Goal: Task Accomplishment & Management: Complete application form

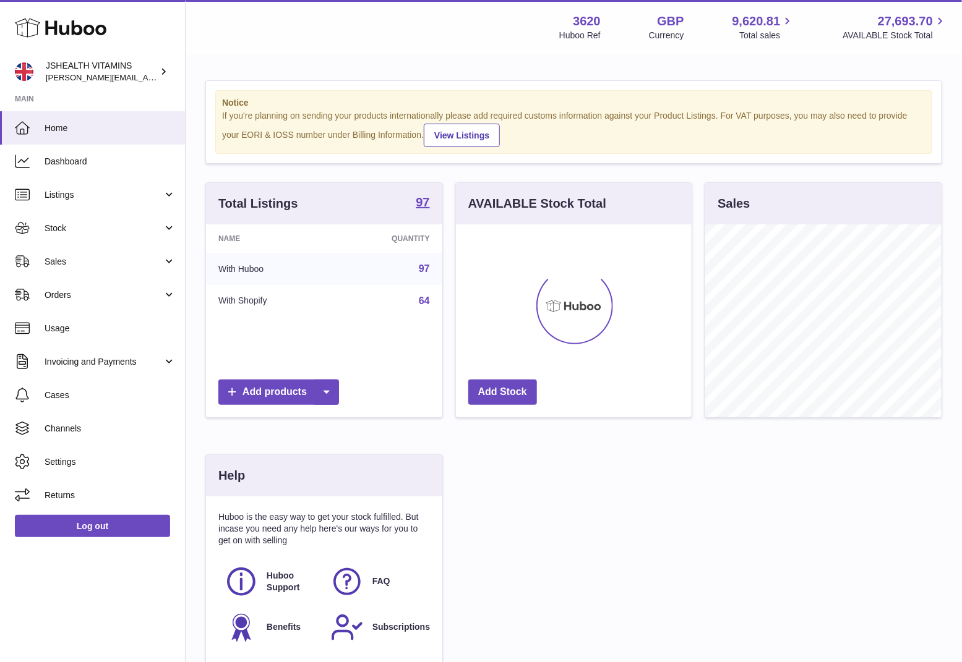
scroll to position [193, 236]
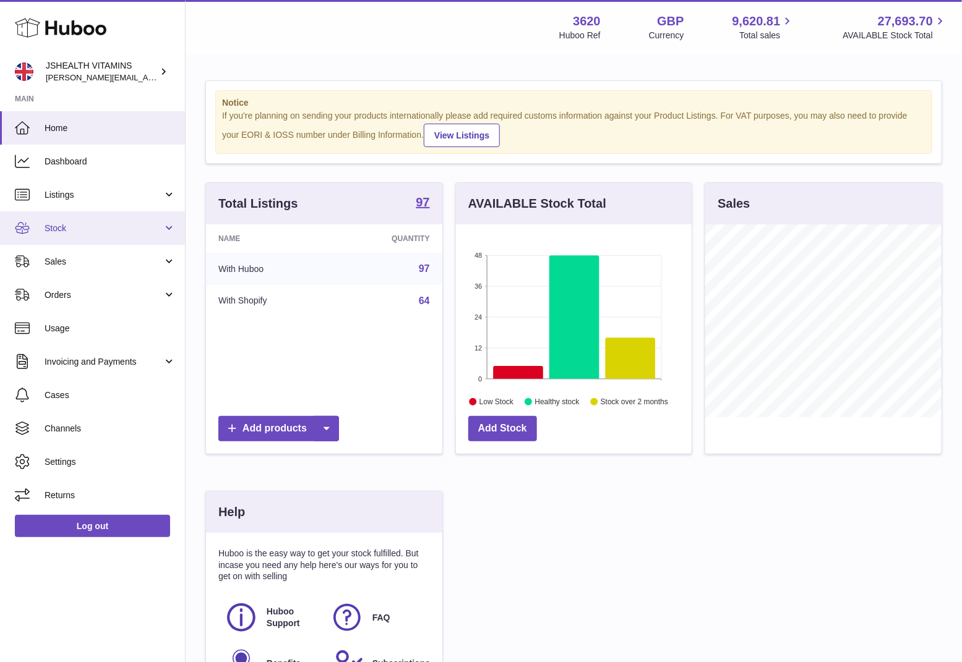
click at [83, 228] on span "Stock" at bounding box center [104, 229] width 118 height 12
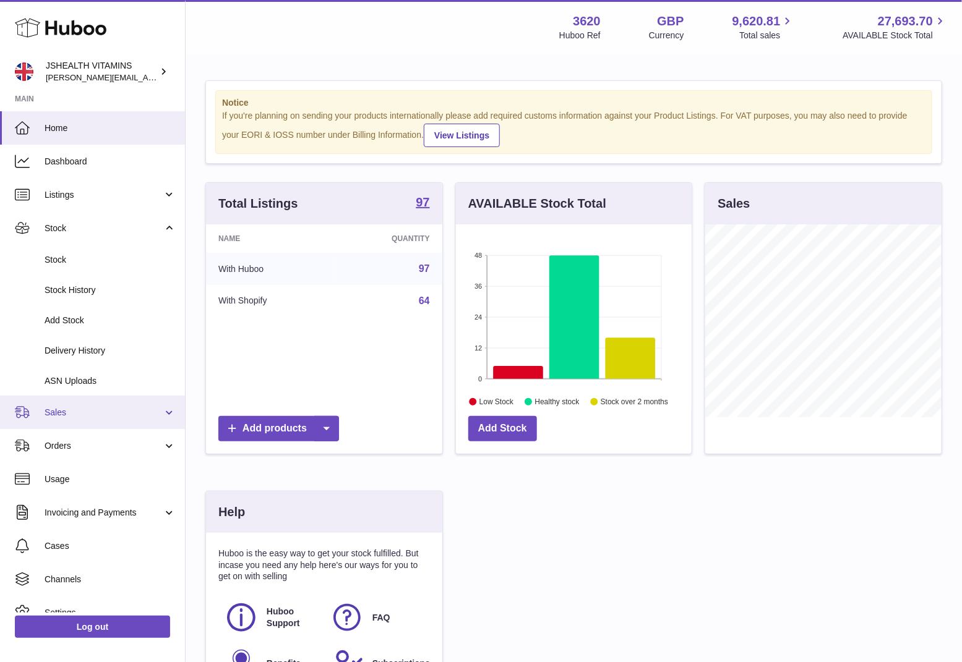
click at [69, 414] on span "Sales" at bounding box center [104, 413] width 118 height 12
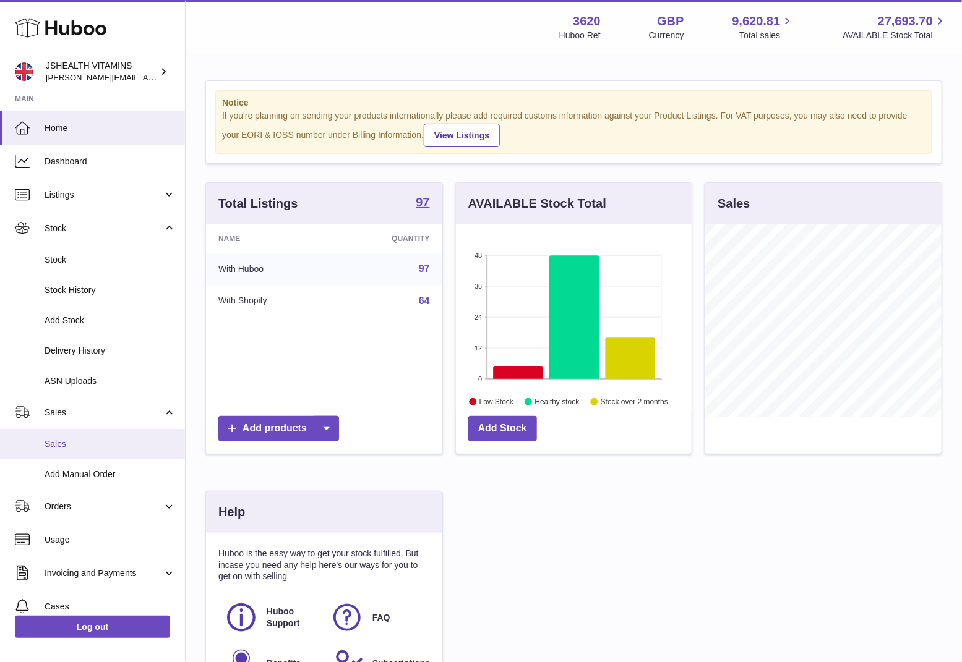
click at [64, 447] on span "Sales" at bounding box center [110, 444] width 131 height 12
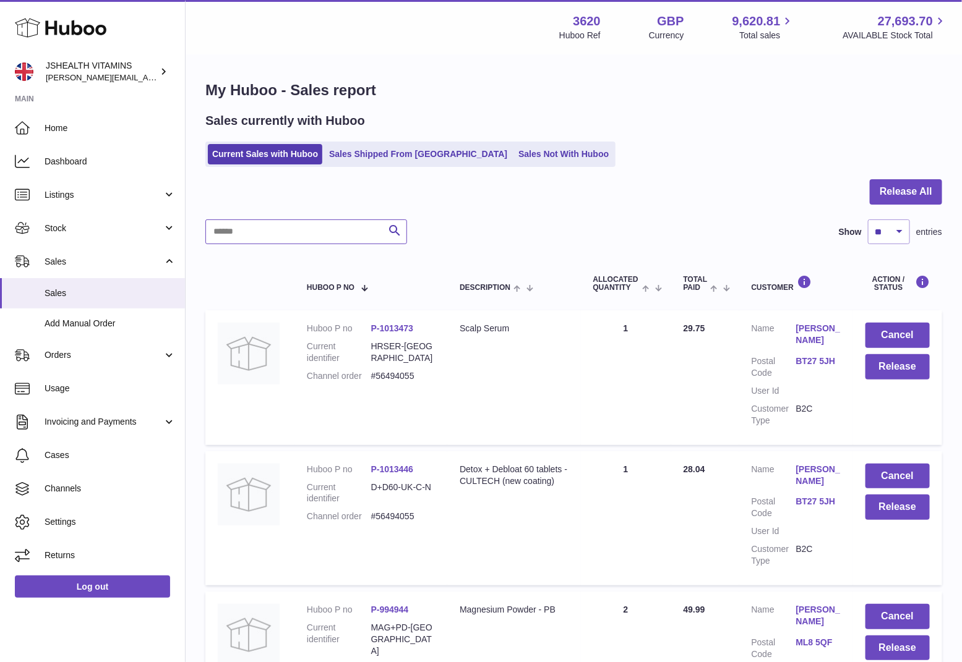
click at [265, 238] on input "text" at bounding box center [306, 232] width 202 height 25
paste input "**********"
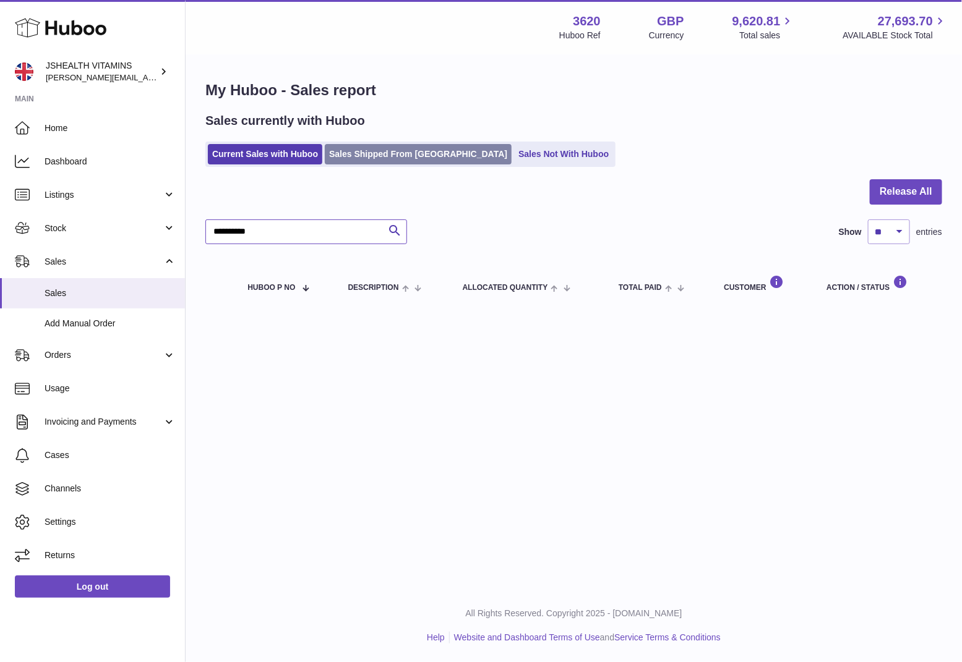
type input "**********"
click at [382, 154] on link "Sales Shipped From Huboo" at bounding box center [418, 154] width 187 height 20
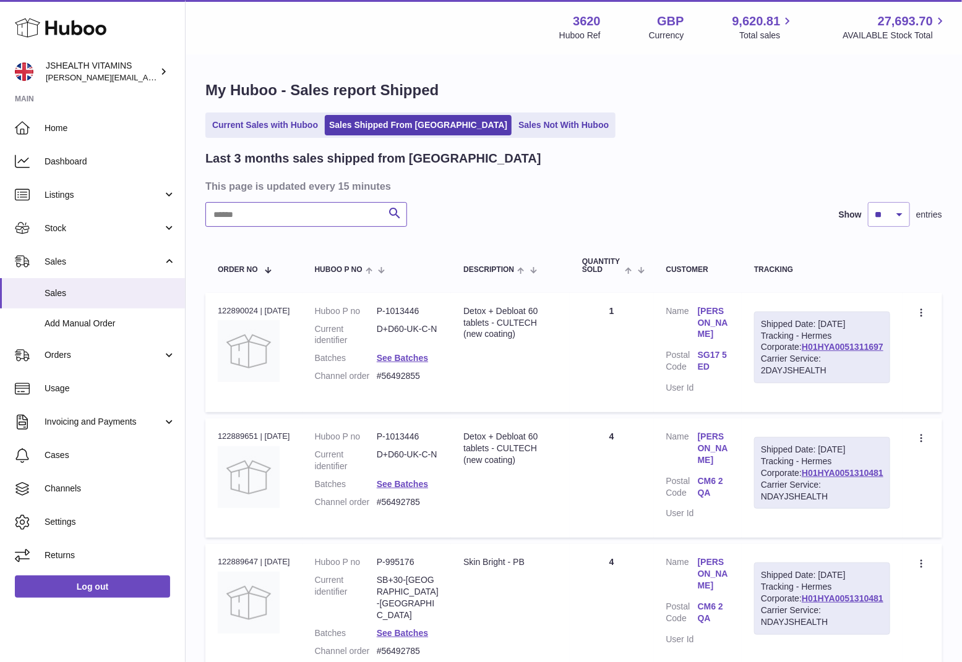
click at [317, 224] on input "text" at bounding box center [306, 214] width 202 height 25
paste input "**********"
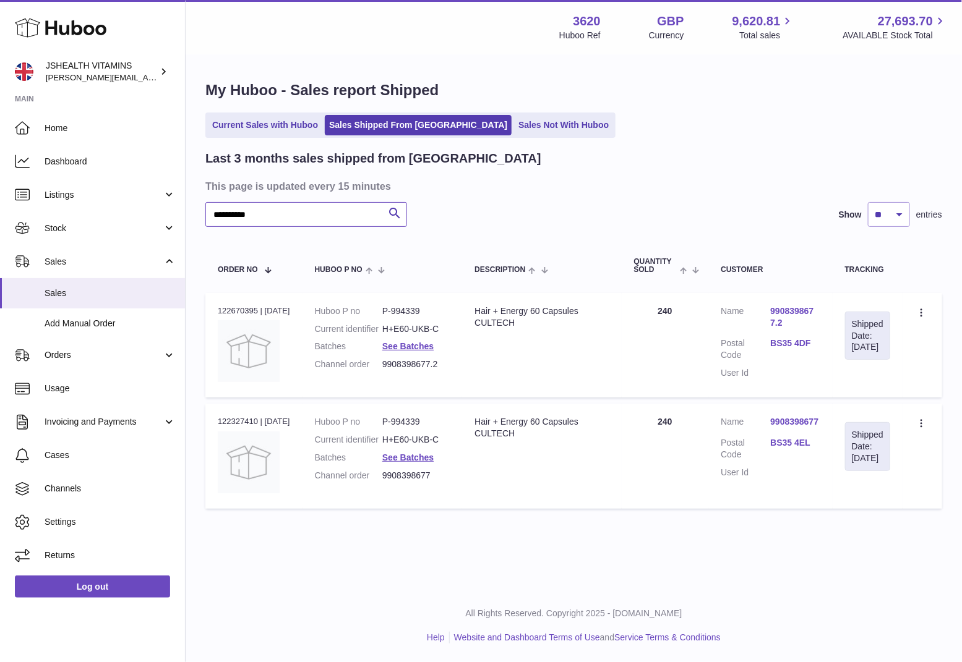
click at [254, 219] on input "**********" at bounding box center [306, 214] width 202 height 25
click at [414, 331] on dd "H+E60-UKB-C" at bounding box center [415, 329] width 67 height 12
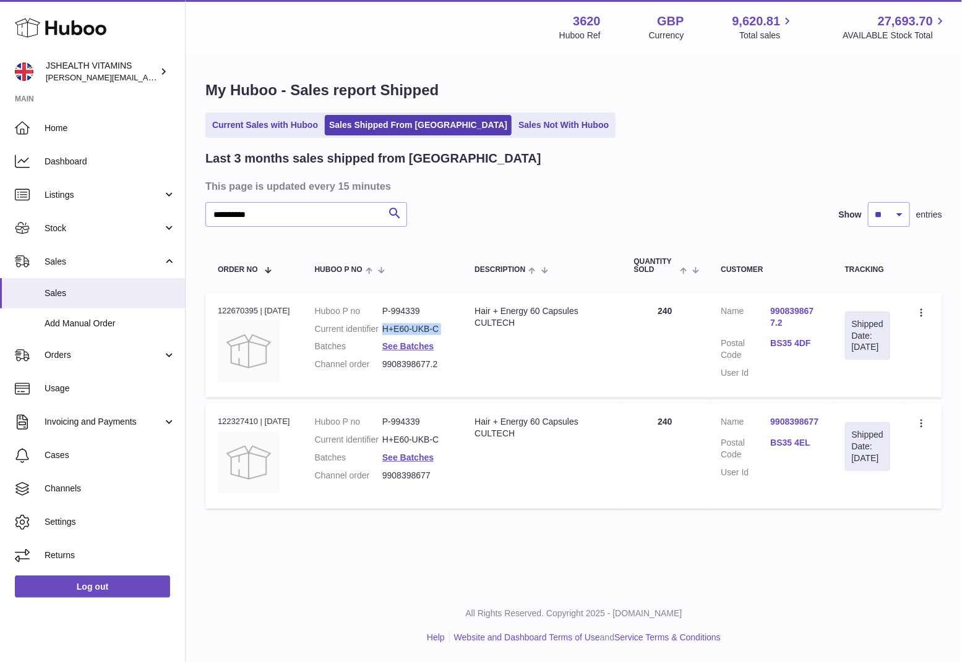
copy dl "H+E60-UKB-C"
click at [663, 309] on td "Quantity 240" at bounding box center [665, 345] width 87 height 105
copy td "240"
click at [416, 338] on dl "Huboo P no P-994339 Current identifier H+E60-UKB-C Batches See Batches Channel …" at bounding box center [382, 342] width 135 height 72
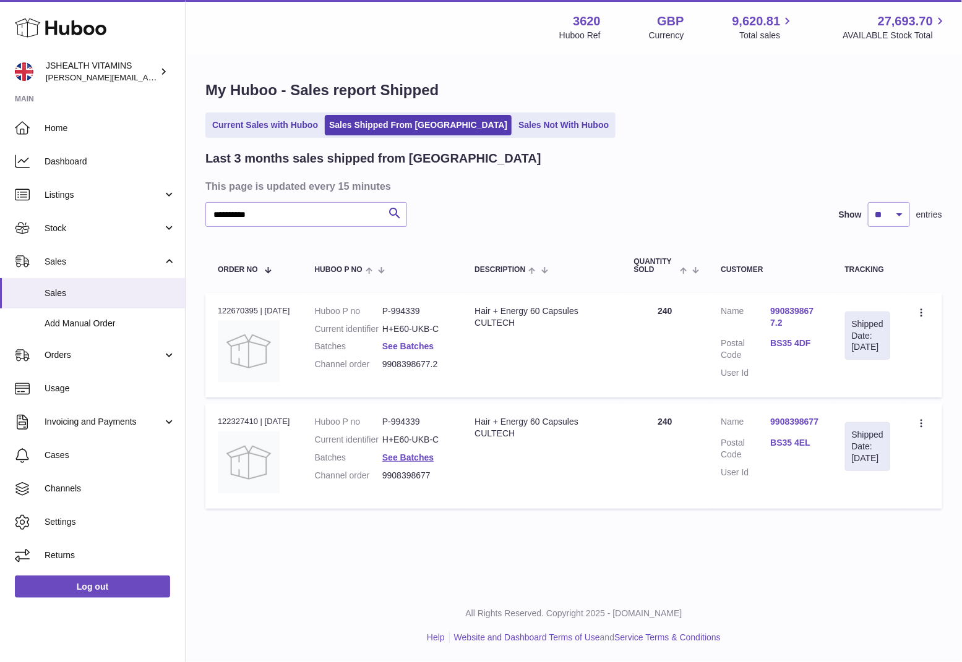
click at [415, 346] on link "See Batches" at bounding box center [407, 346] width 51 height 10
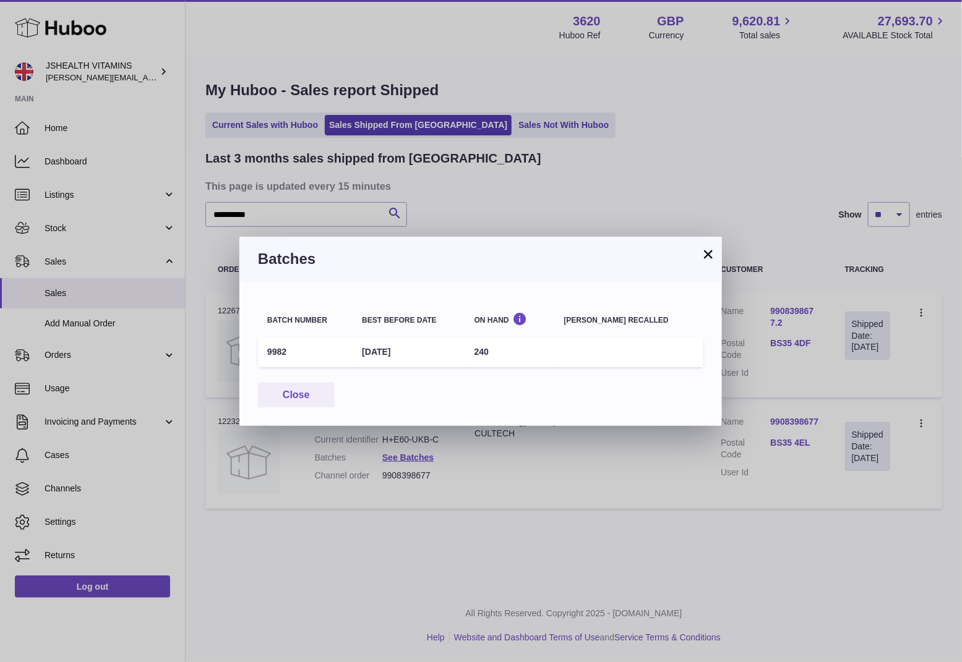
click at [278, 348] on td "9982" at bounding box center [305, 352] width 95 height 30
copy td "9982"
click at [311, 192] on div "× Batches Batch number Best before date On Hand Batch recalled 9982 28th Feb 20…" at bounding box center [481, 331] width 962 height 662
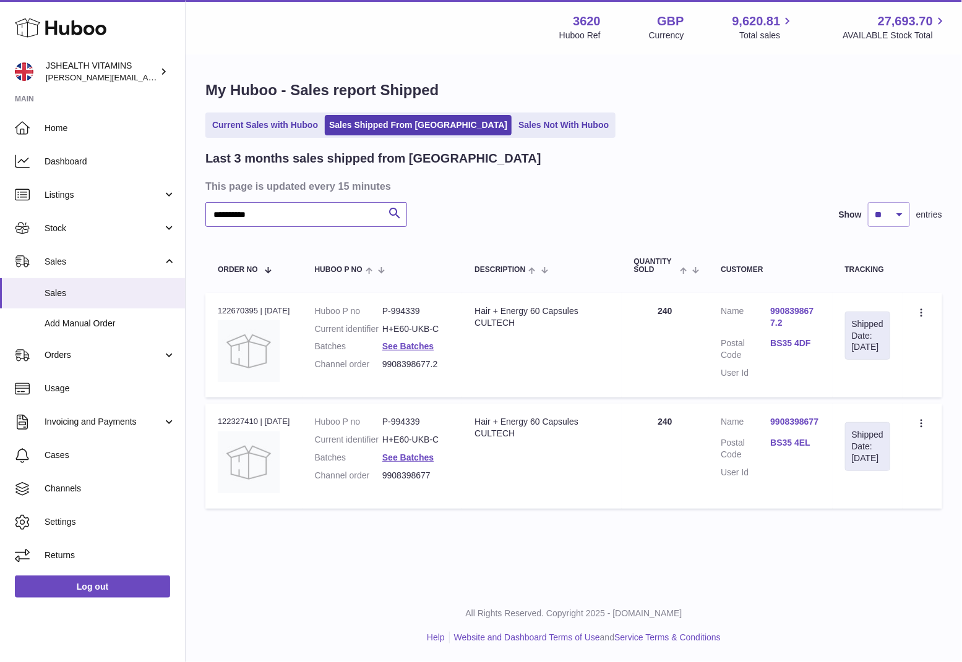
click at [303, 204] on input "**********" at bounding box center [306, 214] width 202 height 25
paste input "text"
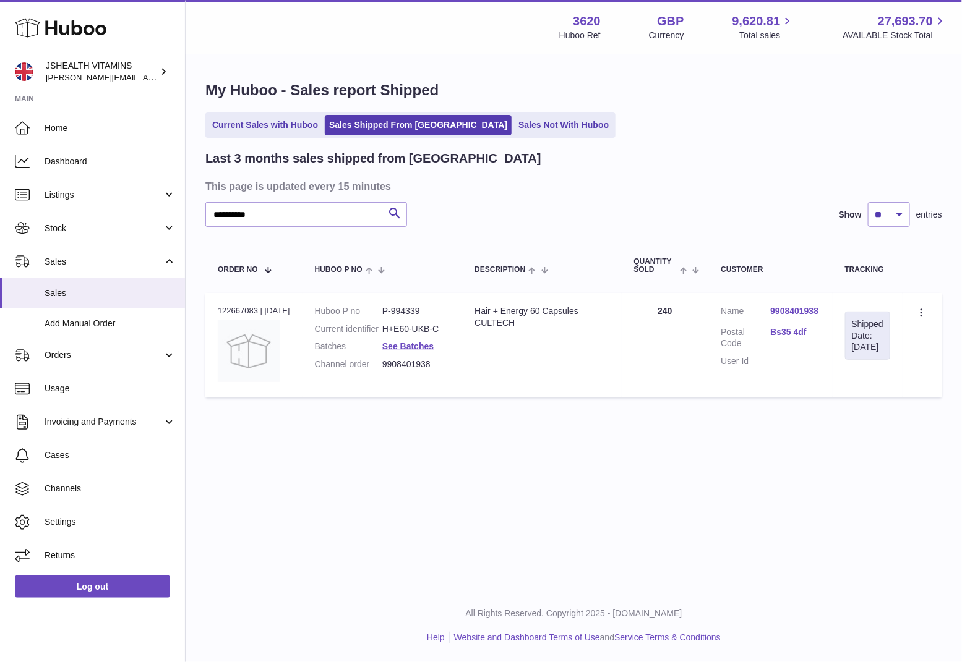
click at [427, 331] on dd "H+E60-UKB-C" at bounding box center [415, 329] width 67 height 12
copy dl "H+E60-UKB-C"
click at [411, 344] on link "See Batches" at bounding box center [407, 346] width 51 height 10
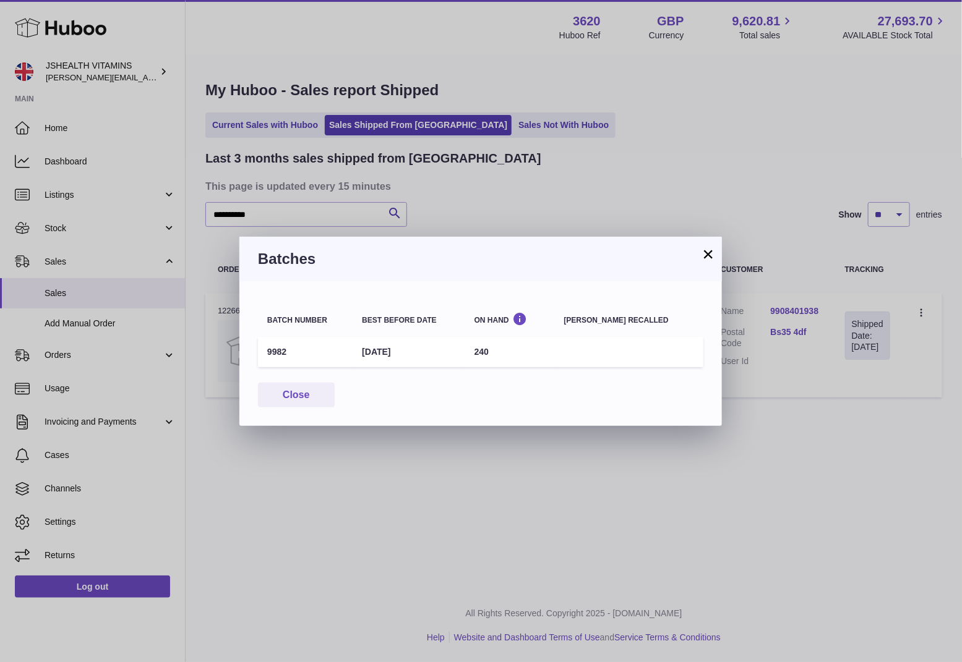
click at [276, 346] on td "9982" at bounding box center [305, 352] width 95 height 30
copy td "9982"
click at [623, 489] on div "× Batches Batch number Best before date On Hand Batch recalled 9982 28th Feb 20…" at bounding box center [481, 331] width 962 height 662
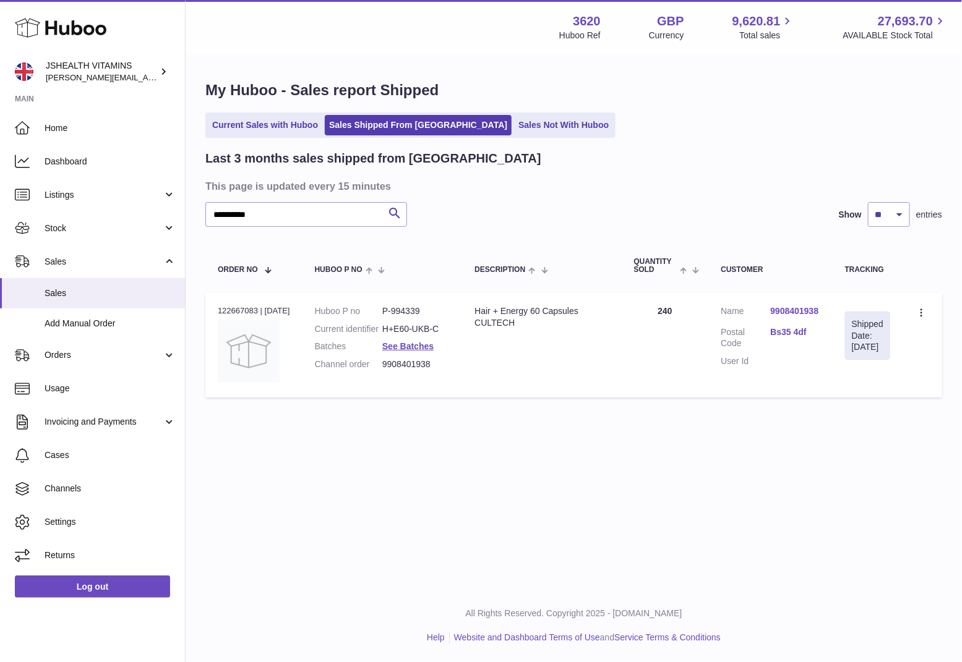
click at [255, 229] on div "**********" at bounding box center [573, 277] width 737 height 254
click at [264, 220] on input "**********" at bounding box center [306, 214] width 202 height 25
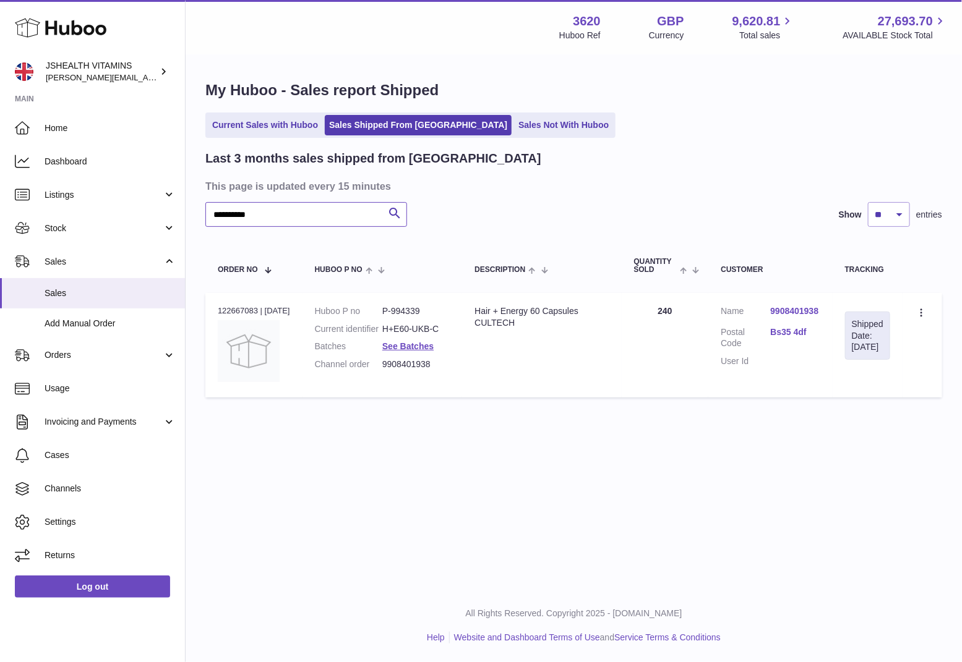
paste input "text"
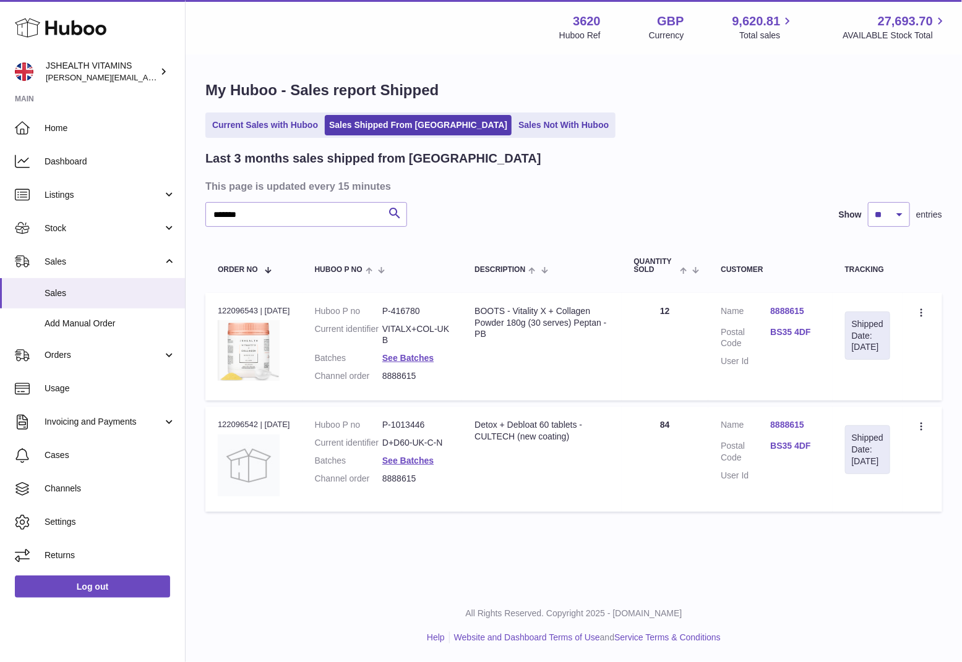
click at [422, 329] on dd "VITALX+COL-UKB" at bounding box center [415, 335] width 67 height 24
copy dl "VITALX+COL-UKB"
click at [419, 323] on dd "VITALX+COL-UKB" at bounding box center [415, 335] width 67 height 24
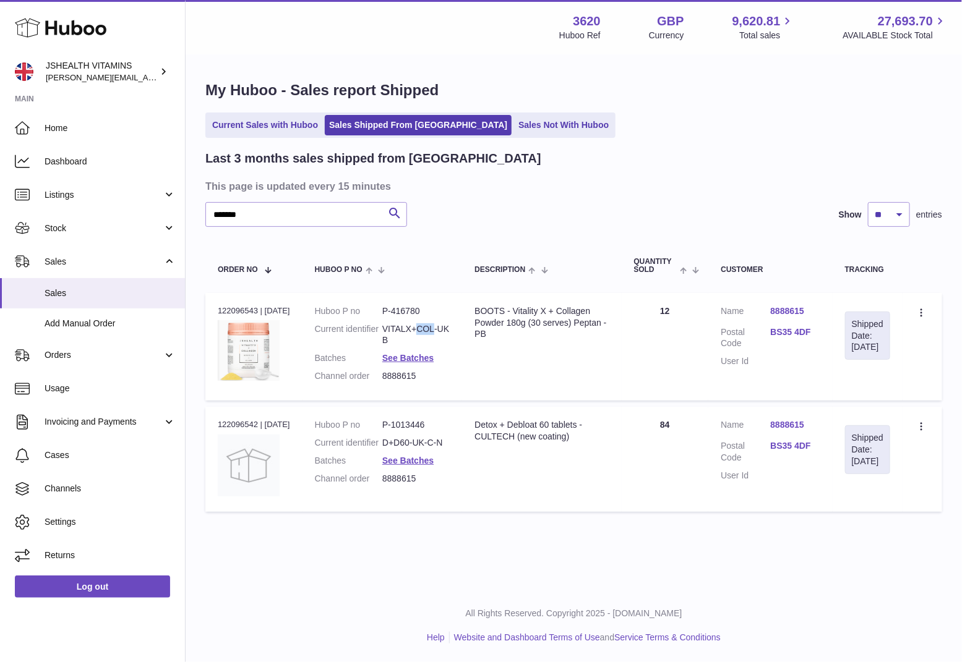
click at [419, 323] on dd "VITALX+COL-UKB" at bounding box center [415, 335] width 67 height 24
click at [414, 327] on dd "VITALX+COL-UKB" at bounding box center [415, 335] width 67 height 24
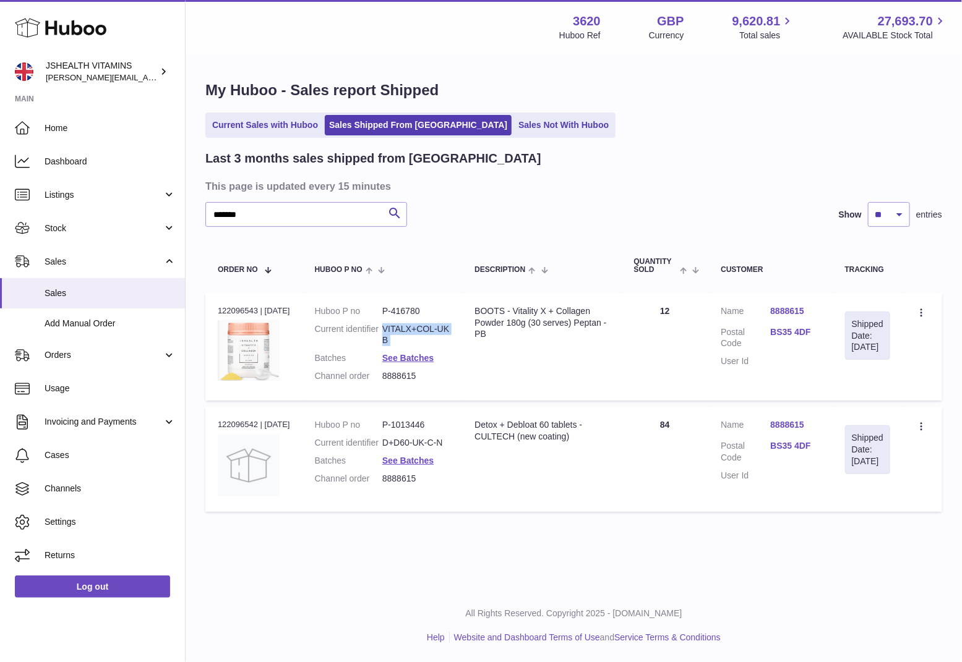
copy dl "VITALX+COL-UKB"
click at [393, 317] on dl "Huboo P no P-416780 Current identifier VITALX+COL-UKB Batches See Batches Chann…" at bounding box center [382, 347] width 135 height 83
click at [393, 323] on dd "VITALX+COL-UKB" at bounding box center [415, 335] width 67 height 24
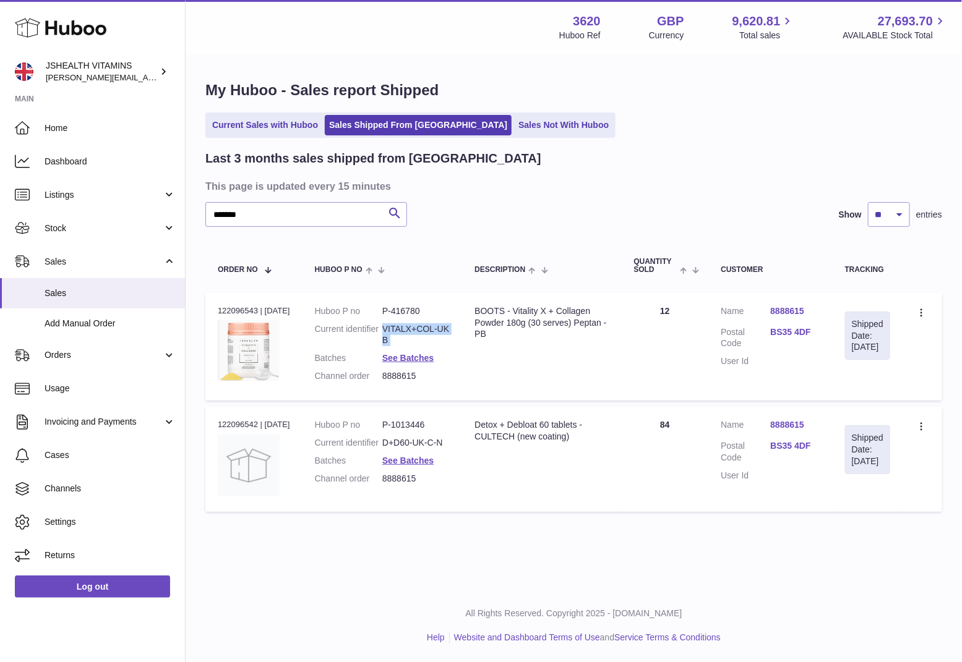
click at [393, 323] on dd "VITALX+COL-UKB" at bounding box center [415, 335] width 67 height 24
copy dl "VITALX+COL-UKB"
click at [660, 310] on td "Quantity 12" at bounding box center [665, 347] width 87 height 108
copy td "12"
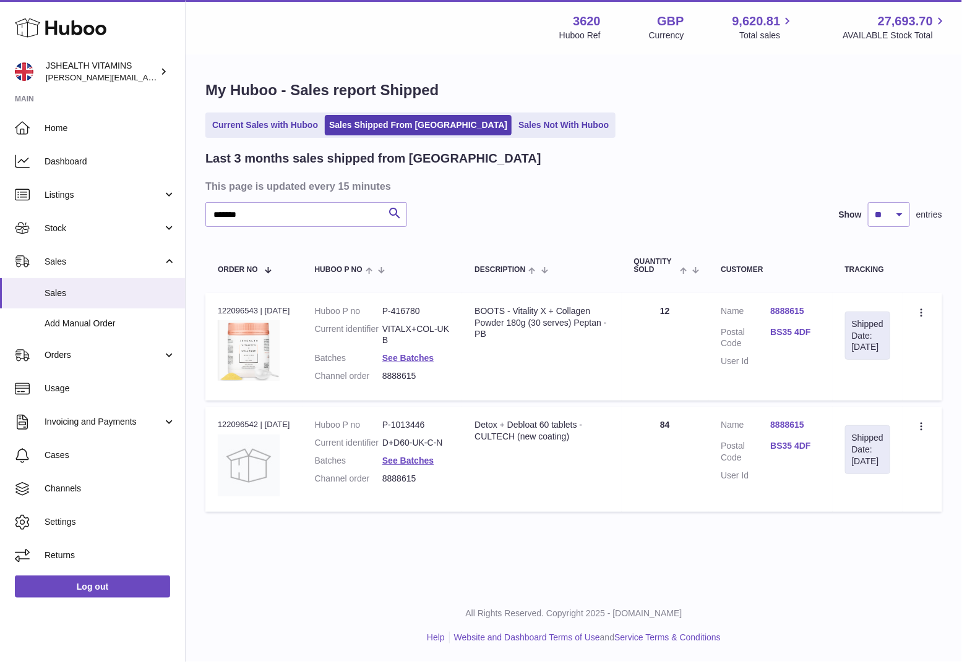
click at [400, 437] on dd "D+D60-UK-C-N" at bounding box center [415, 443] width 67 height 12
copy dl "D+D60-UK-C-N"
click at [667, 429] on td "Quantity 84" at bounding box center [665, 459] width 87 height 105
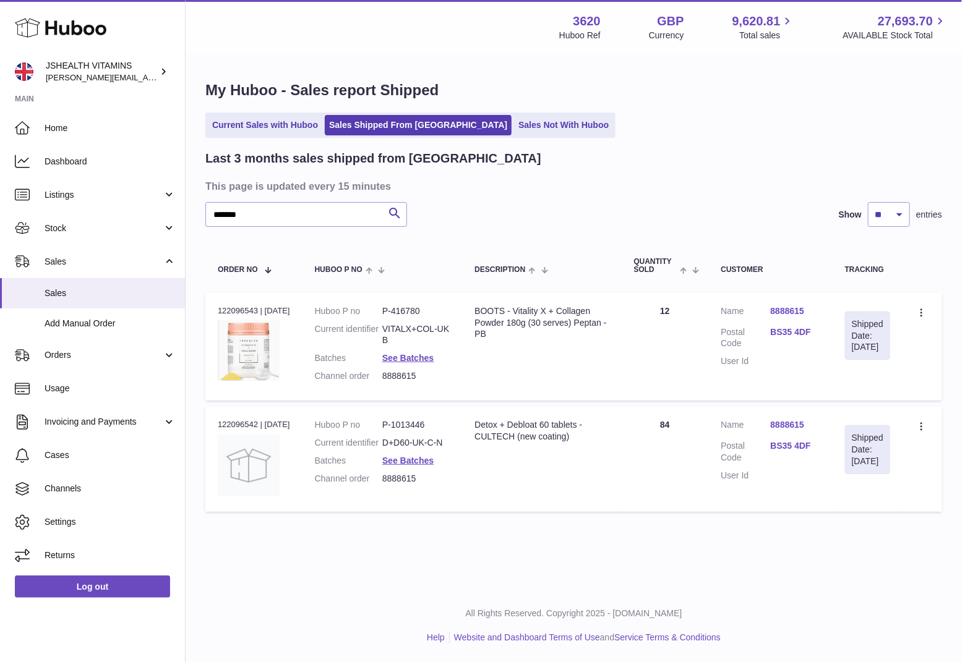
click at [667, 429] on td "Quantity 84" at bounding box center [665, 459] width 87 height 105
click at [427, 356] on link "See Batches" at bounding box center [407, 358] width 51 height 10
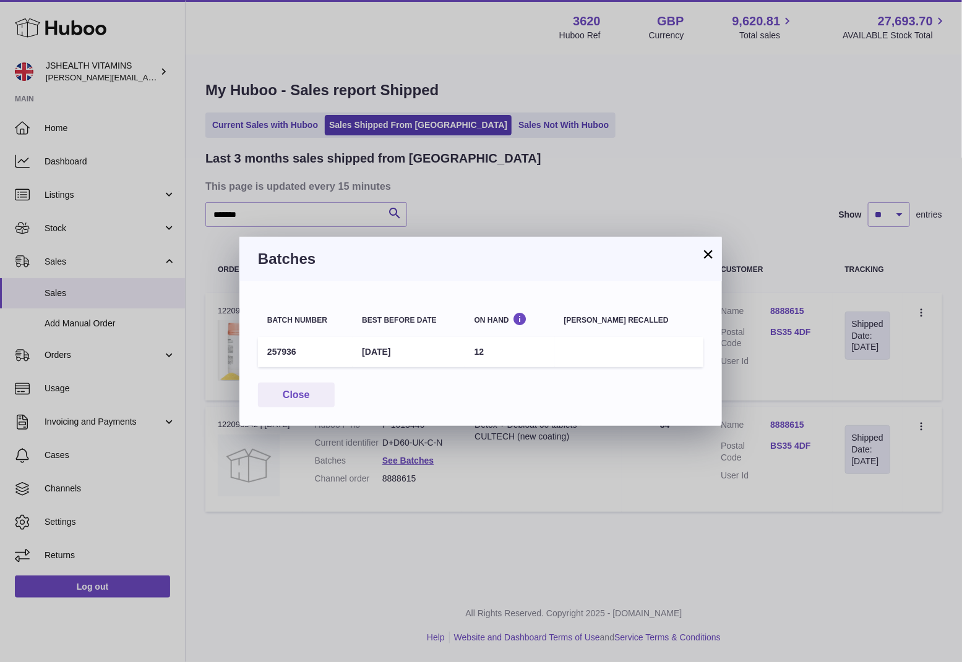
click at [279, 349] on td "257936" at bounding box center [305, 352] width 95 height 30
click at [592, 482] on div "× Batches Batch number Best before date On Hand Batch recalled 257936 31st Mar …" at bounding box center [481, 331] width 962 height 662
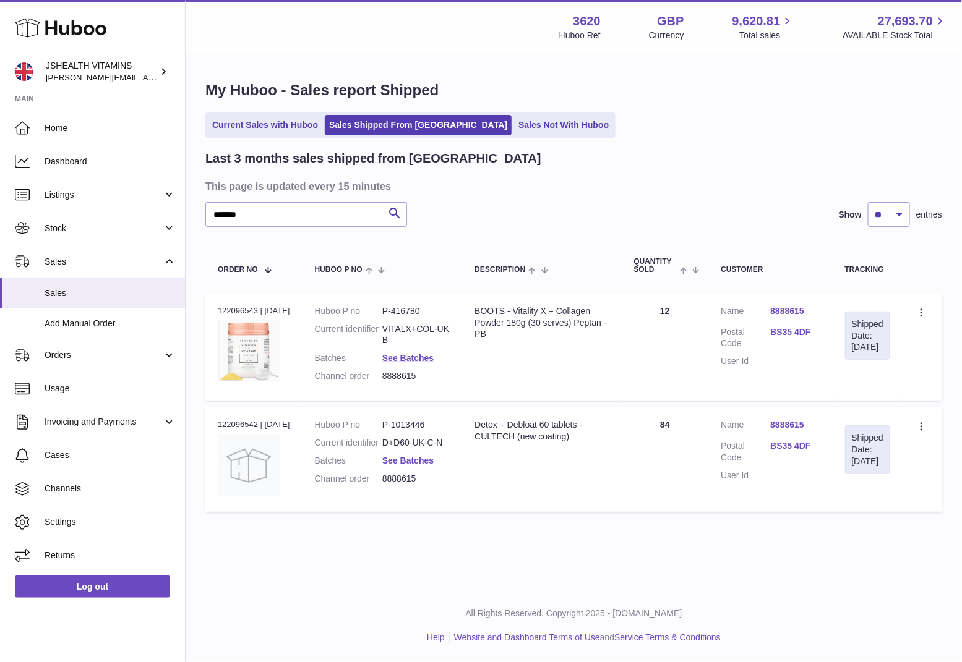
click at [408, 457] on link "See Batches" at bounding box center [407, 461] width 51 height 10
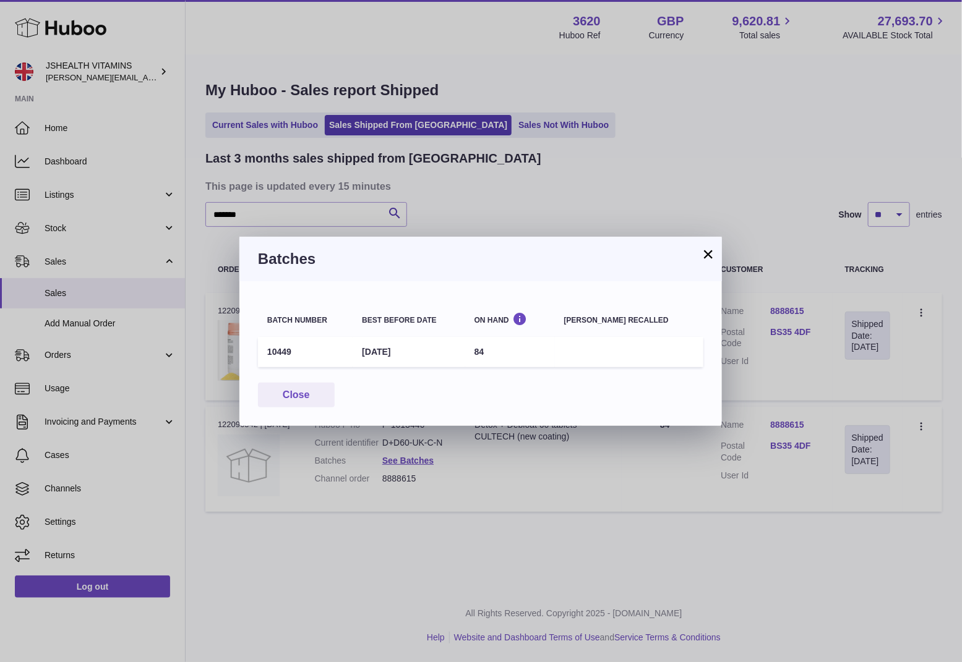
click at [278, 348] on td "10449" at bounding box center [305, 352] width 95 height 30
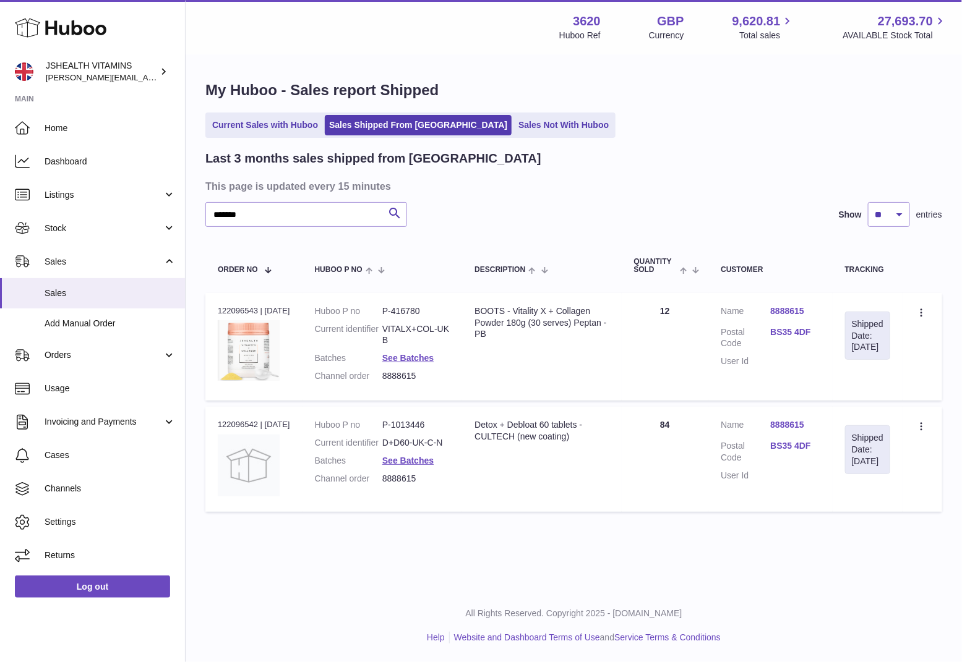
click at [353, 178] on div at bounding box center [481, 331] width 962 height 662
click at [301, 214] on input "*******" at bounding box center [306, 214] width 202 height 25
paste input "*****"
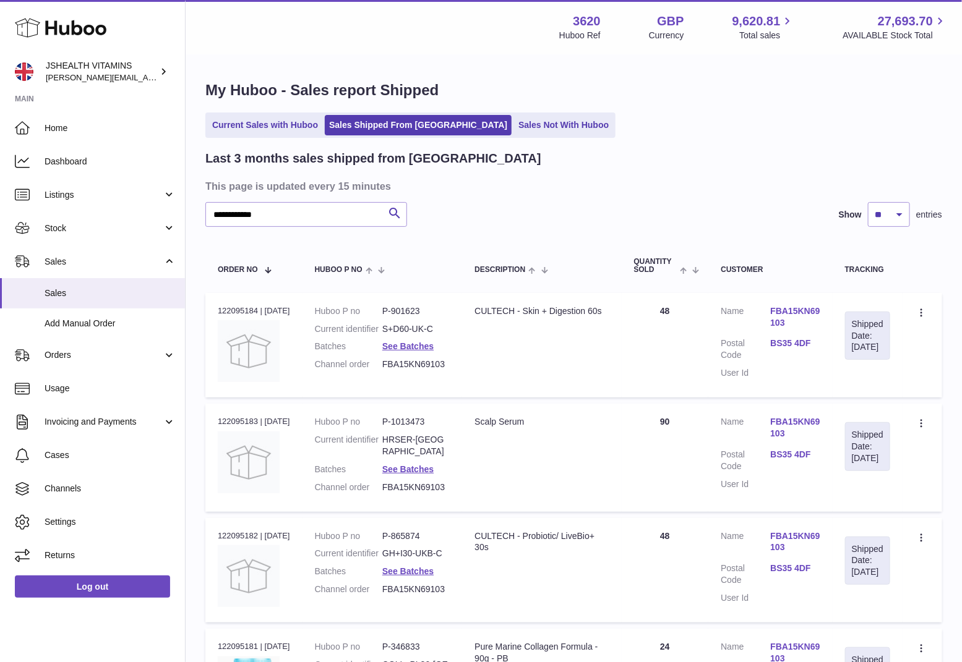
click at [422, 328] on dd "S+D60-UK-C" at bounding box center [415, 329] width 67 height 12
click at [411, 446] on dl "Huboo P no P-1013473 Current identifier HRSER-UK Batches See Batches Channel or…" at bounding box center [382, 457] width 135 height 83
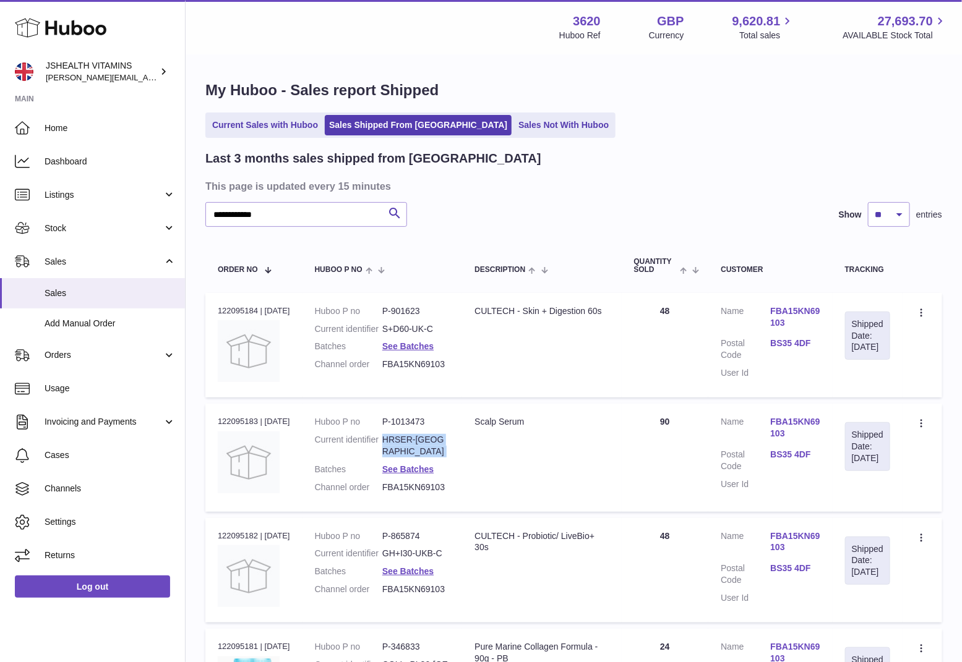
click at [411, 446] on dl "Huboo P no P-1013473 Current identifier HRSER-UK Batches See Batches Channel or…" at bounding box center [382, 457] width 135 height 83
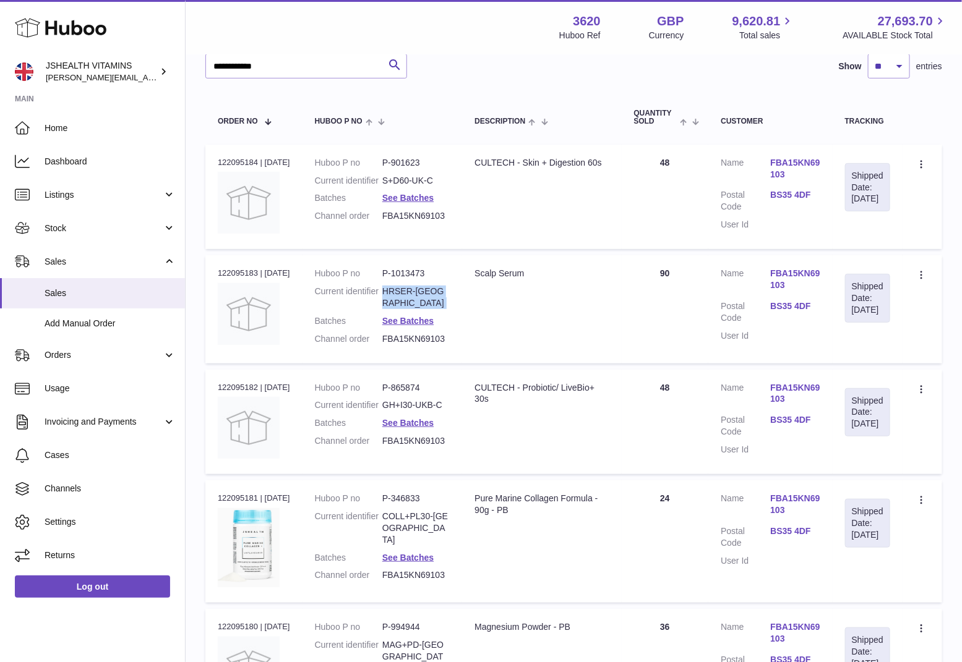
scroll to position [179, 0]
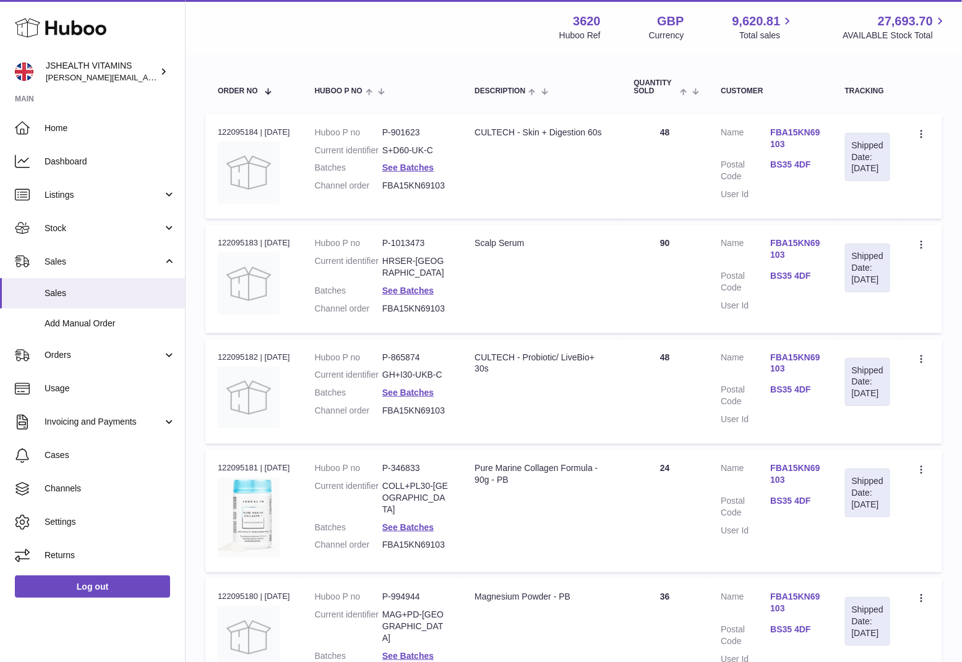
click at [412, 369] on dd "GH+I30-UKB-C" at bounding box center [415, 375] width 67 height 12
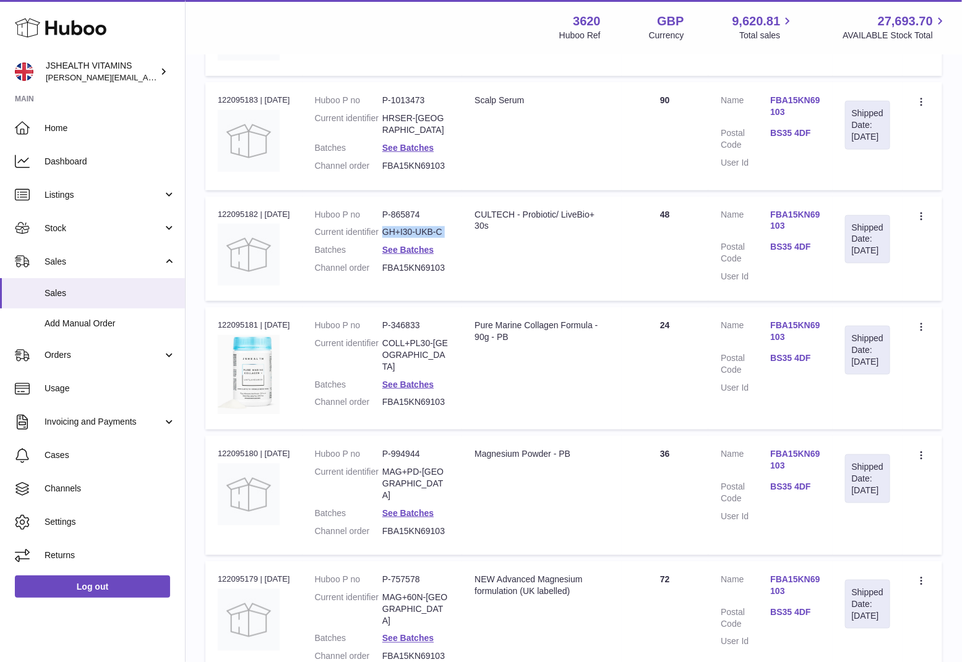
scroll to position [328, 0]
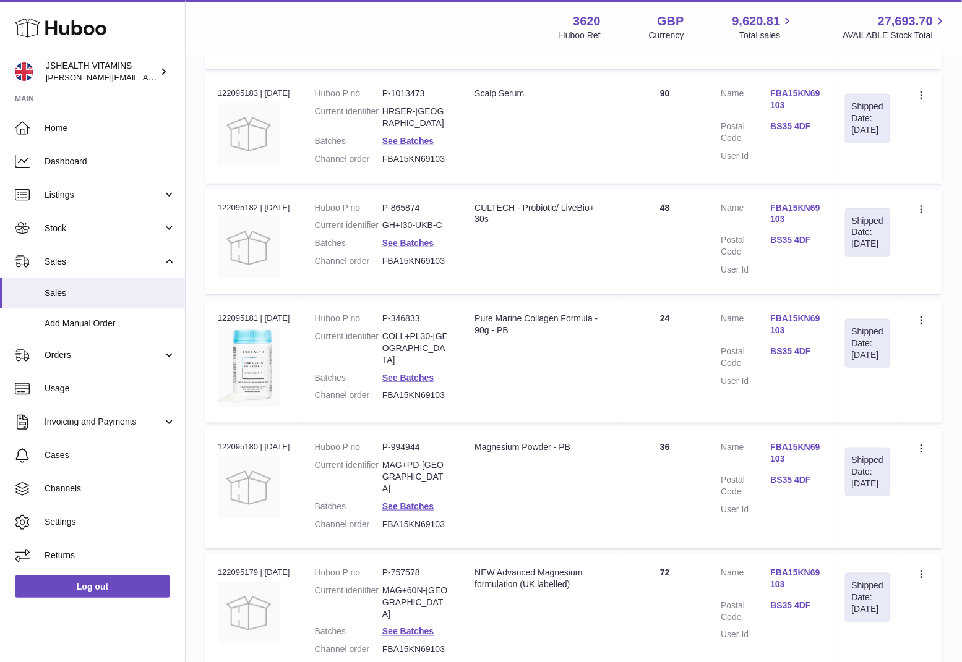
click at [408, 331] on dd "COLL+PL30-UK" at bounding box center [415, 348] width 67 height 35
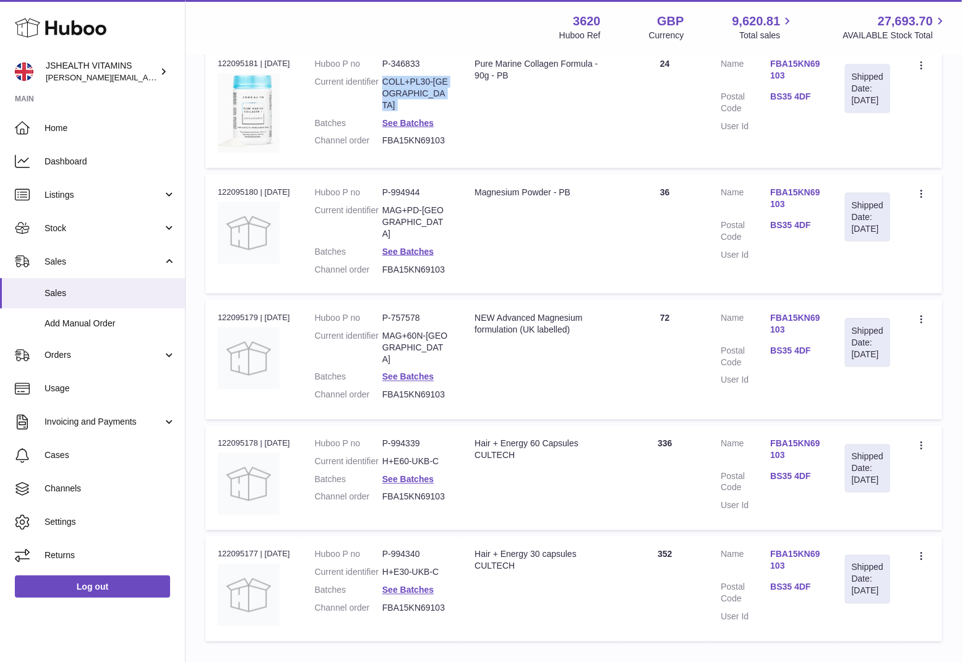
scroll to position [586, 0]
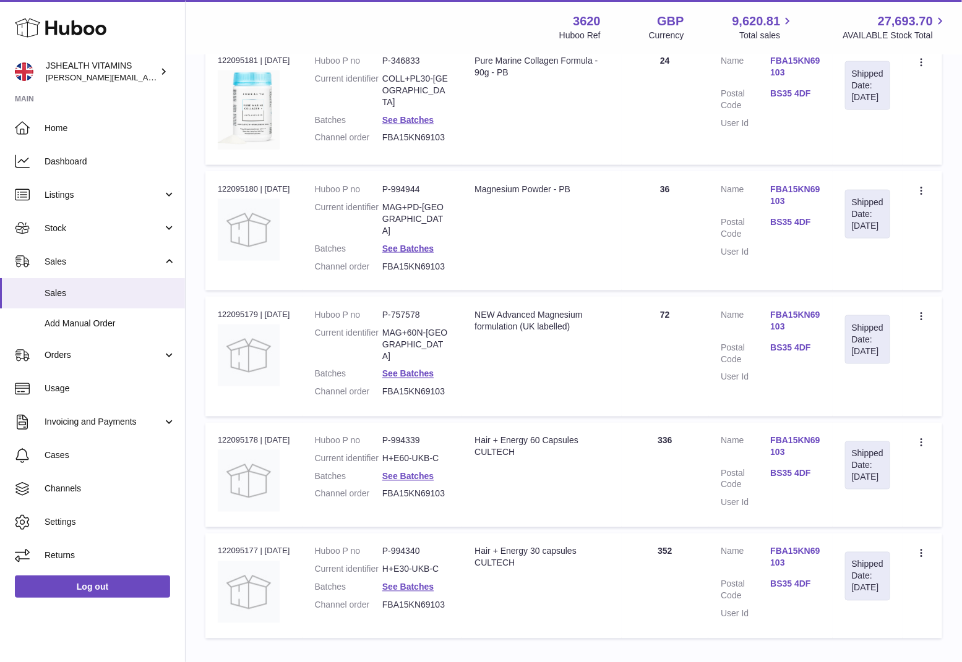
click at [429, 197] on dl "Huboo P no P-994944 Current identifier MAG+PD-UK Batches See Batches Channel or…" at bounding box center [382, 231] width 135 height 95
click at [429, 202] on dd "MAG+PD-UK" at bounding box center [415, 219] width 67 height 35
click at [403, 327] on dd "MAG+60N-UK" at bounding box center [415, 344] width 67 height 35
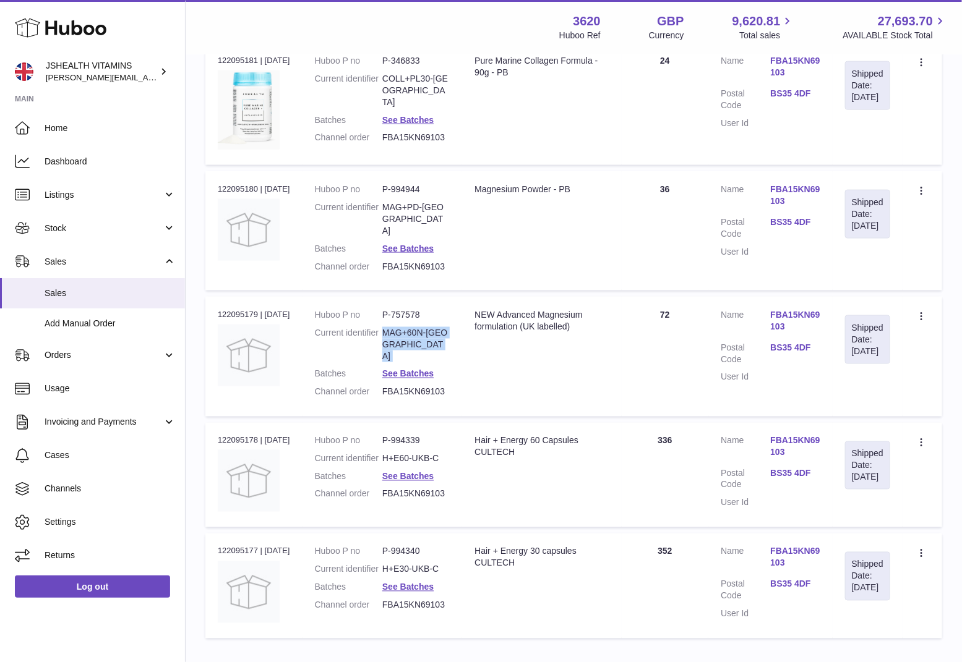
click at [403, 327] on dd "MAG+60N-UK" at bounding box center [415, 344] width 67 height 35
click at [415, 453] on dd "H+E60-UKB-C" at bounding box center [415, 459] width 67 height 12
click at [411, 564] on dd "H+E30-UKB-C" at bounding box center [415, 570] width 67 height 12
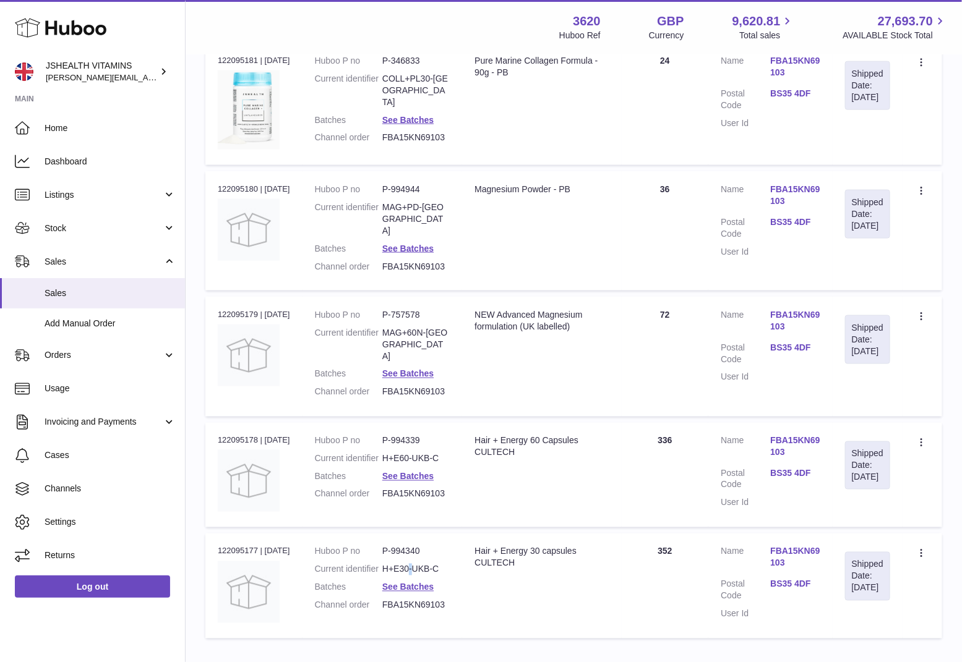
click at [411, 564] on dd "H+E30-UKB-C" at bounding box center [415, 570] width 67 height 12
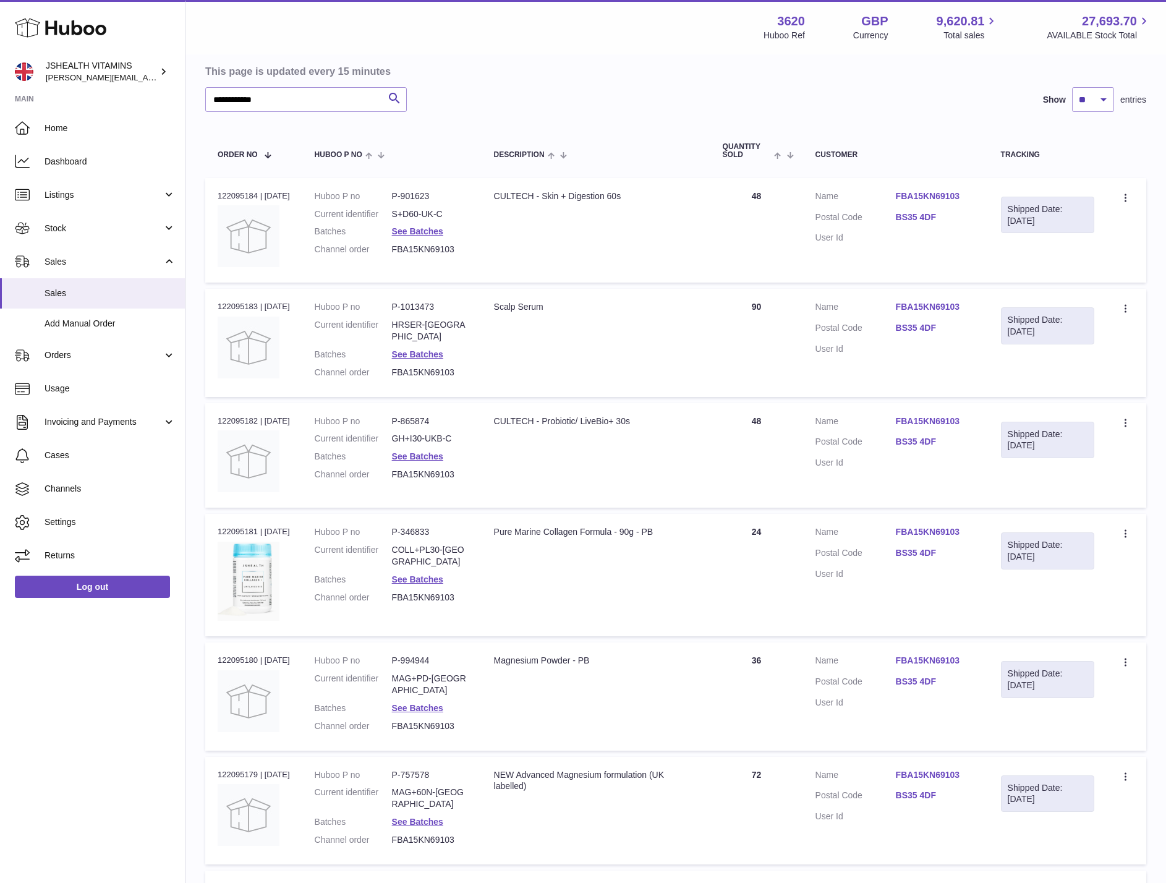
scroll to position [114, 0]
click at [414, 224] on dl "Huboo P no P-901623 Current identifier S+D60-UK-C Batches See Batches Channel o…" at bounding box center [392, 228] width 155 height 72
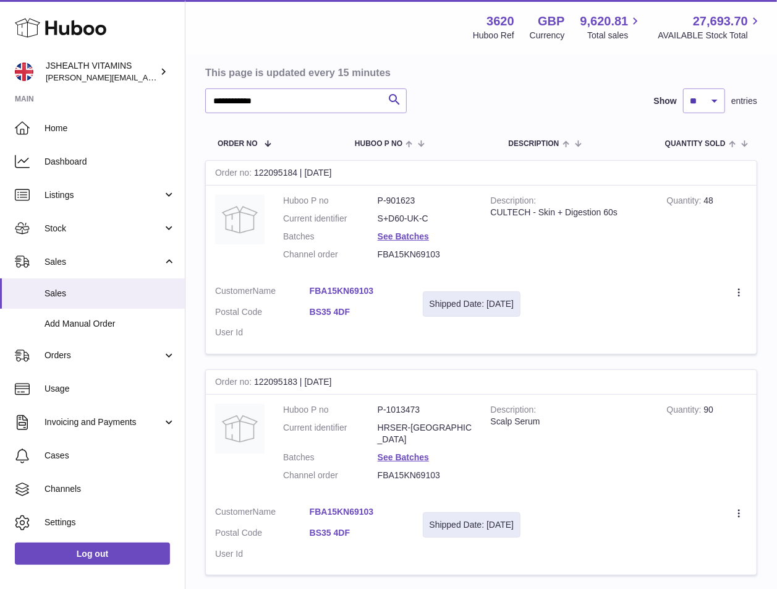
click at [387, 241] on dd "See Batches" at bounding box center [425, 237] width 95 height 12
click at [392, 236] on link "See Batches" at bounding box center [403, 236] width 51 height 10
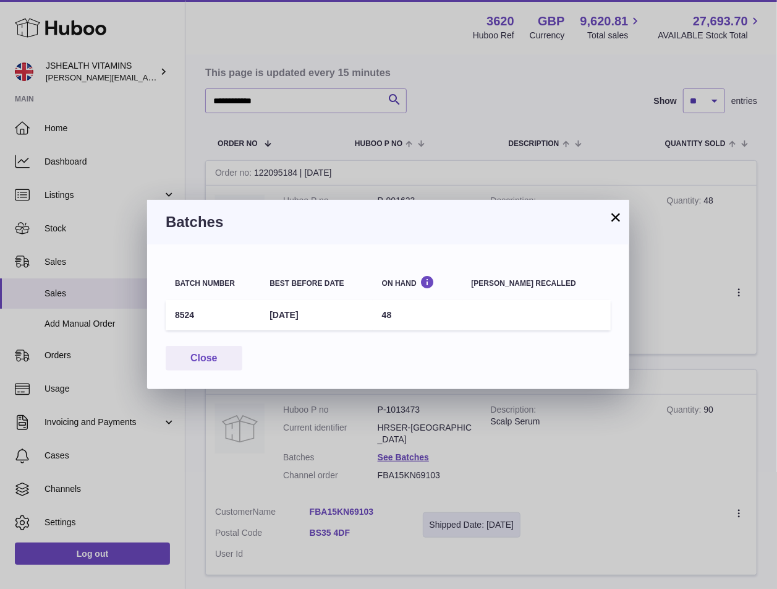
click at [180, 313] on td "8524" at bounding box center [213, 315] width 95 height 30
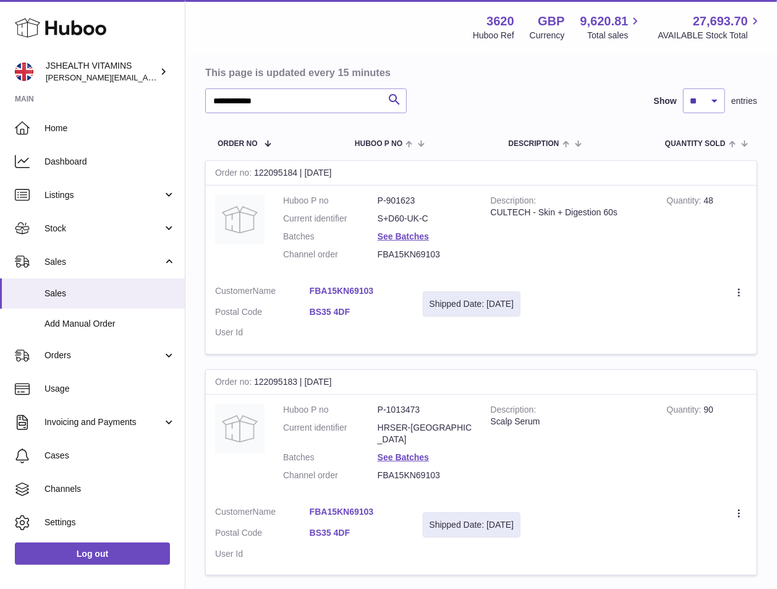
click at [683, 325] on div at bounding box center [388, 294] width 777 height 589
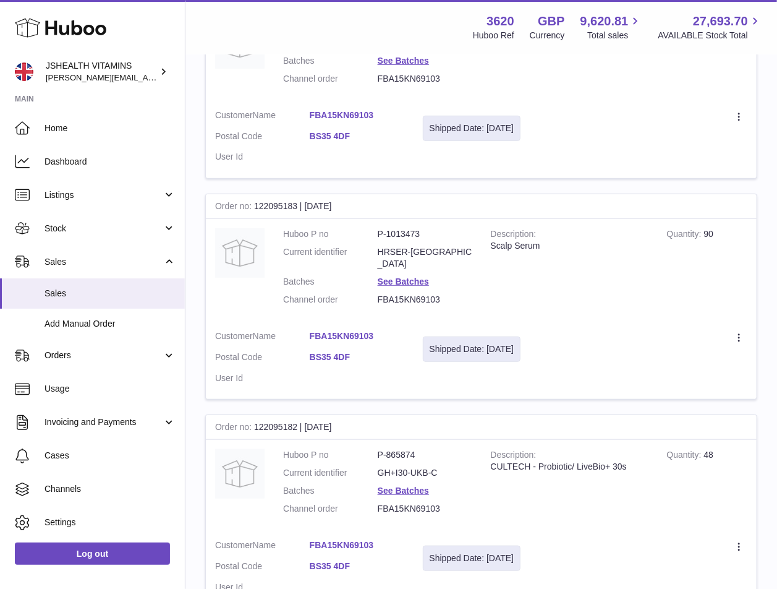
scroll to position [307, 0]
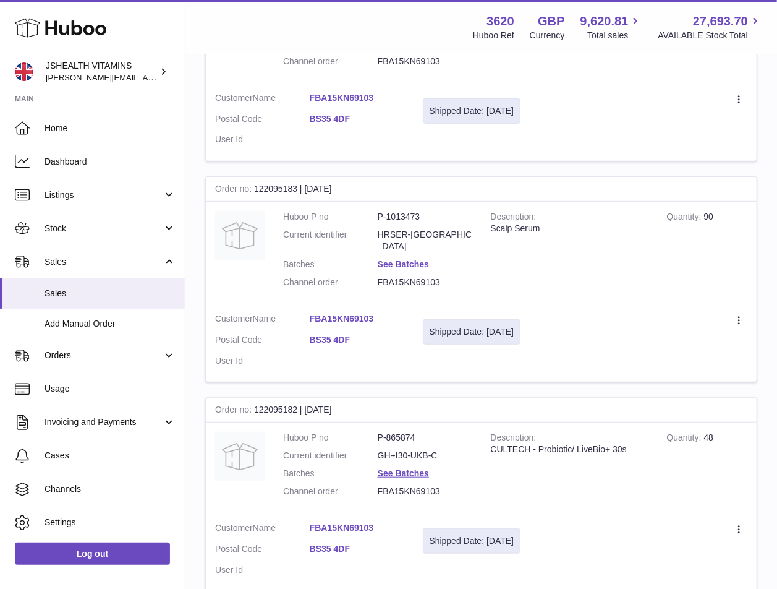
click at [404, 259] on link "See Batches" at bounding box center [403, 264] width 51 height 10
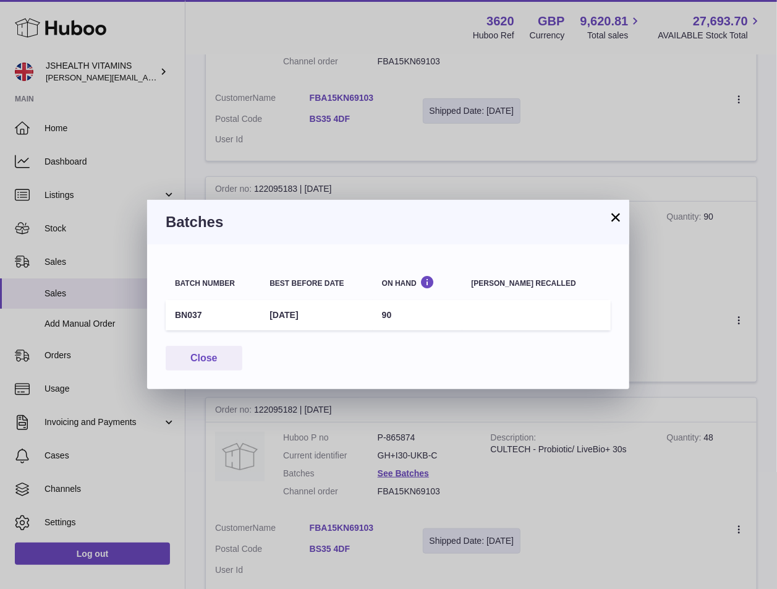
click at [194, 315] on td "BN037" at bounding box center [213, 315] width 95 height 30
click at [600, 182] on div "× Batches Batch number Best before date On Hand Batch recalled BN037 31st May 2…" at bounding box center [388, 294] width 777 height 589
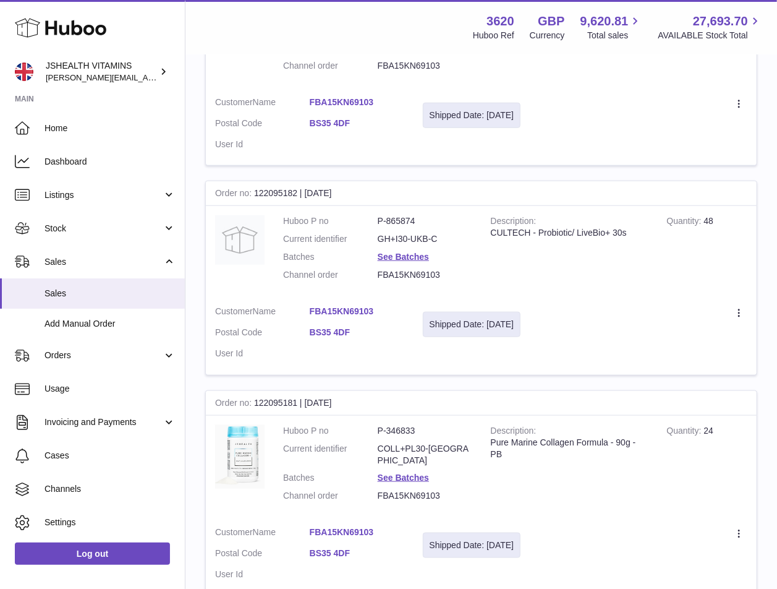
scroll to position [526, 0]
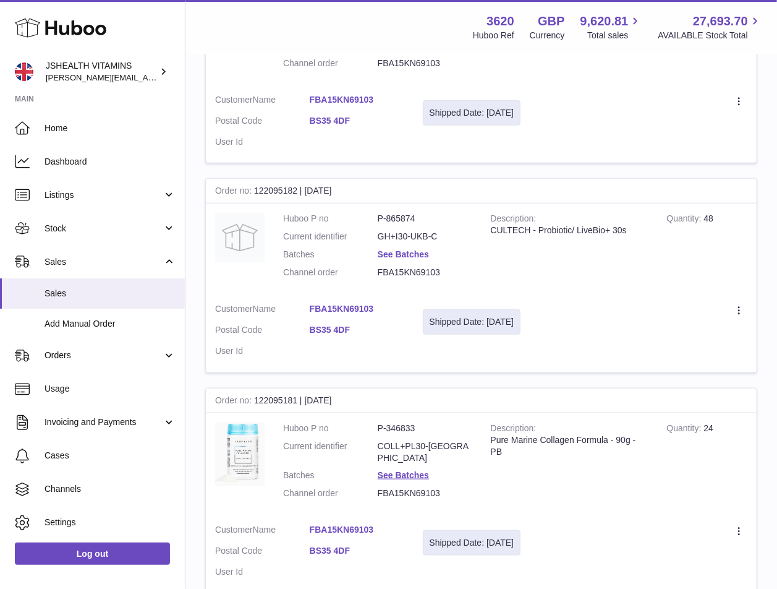
click at [407, 249] on link "See Batches" at bounding box center [403, 254] width 51 height 10
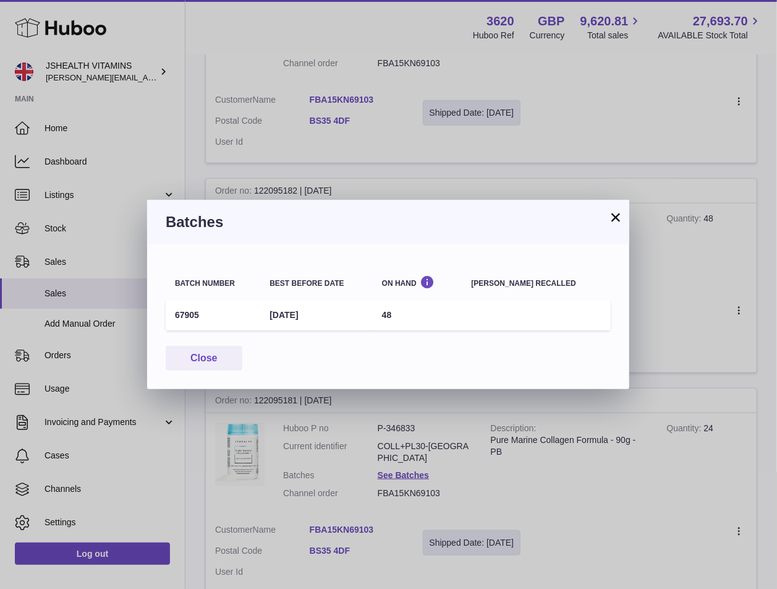
click at [197, 315] on td "67905" at bounding box center [213, 315] width 95 height 30
click at [181, 315] on td "67905" at bounding box center [213, 315] width 95 height 30
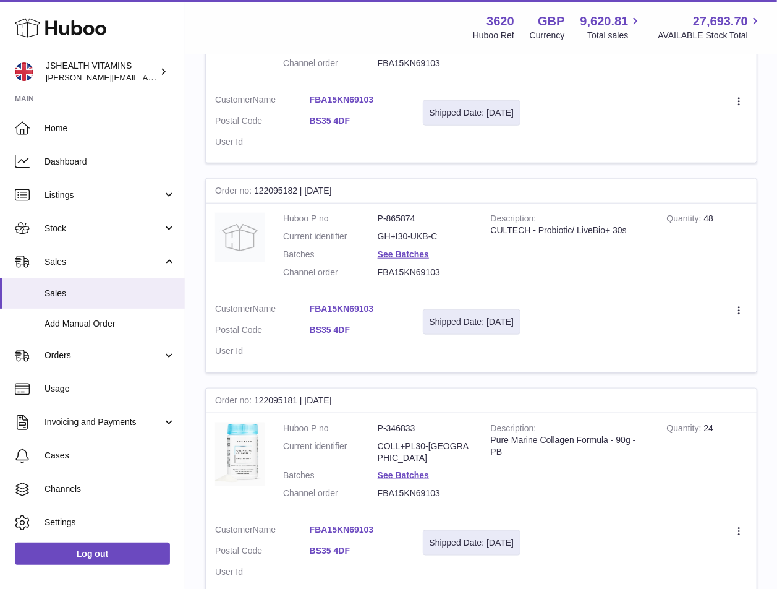
click at [595, 194] on div at bounding box center [388, 294] width 777 height 589
click at [402, 249] on link "See Batches" at bounding box center [403, 254] width 51 height 10
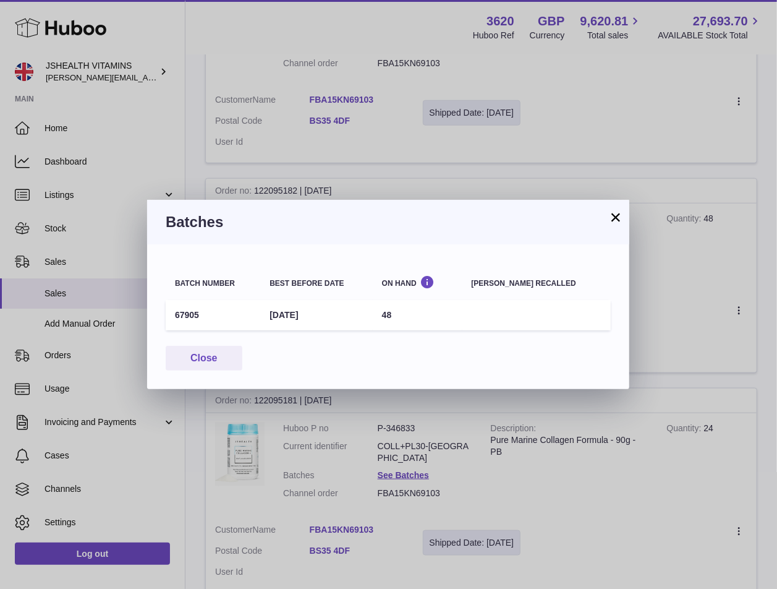
click at [174, 317] on td "67905" at bounding box center [213, 315] width 95 height 30
click at [489, 427] on div "× Batches Batch number Best before date On Hand Batch recalled 67905 31st Aug 2…" at bounding box center [388, 294] width 777 height 589
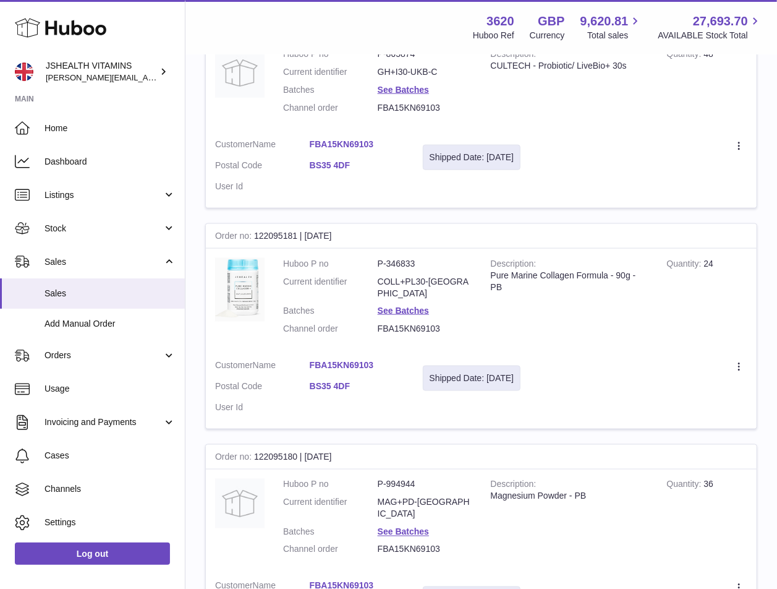
scroll to position [731, 0]
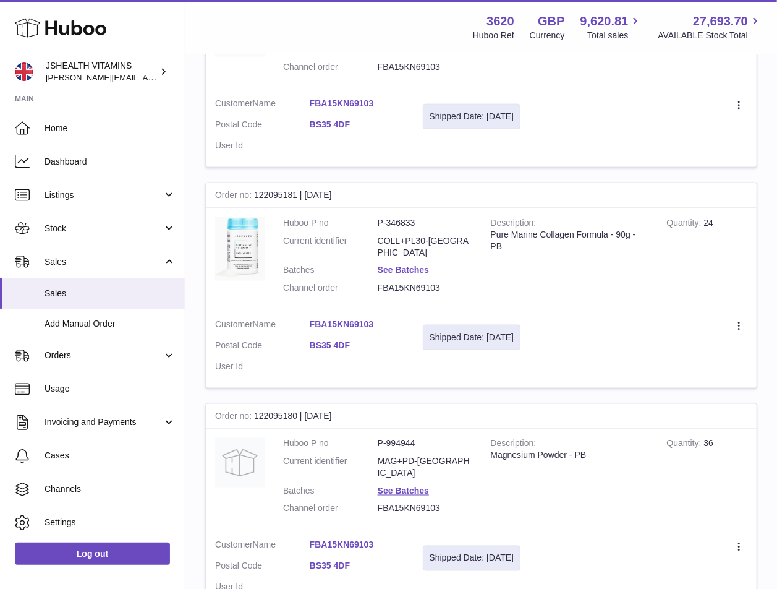
click at [409, 265] on link "See Batches" at bounding box center [403, 270] width 51 height 10
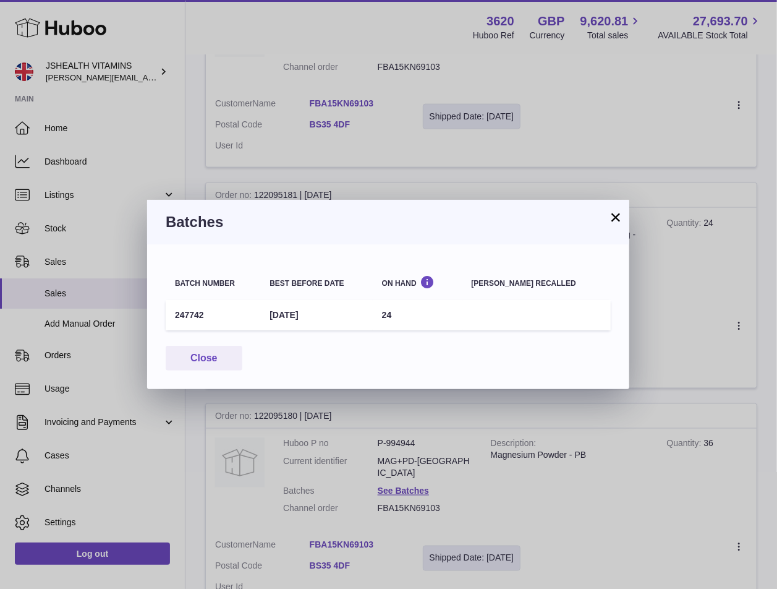
click at [178, 310] on td "247742" at bounding box center [213, 315] width 95 height 30
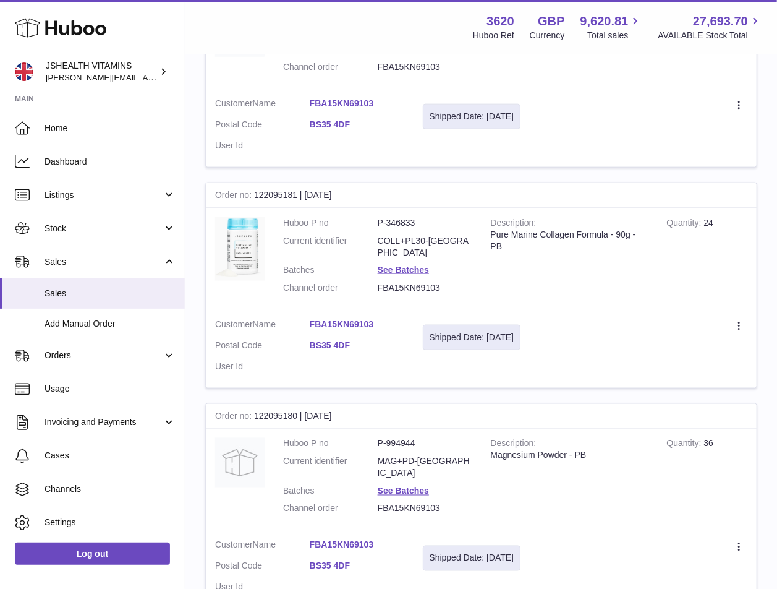
click at [475, 459] on div at bounding box center [388, 294] width 777 height 589
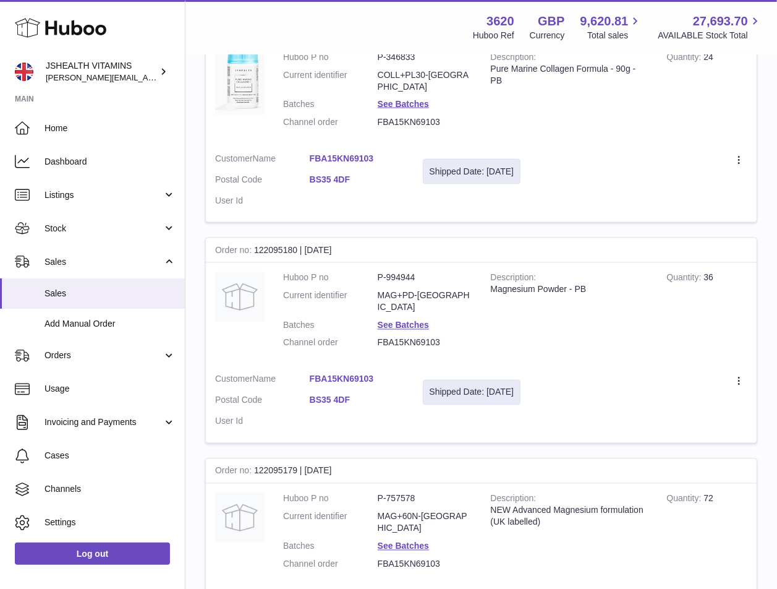
scroll to position [898, 0]
click at [406, 319] on link "See Batches" at bounding box center [403, 324] width 51 height 10
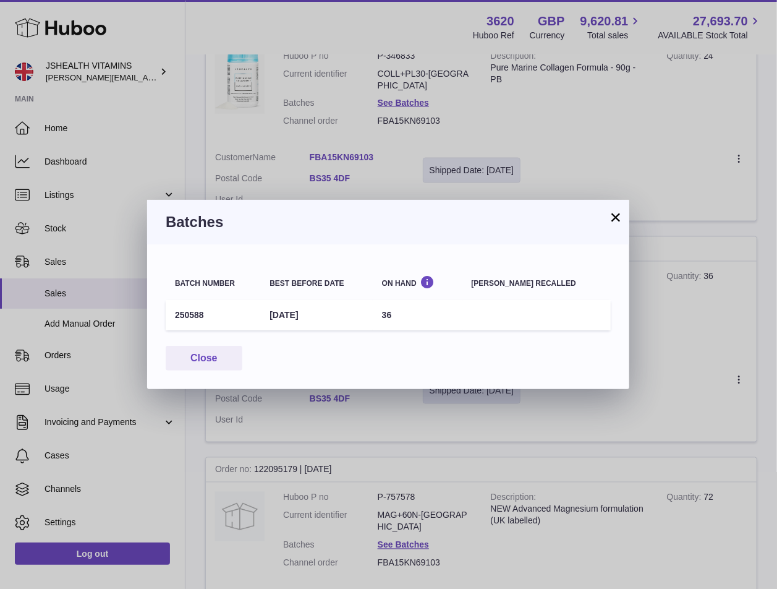
click at [176, 322] on td "250588" at bounding box center [213, 315] width 95 height 30
click at [181, 315] on td "250588" at bounding box center [213, 315] width 95 height 30
click at [550, 456] on div "× Batches Batch number Best before date On Hand Batch recalled 250588 30th Apr …" at bounding box center [388, 294] width 777 height 589
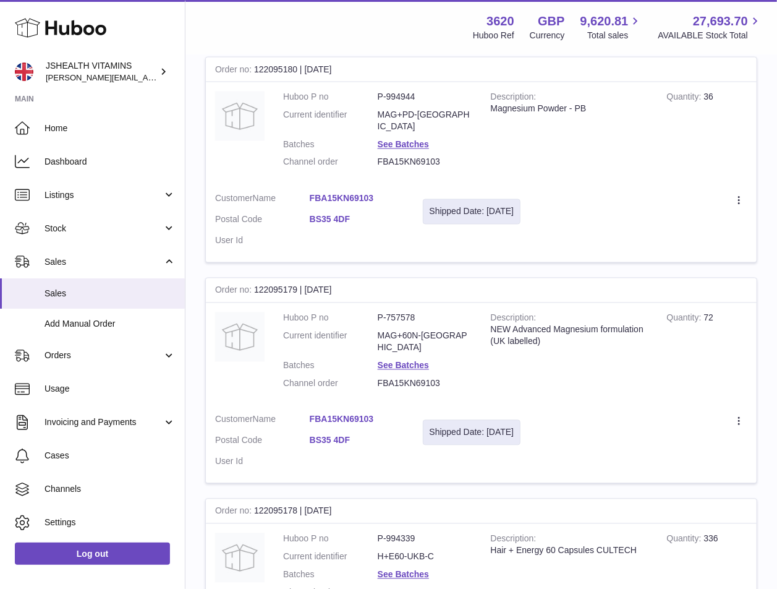
scroll to position [1090, 0]
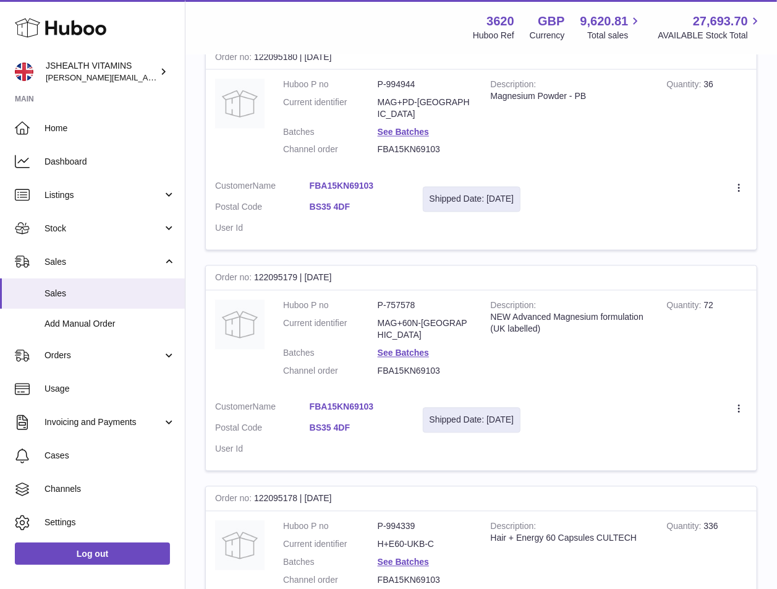
click at [419, 309] on dl "Huboo P no P-757578 Current identifier MAG+60N-UK Batches See Batches Channel o…" at bounding box center [377, 341] width 189 height 83
click at [408, 348] on link "See Batches" at bounding box center [403, 353] width 51 height 10
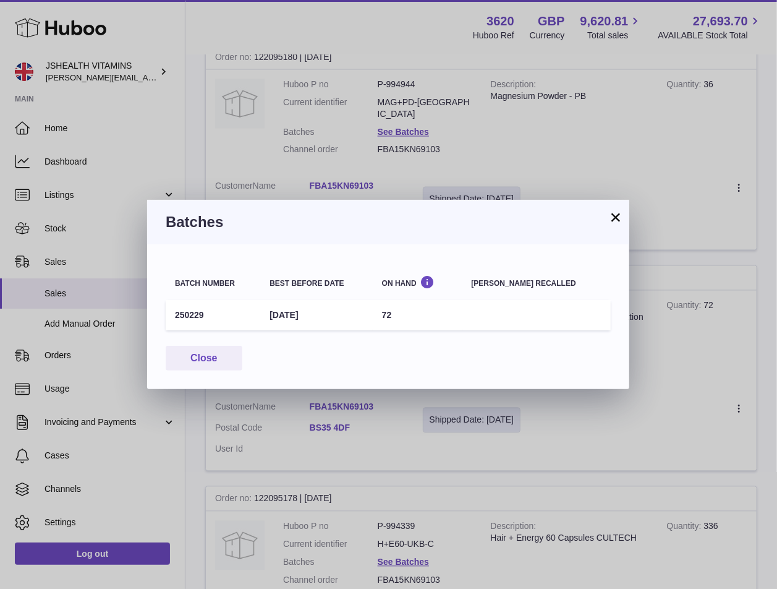
click at [179, 310] on td "250229" at bounding box center [213, 315] width 95 height 30
click at [438, 491] on div "× Batches Batch number Best before date On Hand Batch recalled 250229 31st Jan …" at bounding box center [388, 294] width 777 height 589
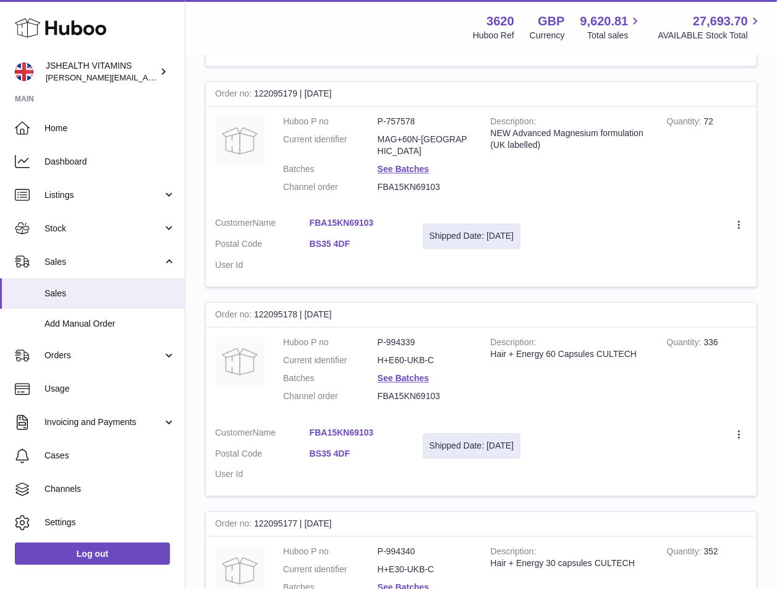
scroll to position [1299, 0]
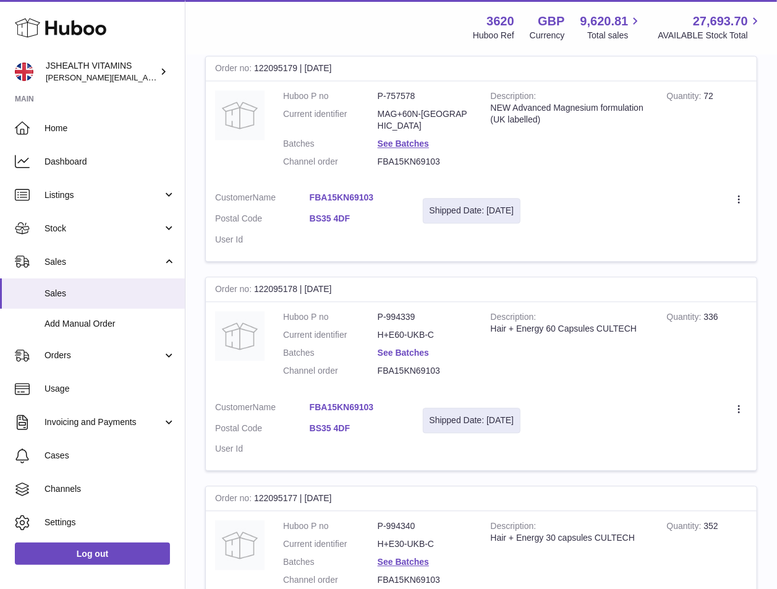
click at [400, 348] on link "See Batches" at bounding box center [403, 353] width 51 height 10
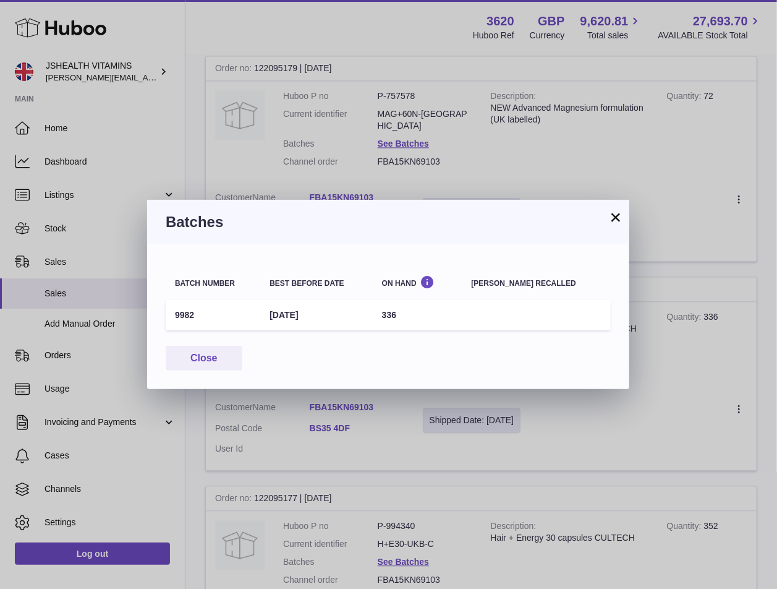
click at [173, 307] on td "9982" at bounding box center [213, 315] width 95 height 30
click at [499, 476] on div "× Batches Batch number Best before date On Hand Batch recalled 9982 28th Feb 20…" at bounding box center [388, 294] width 777 height 589
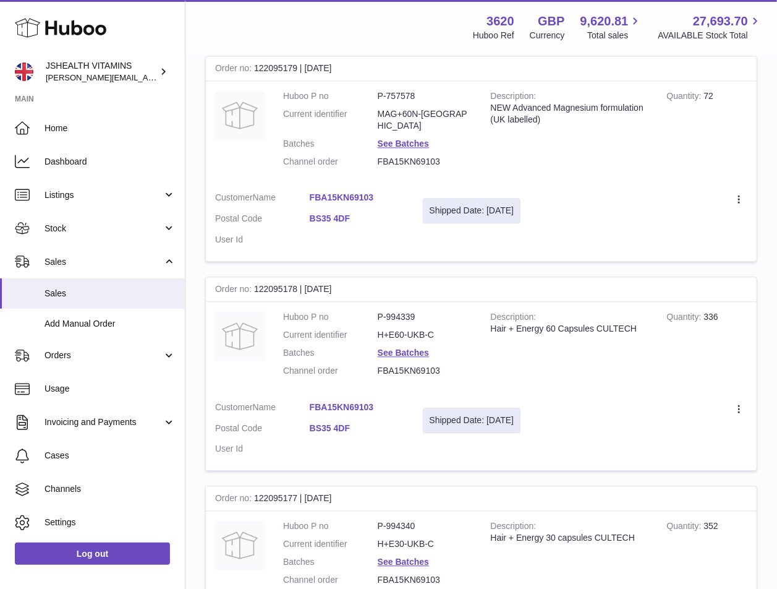
scroll to position [1453, 0]
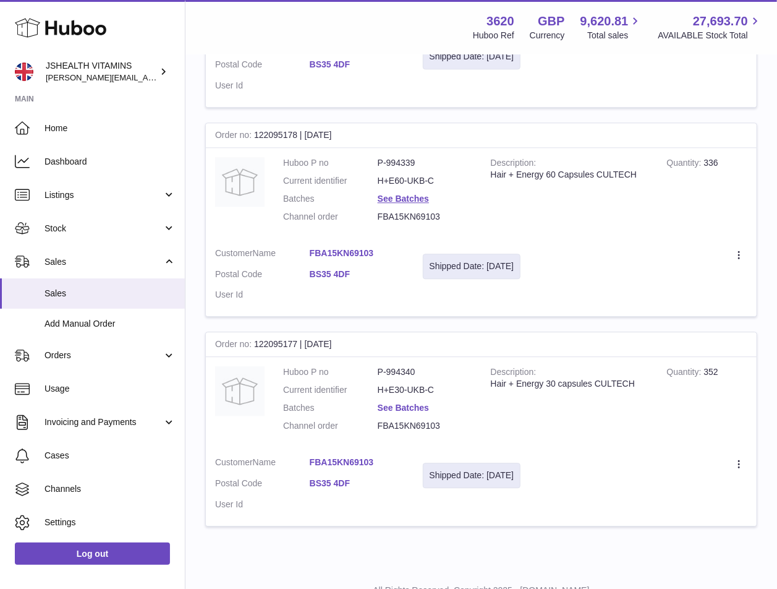
click at [406, 403] on link "See Batches" at bounding box center [403, 408] width 51 height 10
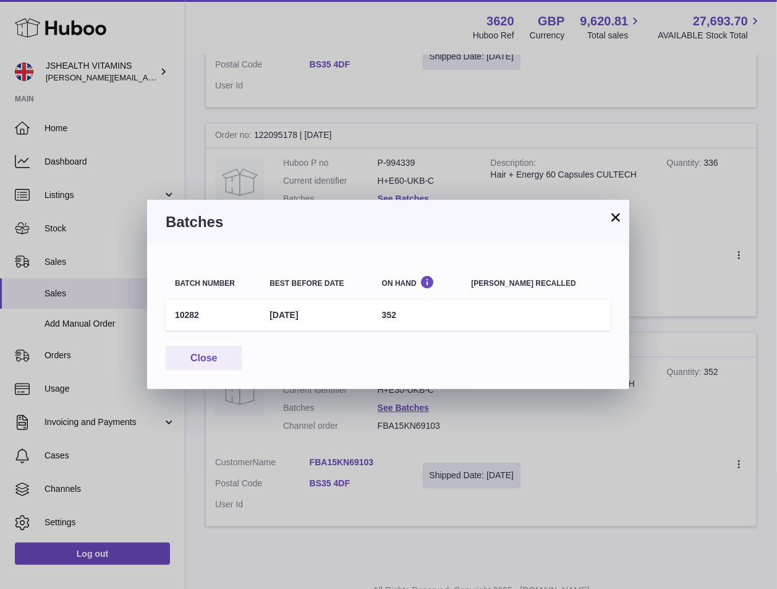
click at [180, 317] on td "10282" at bounding box center [213, 315] width 95 height 30
click at [475, 458] on div "× Batches Batch number Best before date On Hand Batch recalled 10282 30th Apr 2…" at bounding box center [388, 294] width 777 height 589
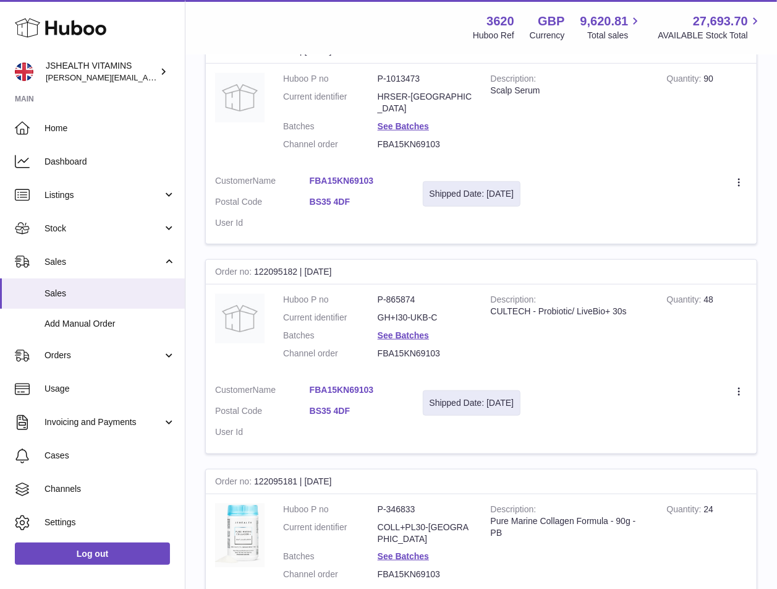
scroll to position [0, 0]
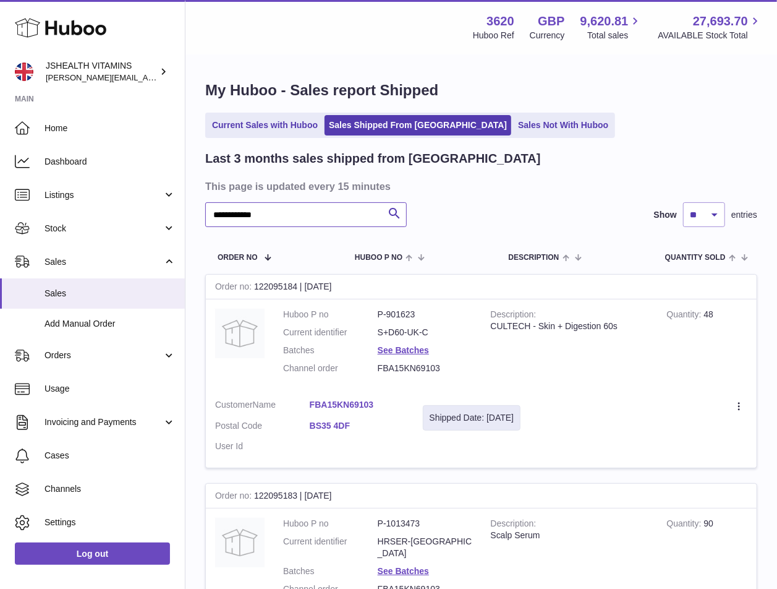
click at [284, 205] on input "**********" at bounding box center [306, 214] width 202 height 25
click at [270, 216] on input "**********" at bounding box center [306, 214] width 202 height 25
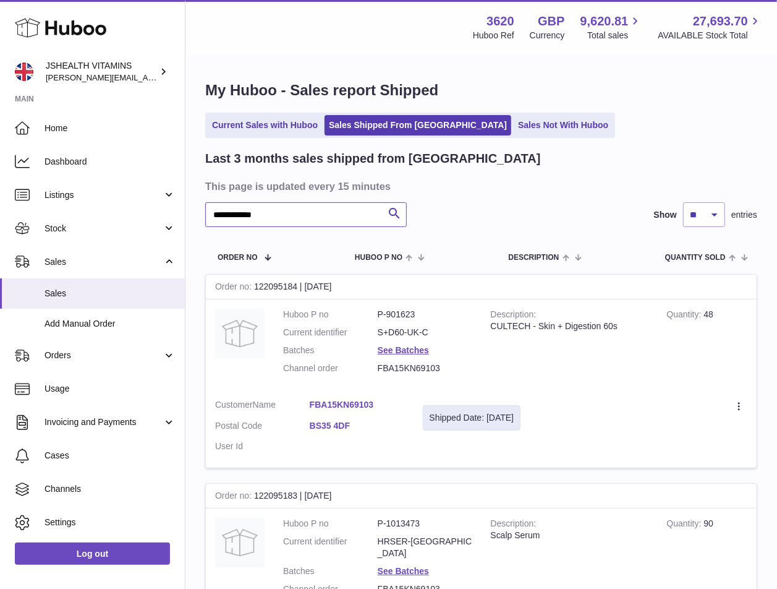
click at [270, 216] on input "**********" at bounding box center [306, 214] width 202 height 25
paste input "text"
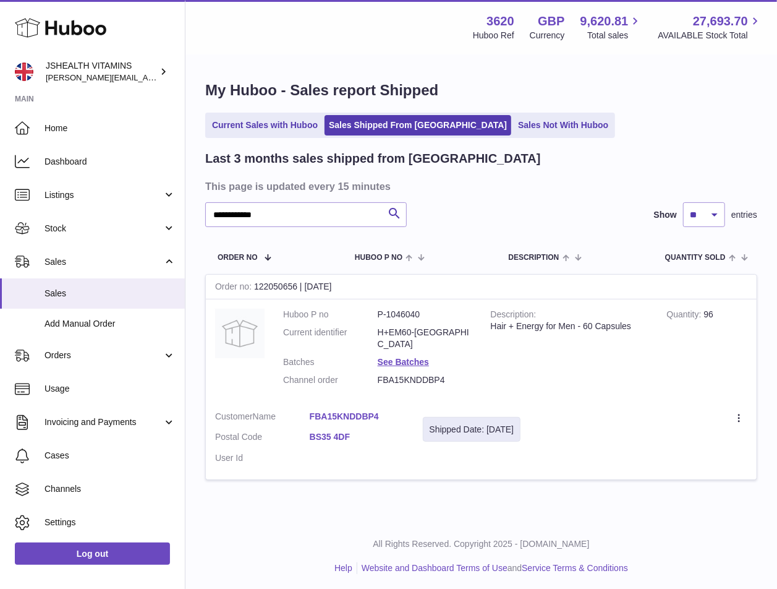
click at [402, 331] on dd "H+EM60-UK" at bounding box center [425, 339] width 95 height 24
click at [403, 357] on link "See Batches" at bounding box center [403, 362] width 51 height 10
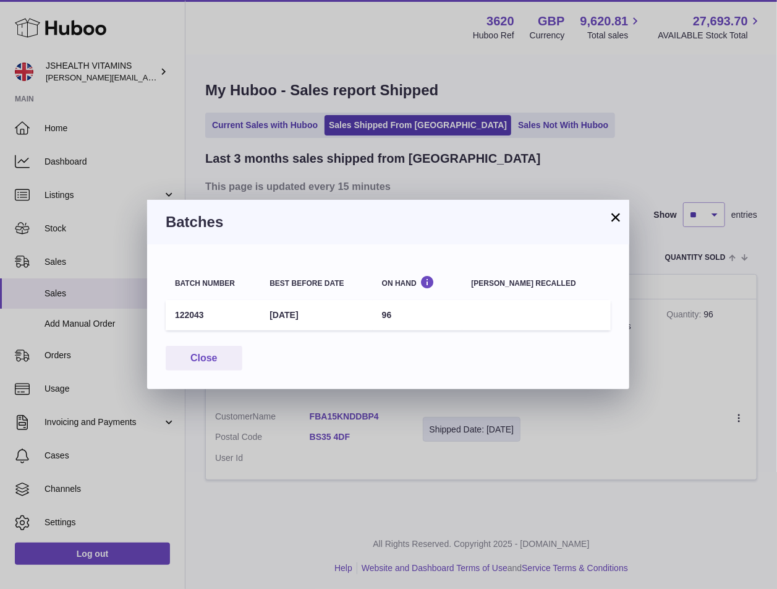
click at [190, 320] on td "122043" at bounding box center [213, 315] width 95 height 30
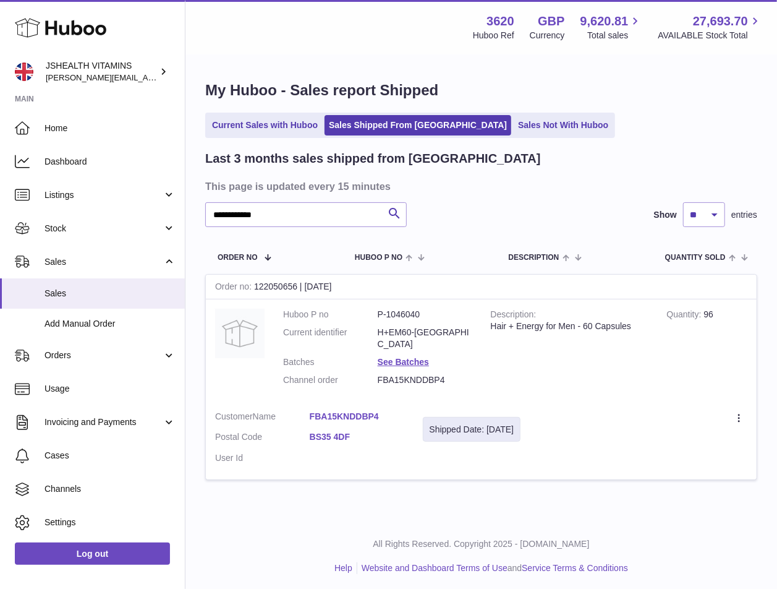
click at [500, 190] on div at bounding box center [388, 294] width 777 height 589
click at [254, 211] on input "**********" at bounding box center [306, 214] width 202 height 25
click at [267, 212] on input "**********" at bounding box center [306, 214] width 202 height 25
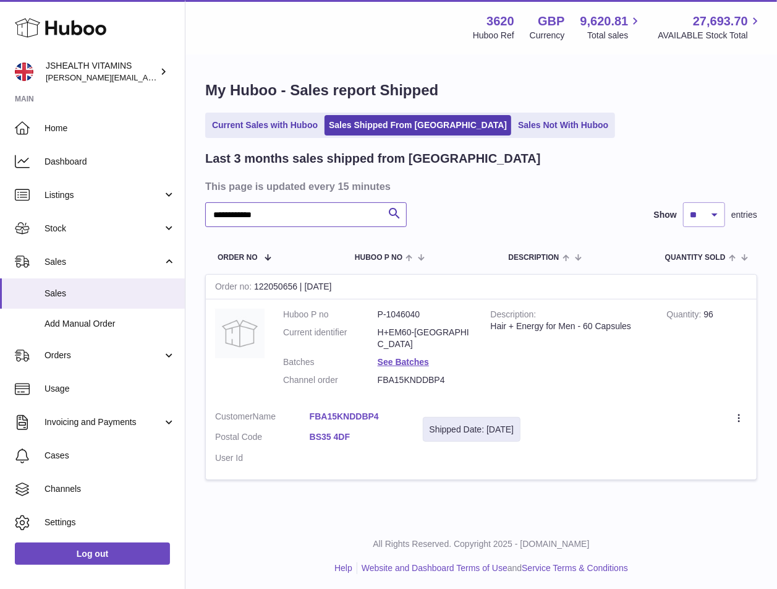
click at [267, 212] on input "**********" at bounding box center [306, 214] width 202 height 25
paste input "text"
type input "**********"
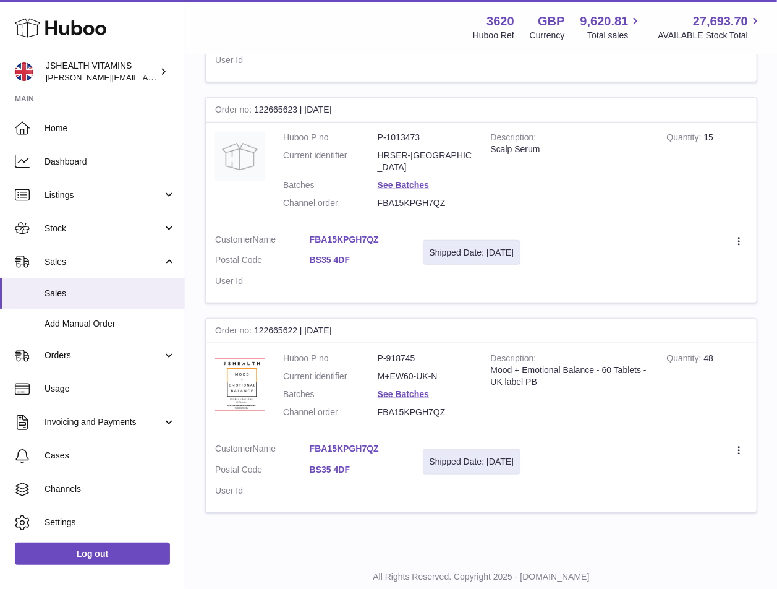
scroll to position [49, 0]
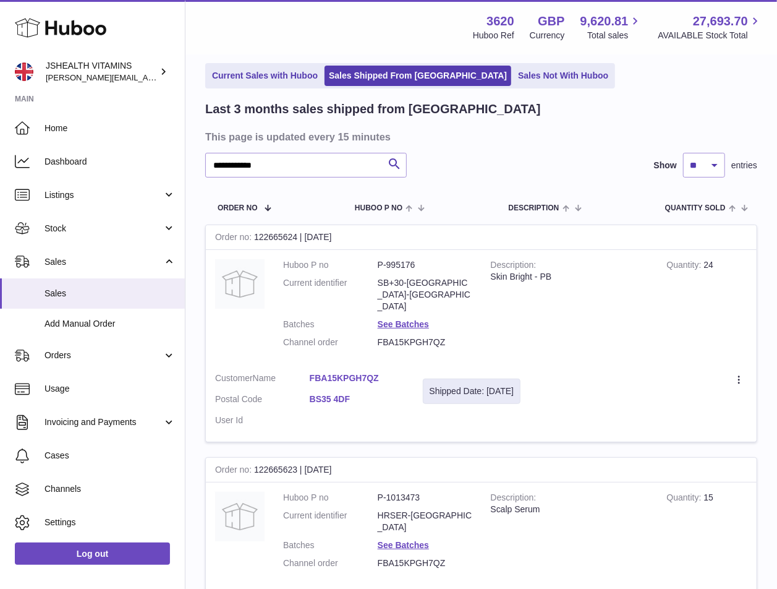
click at [403, 271] on dl "Huboo P no P-995176 Current identifier SB+30-UK-PB Batches See Batches Channel …" at bounding box center [377, 306] width 189 height 95
click at [403, 280] on dd "SB+30-UK-PB" at bounding box center [425, 294] width 95 height 35
click at [390, 319] on link "See Batches" at bounding box center [403, 324] width 51 height 10
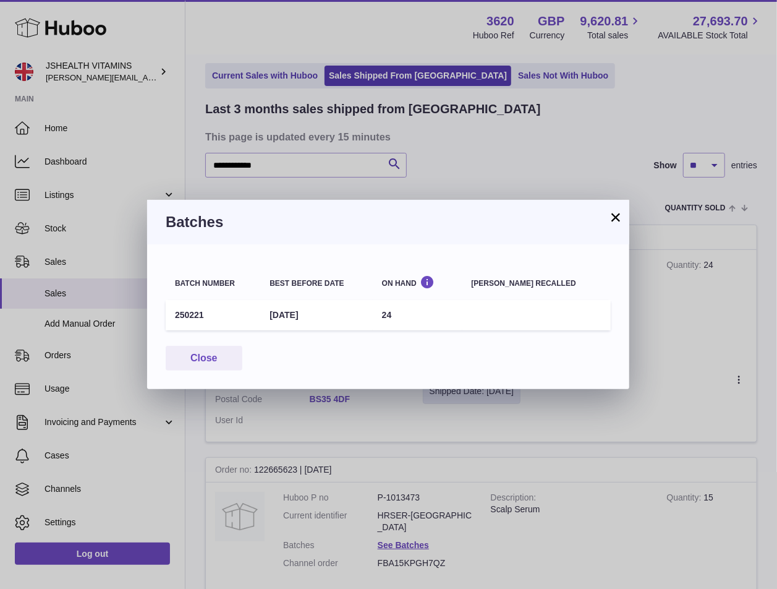
click at [372, 302] on td "31st Jan 2027" at bounding box center [316, 315] width 112 height 30
click at [150, 318] on div "Batch number Best before date On Hand Batch recalled 250221 31st Jan 2027 24 Cl…" at bounding box center [388, 316] width 482 height 145
click at [186, 316] on td "250221" at bounding box center [213, 315] width 95 height 30
click at [375, 457] on div "× Batches Batch number Best before date On Hand Batch recalled 250221 31st Jan …" at bounding box center [388, 294] width 777 height 589
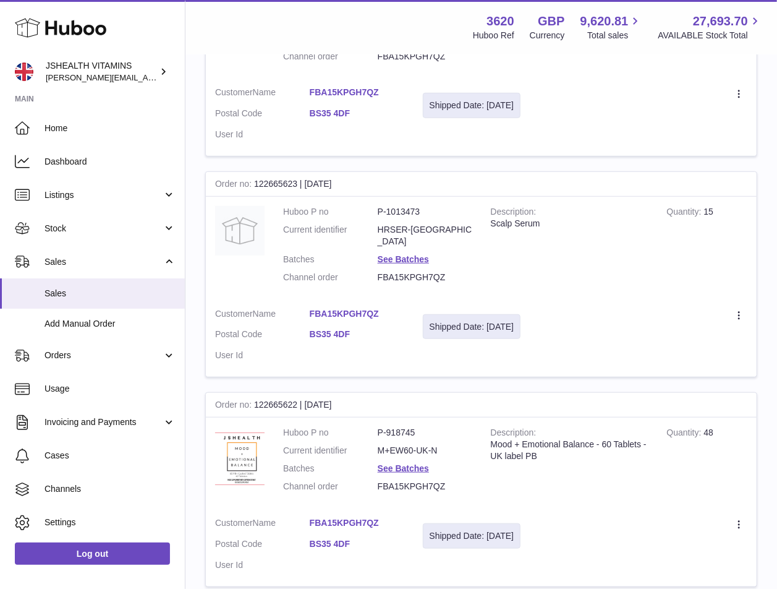
scroll to position [343, 0]
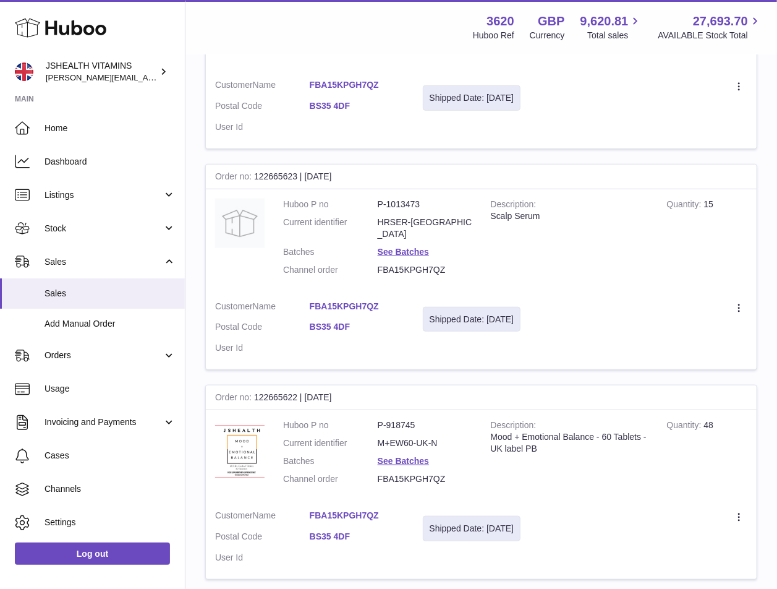
click at [411, 216] on dd "HRSER-UK" at bounding box center [425, 228] width 95 height 24
click at [391, 247] on link "See Batches" at bounding box center [403, 252] width 51 height 10
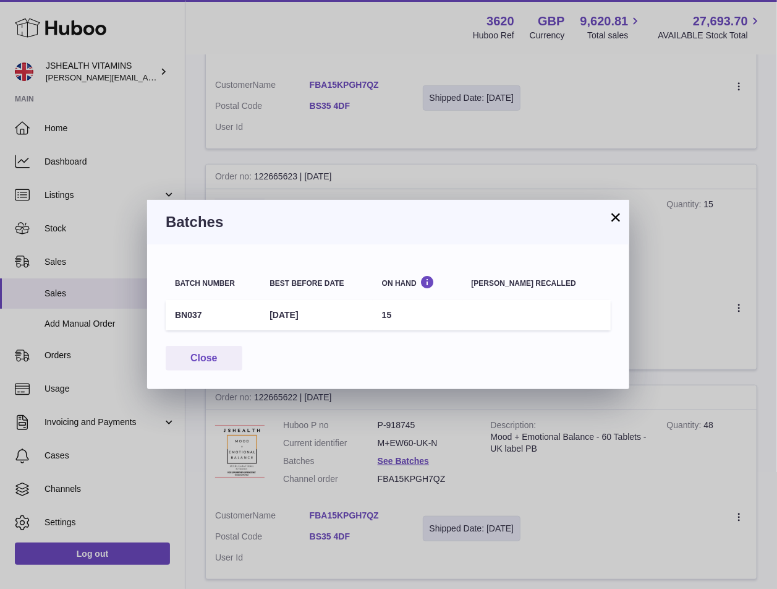
click at [190, 310] on td "BN037" at bounding box center [213, 315] width 95 height 30
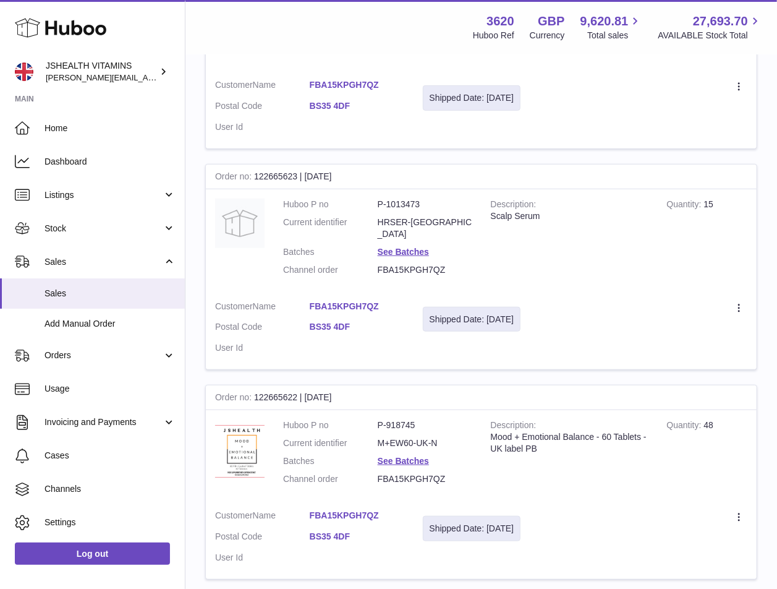
click at [720, 306] on div "× Batches Batch number Best before date On Hand Batch recalled BN037 31st May 2…" at bounding box center [388, 294] width 777 height 589
click at [408, 455] on dd "See Batches" at bounding box center [425, 461] width 95 height 12
click at [406, 456] on link "See Batches" at bounding box center [403, 461] width 51 height 10
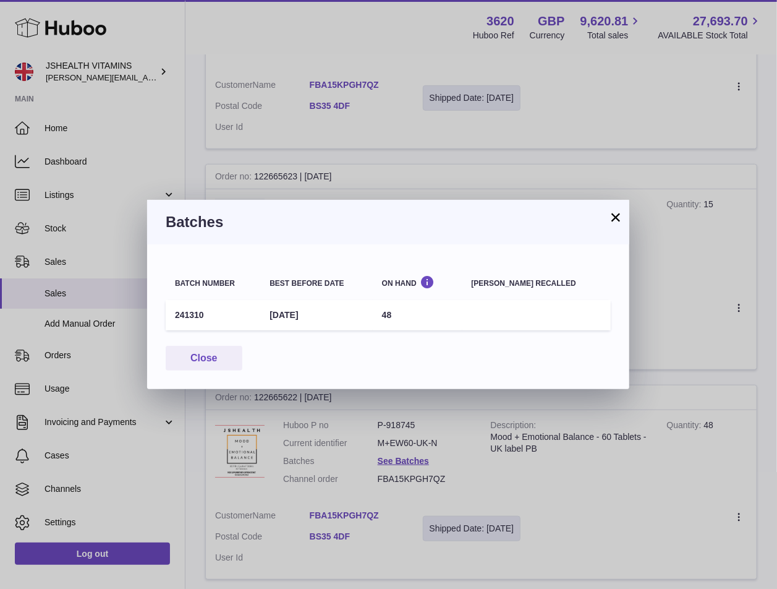
click at [176, 314] on td "241310" at bounding box center [213, 315] width 95 height 30
click at [647, 485] on div "× Batches Batch number Best before date On Hand Batch recalled 241310 30th Sep …" at bounding box center [388, 294] width 777 height 589
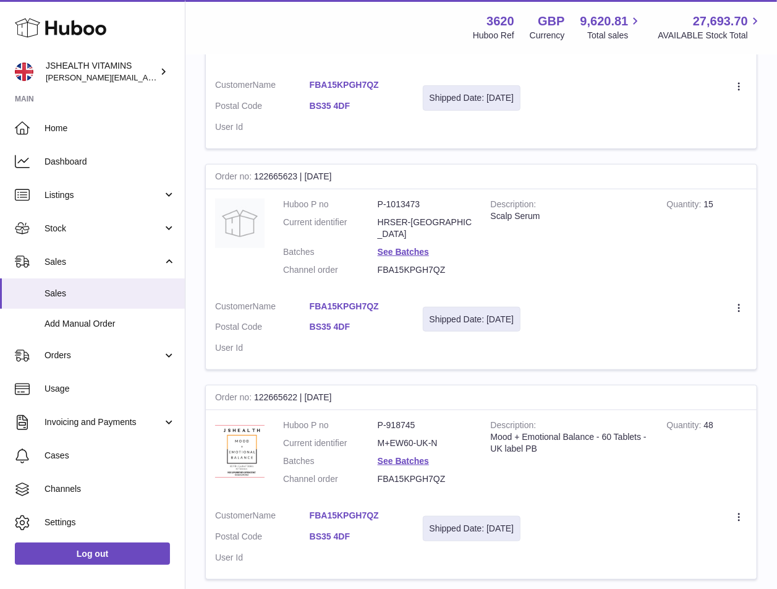
click at [408, 437] on dd "M+EW60-UK-N" at bounding box center [425, 443] width 95 height 12
click at [400, 419] on dl "Huboo P no P-918745 Current identifier M+EW60-UK-N Batches See Batches Channel …" at bounding box center [377, 455] width 189 height 72
click at [398, 456] on link "See Batches" at bounding box center [403, 461] width 51 height 10
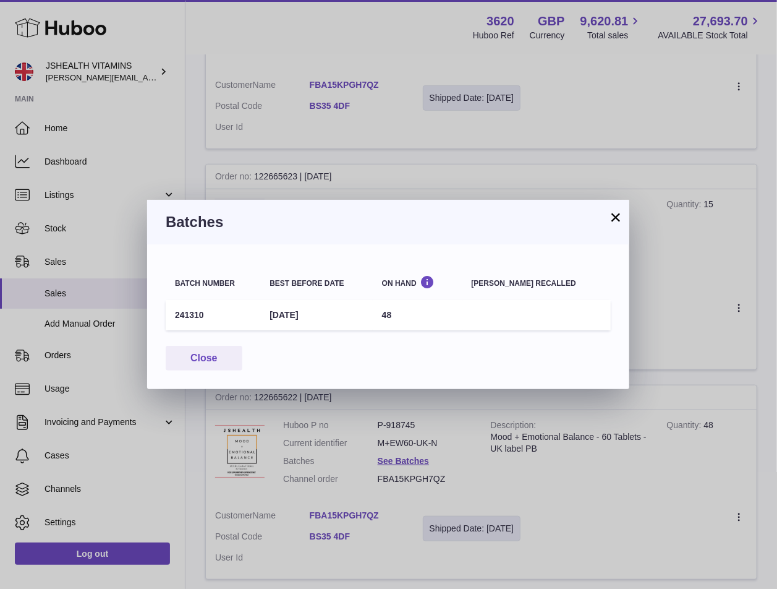
click at [195, 314] on td "241310" at bounding box center [213, 315] width 95 height 30
click at [702, 412] on div "× Batches Batch number Best before date On Hand Batch recalled 241310 30th Sep …" at bounding box center [388, 294] width 777 height 589
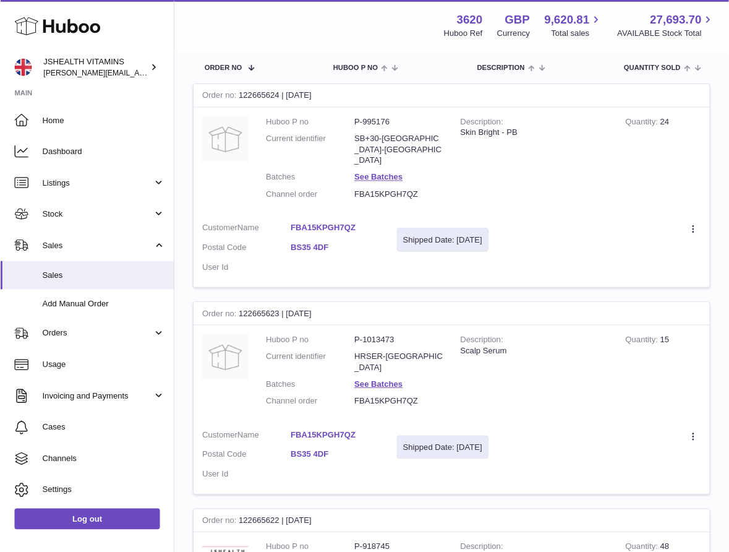
scroll to position [0, 0]
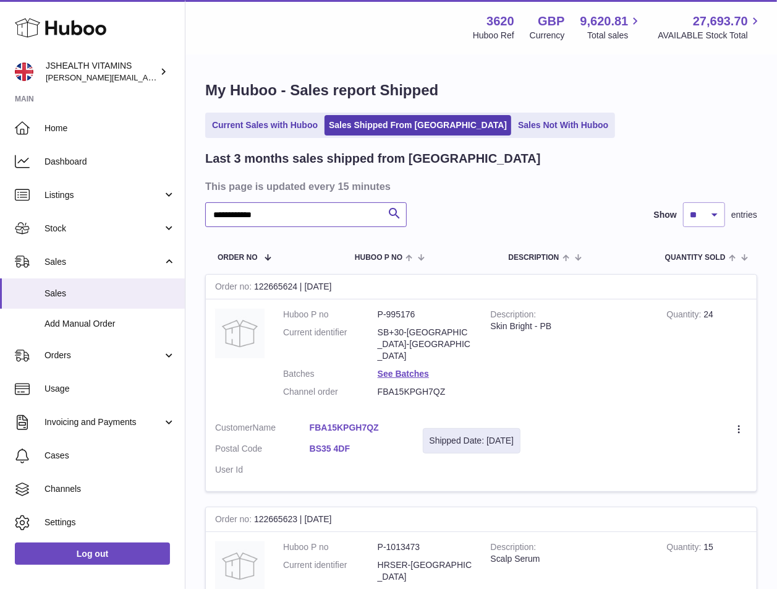
click at [292, 210] on input "**********" at bounding box center [306, 214] width 202 height 25
click at [91, 228] on span "Stock" at bounding box center [104, 229] width 118 height 12
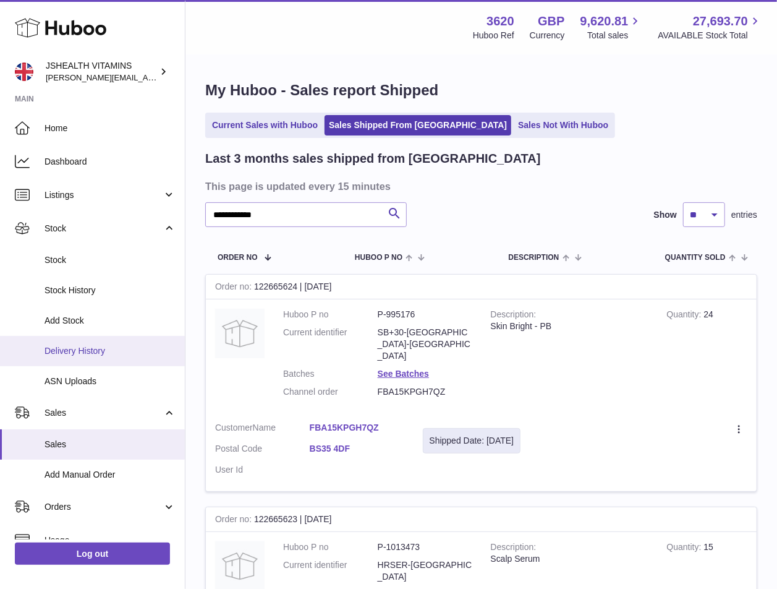
click at [104, 346] on span "Delivery History" at bounding box center [110, 351] width 131 height 12
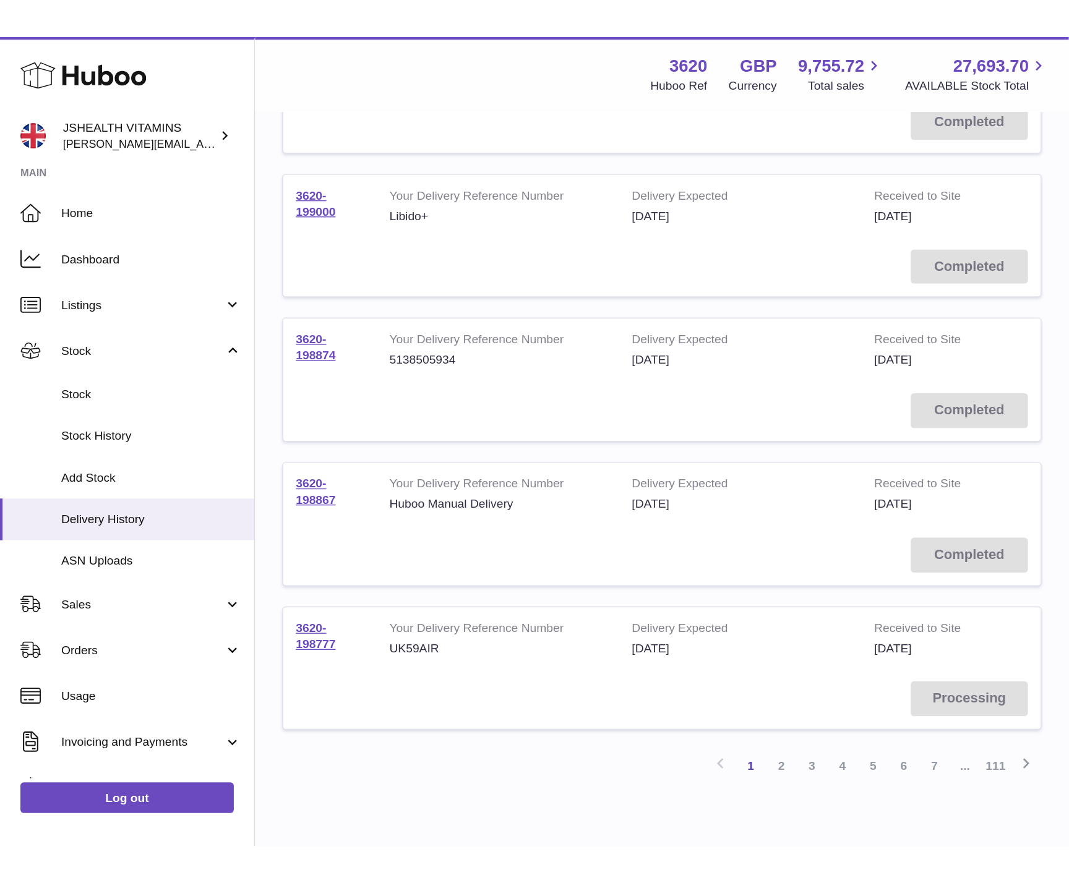
scroll to position [53, 0]
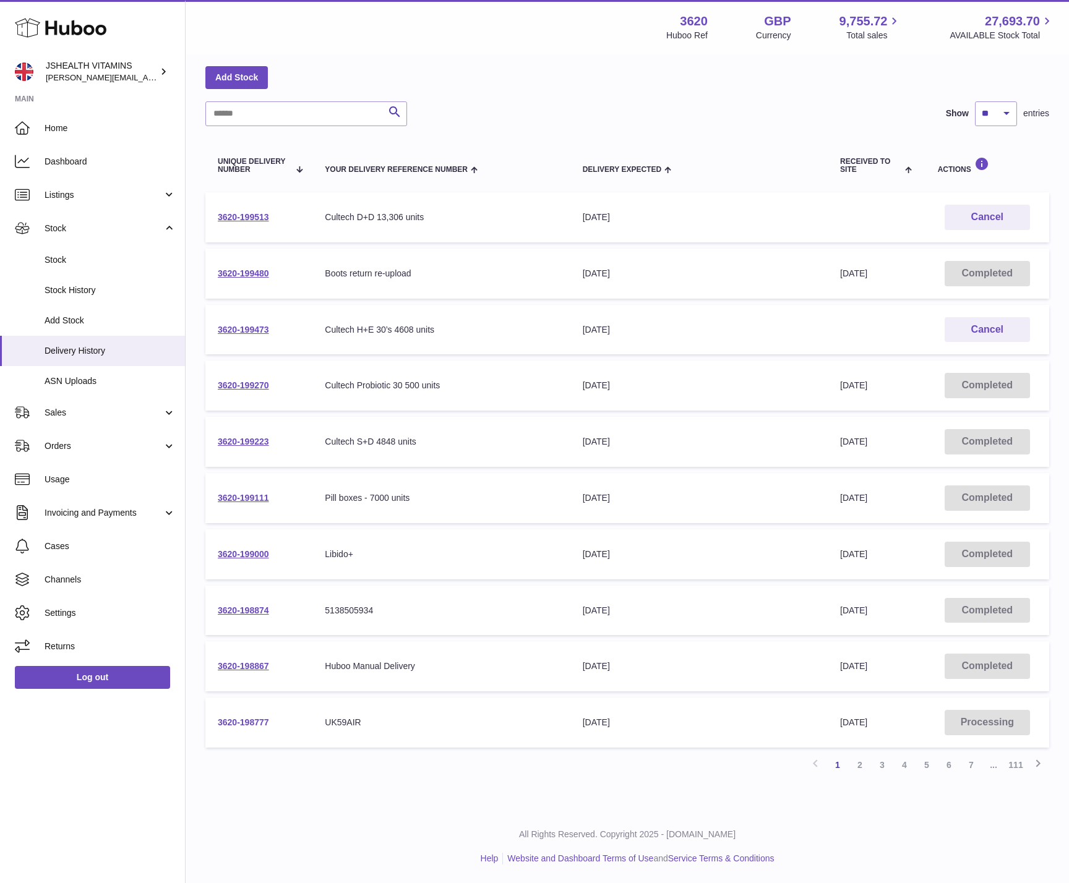
click at [249, 551] on link "3620-198777" at bounding box center [243, 722] width 51 height 10
click at [231, 104] on input "text" at bounding box center [306, 113] width 202 height 25
click at [79, 274] on link "Stock" at bounding box center [92, 260] width 185 height 30
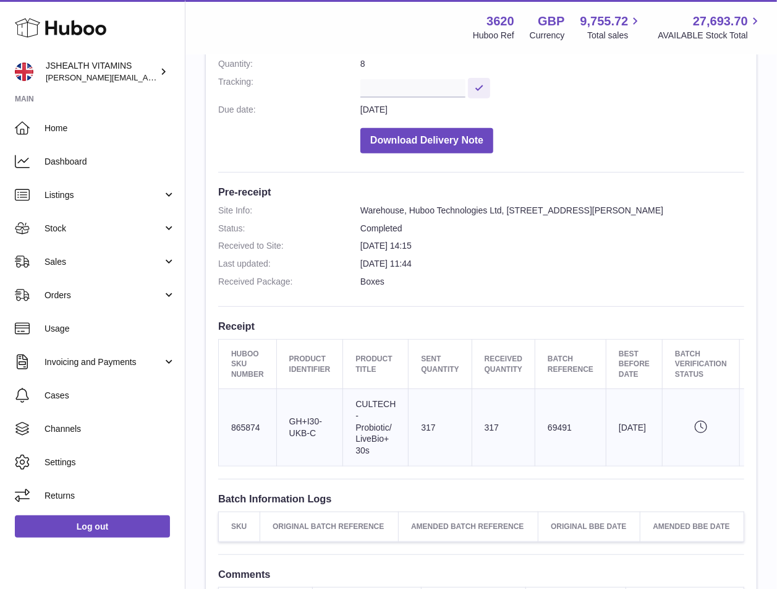
scroll to position [237, 0]
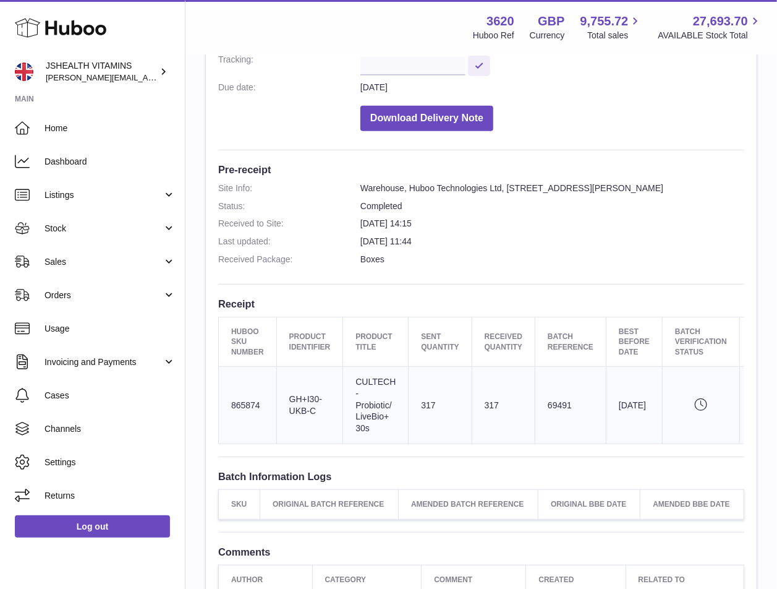
click at [248, 400] on td "Huboo SKU Number 865874" at bounding box center [248, 404] width 58 height 77
click at [297, 400] on td "Client Identifier GH+I30-UKB-C" at bounding box center [309, 404] width 67 height 77
copy tr "GH+I30-UKB-C"
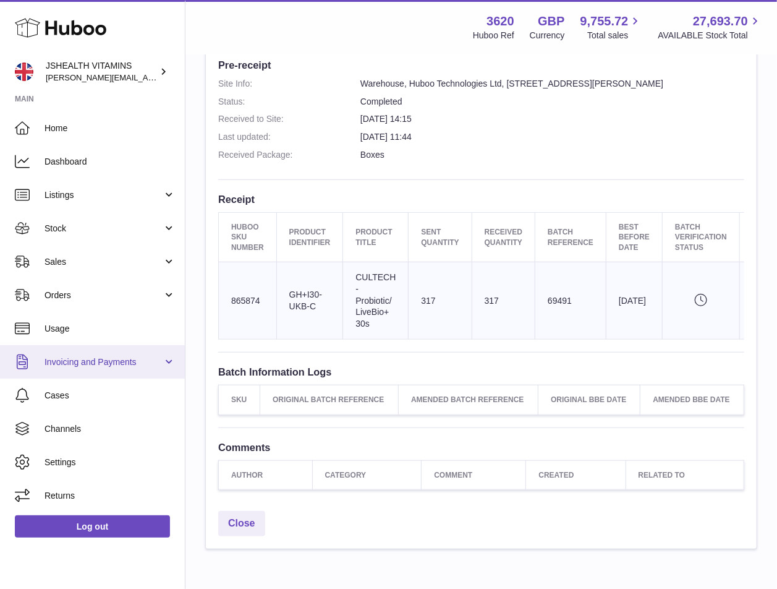
scroll to position [354, 0]
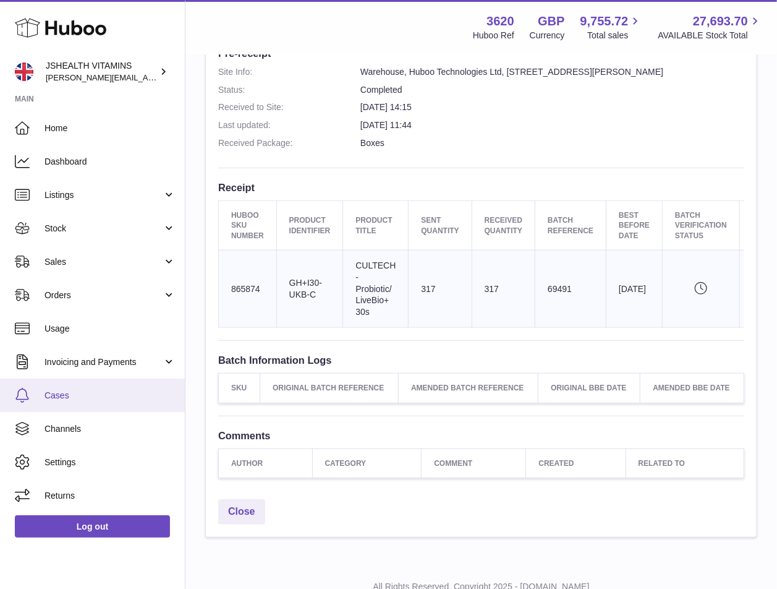
click at [10, 401] on link "Cases" at bounding box center [92, 394] width 185 height 33
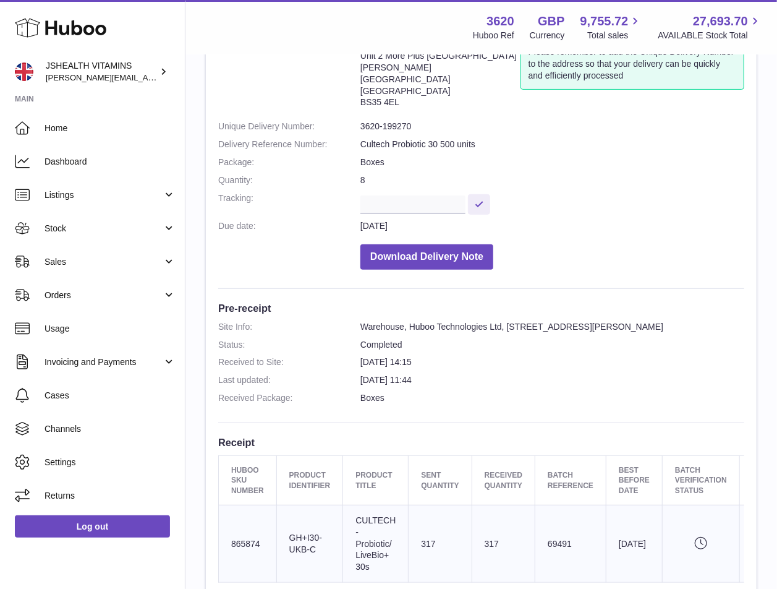
scroll to position [98, 0]
click at [397, 122] on dd "3620-199270" at bounding box center [553, 128] width 384 height 12
copy dl "3620-199270"
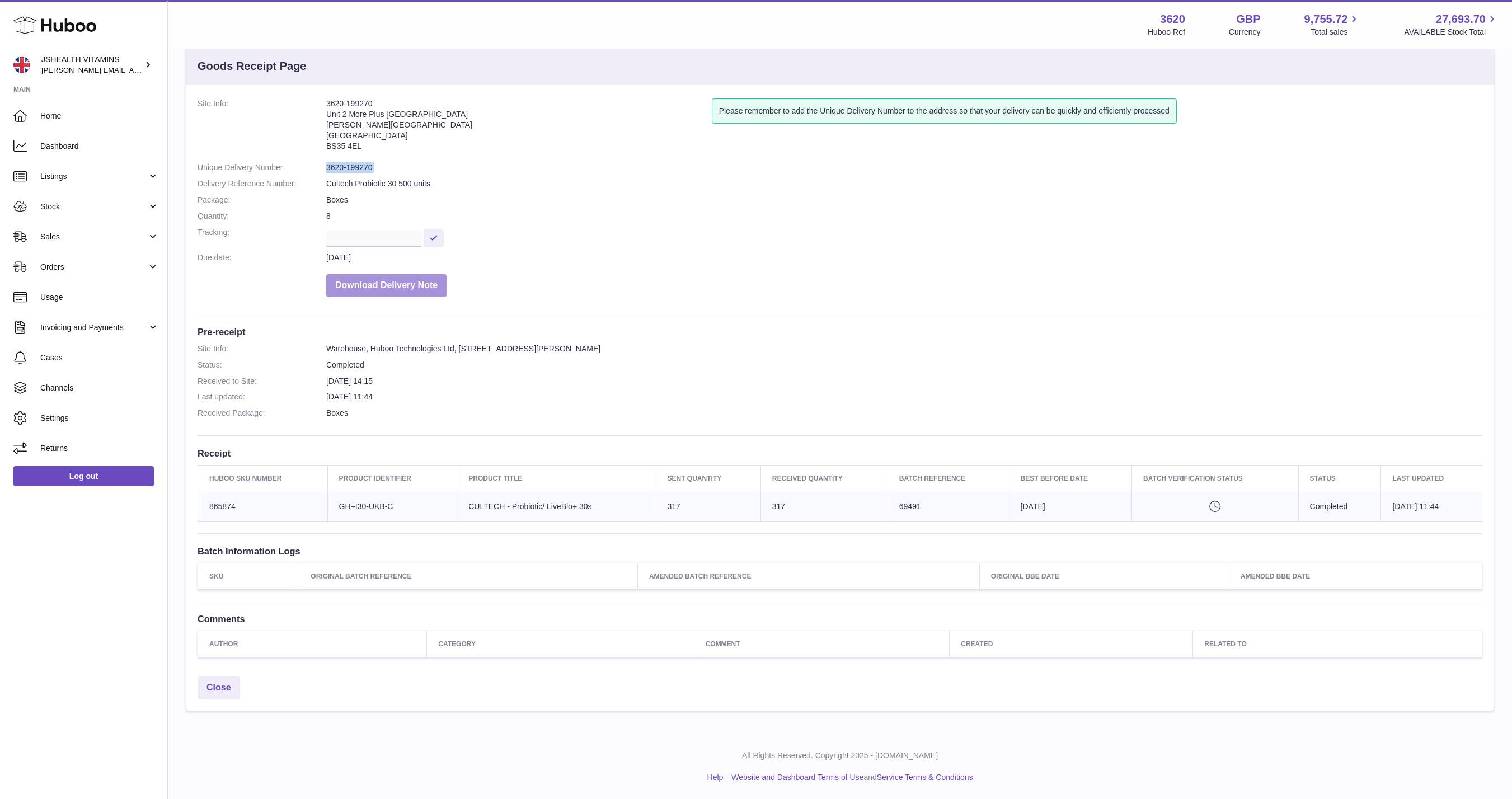
scroll to position [0, 0]
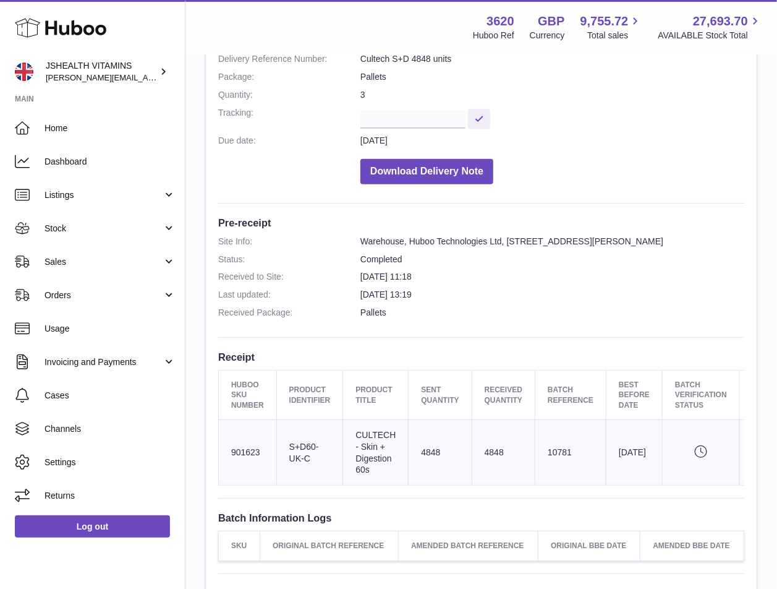
scroll to position [187, 0]
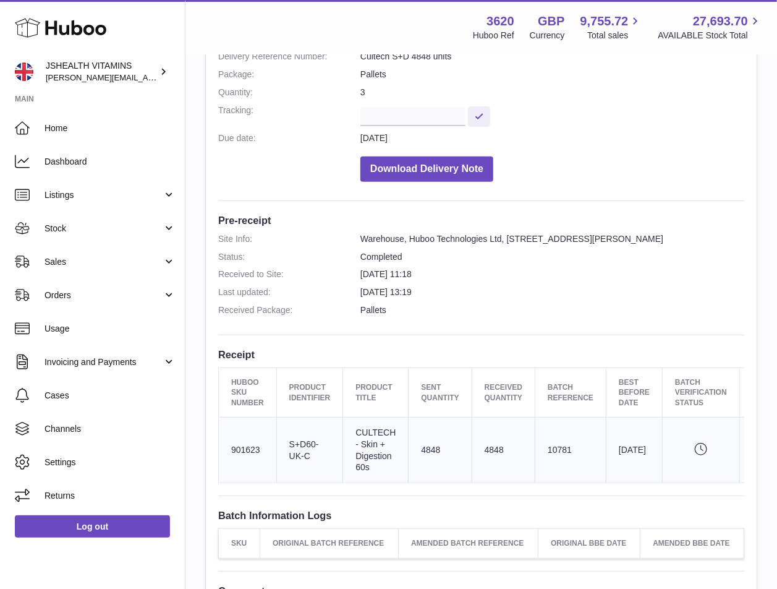
click at [301, 442] on td "Client Identifier S+D60-UK-C" at bounding box center [309, 450] width 67 height 66
copy tr "S+D60-UK-C"
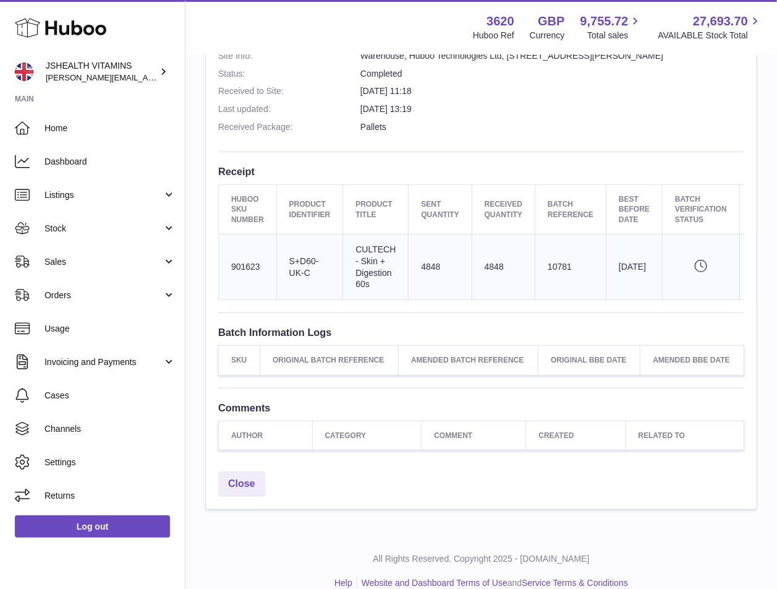
scroll to position [371, 0]
click at [492, 262] on td "4848" at bounding box center [503, 266] width 63 height 66
copy td "4848"
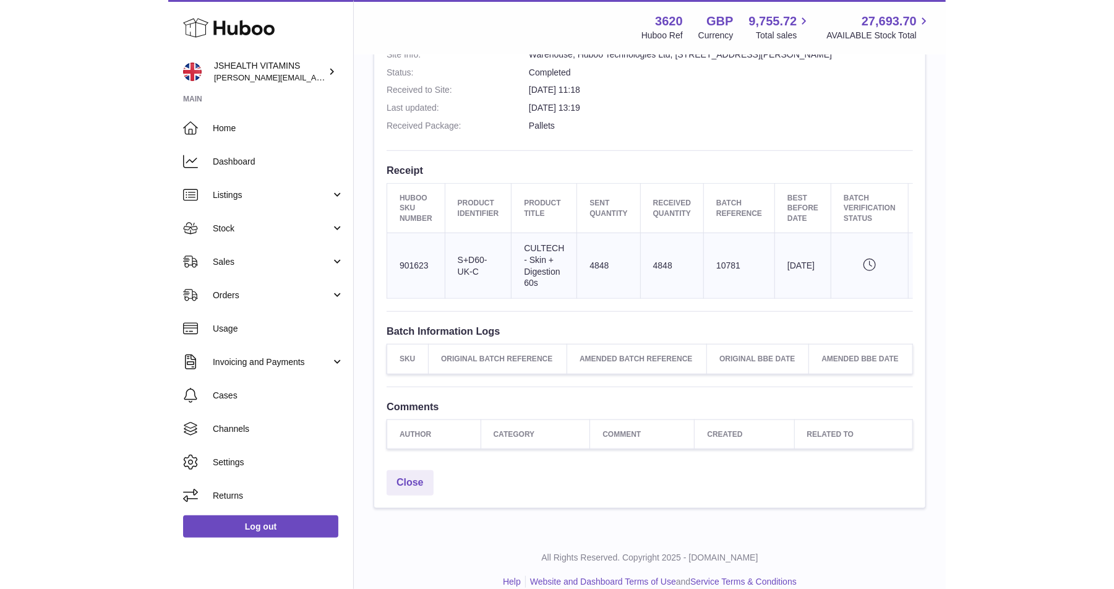
scroll to position [53, 0]
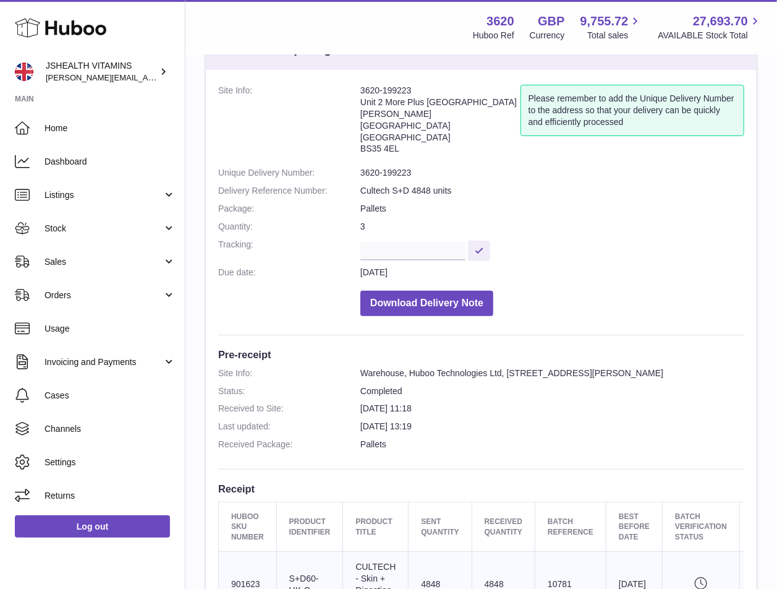
click at [385, 167] on dd "3620-199223" at bounding box center [553, 173] width 384 height 12
copy dl "3620-199223"
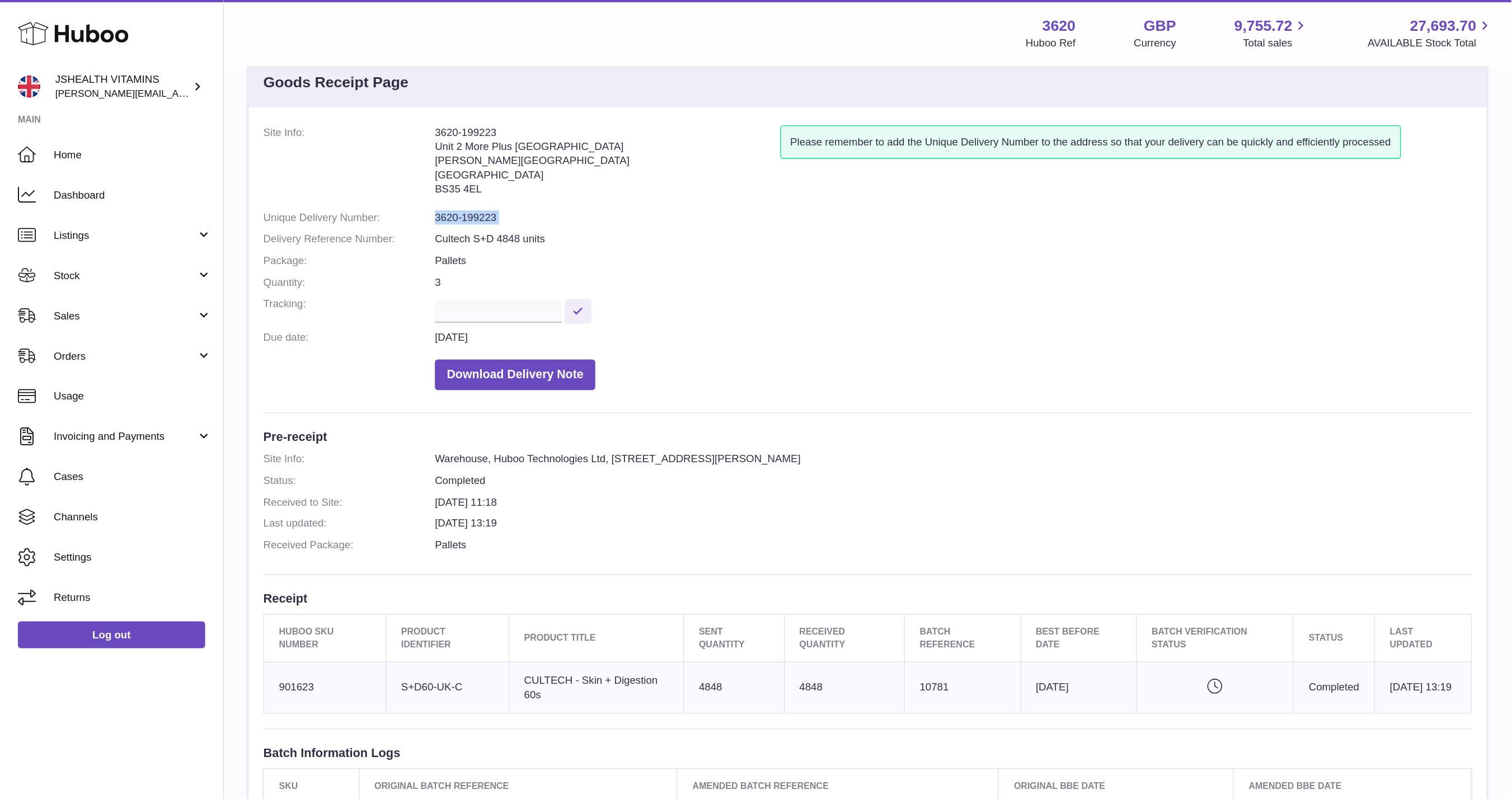
scroll to position [25, 0]
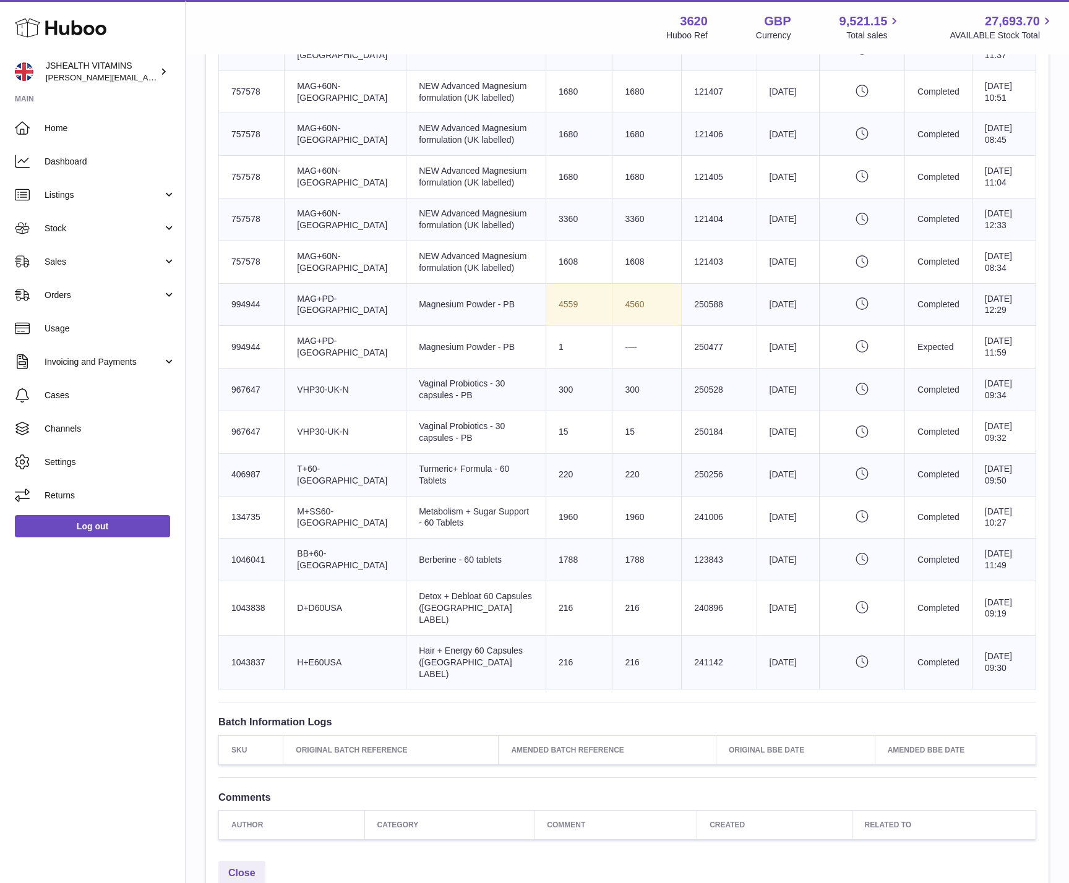
scroll to position [712, 0]
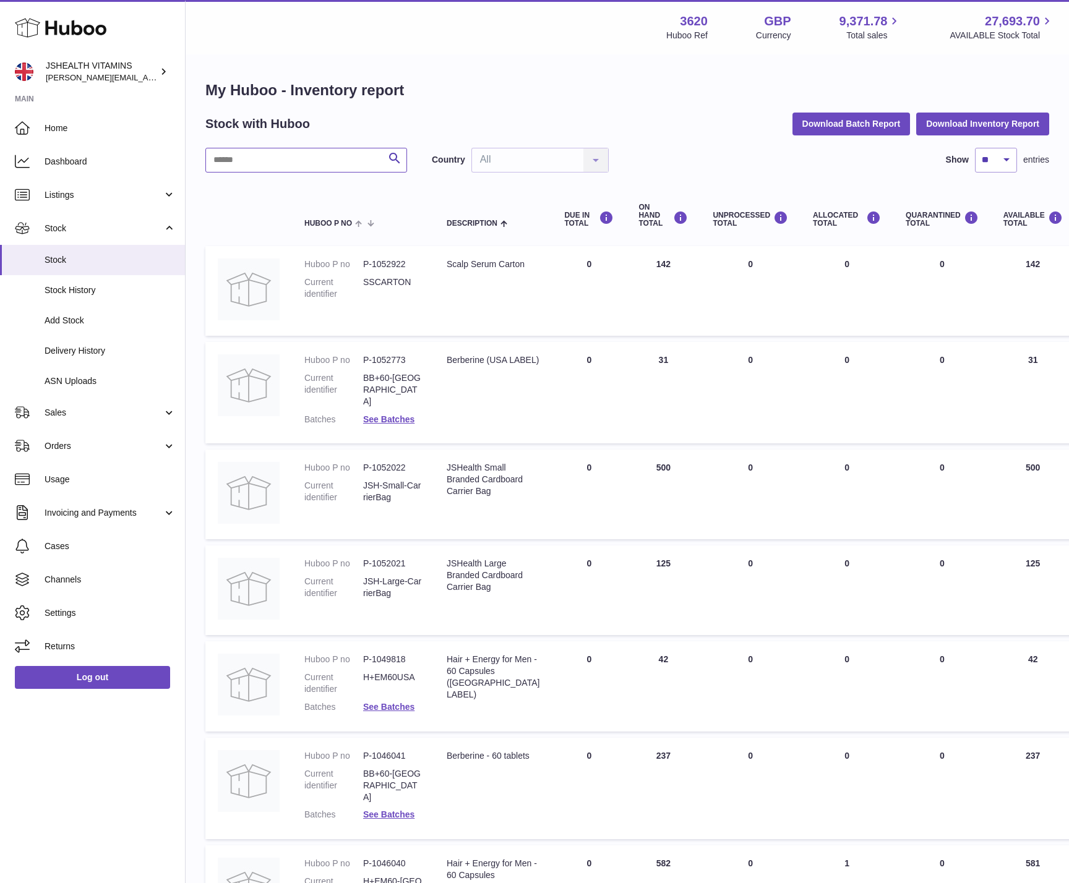
click at [271, 160] on input "text" at bounding box center [306, 160] width 202 height 25
type input "*******"
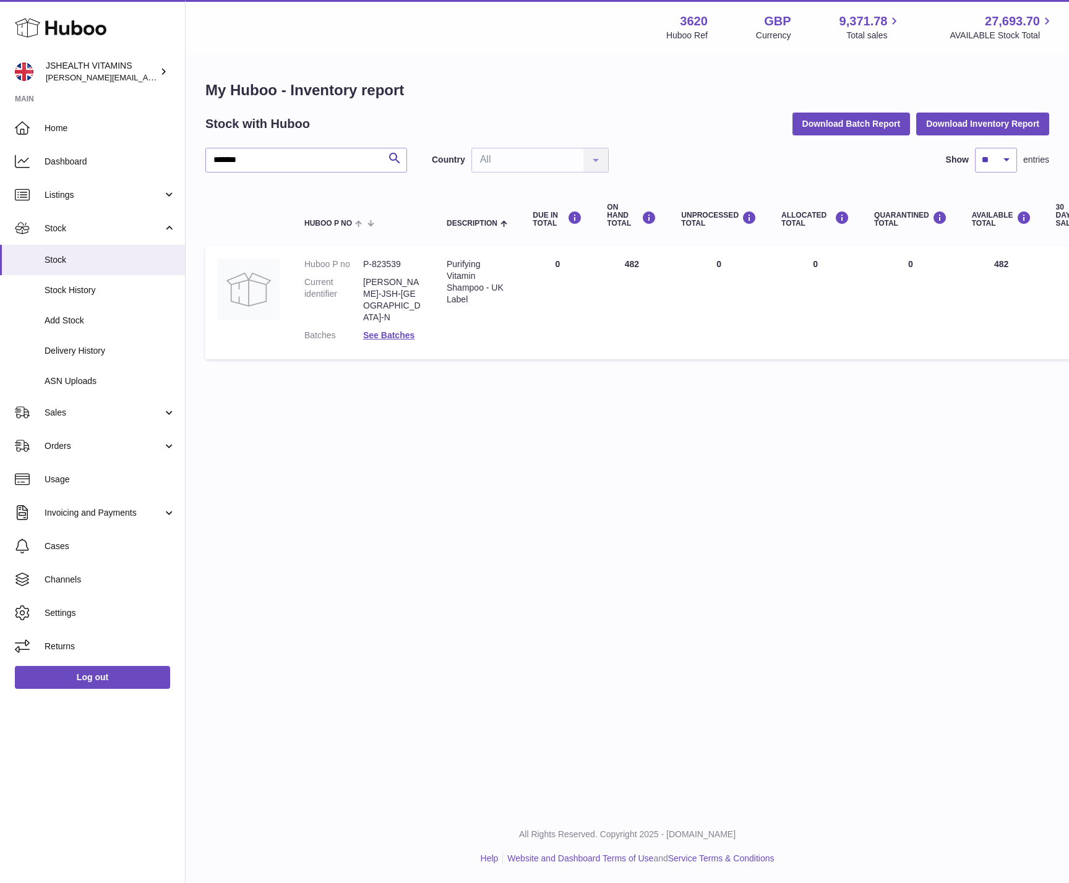
click at [391, 280] on dd "[PERSON_NAME]-JSH-[GEOGRAPHIC_DATA]-N" at bounding box center [392, 299] width 59 height 47
copy dl "[PERSON_NAME]-JSH-[GEOGRAPHIC_DATA]-N"
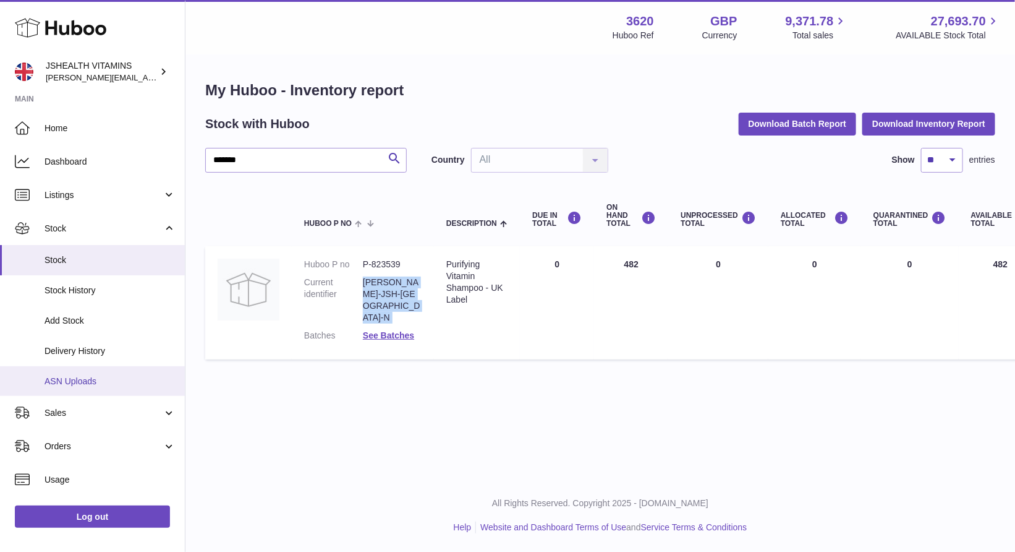
click at [116, 385] on span "ASN Uploads" at bounding box center [110, 381] width 131 height 12
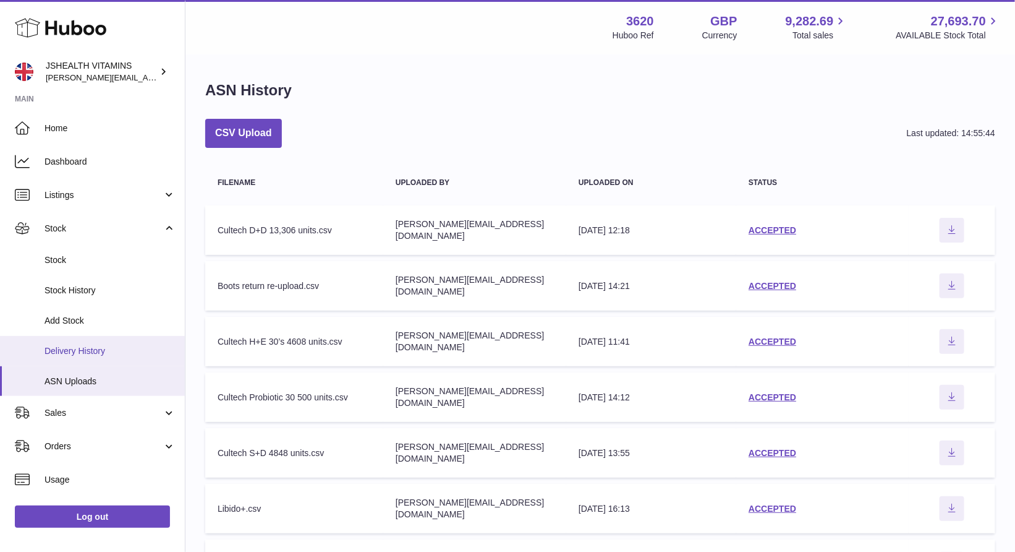
click at [123, 353] on span "Delivery History" at bounding box center [110, 351] width 131 height 12
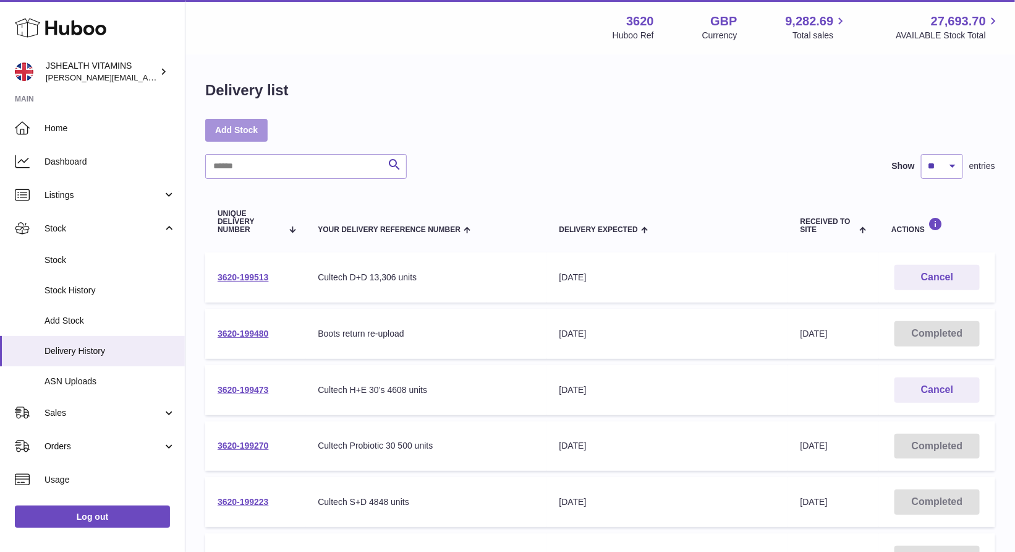
click at [252, 132] on link "Add Stock" at bounding box center [236, 130] width 62 height 22
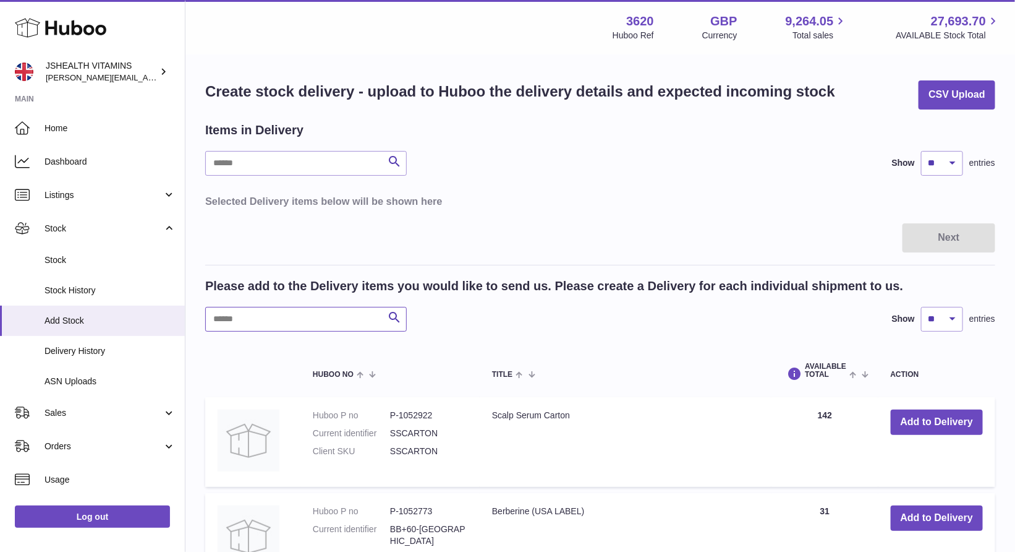
click at [362, 321] on input "text" at bounding box center [306, 319] width 202 height 25
type input "****"
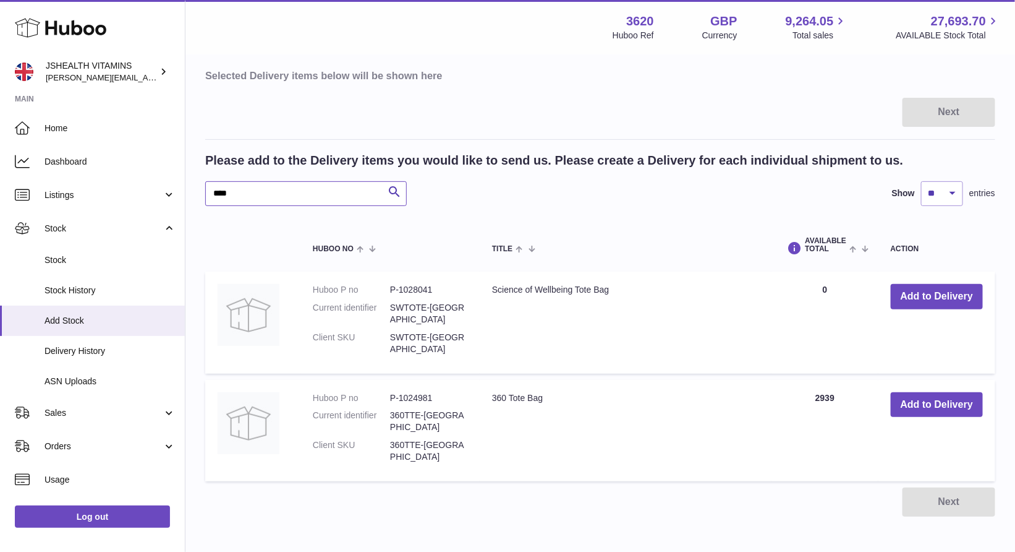
scroll to position [134, 0]
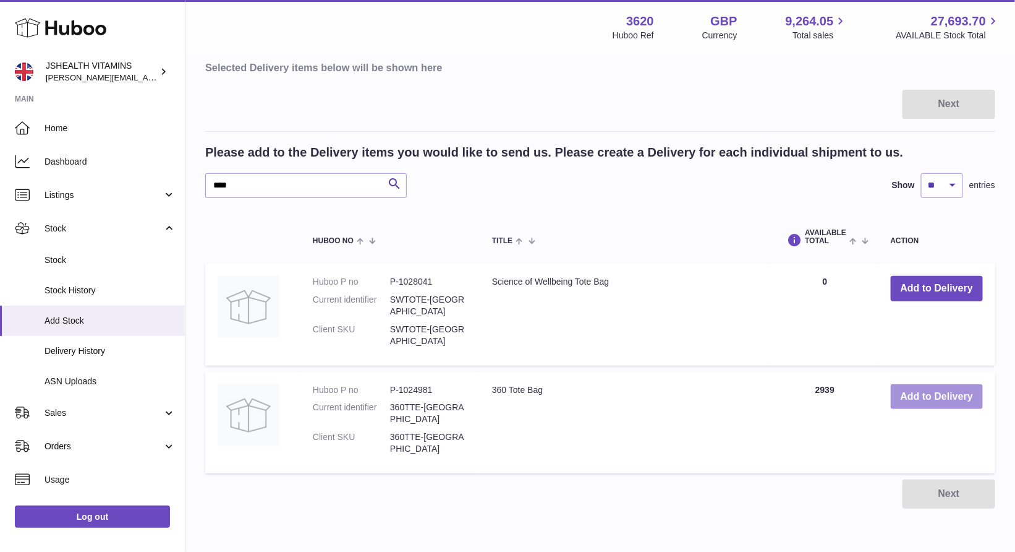
click at [917, 384] on button "Add to Delivery" at bounding box center [937, 396] width 92 height 25
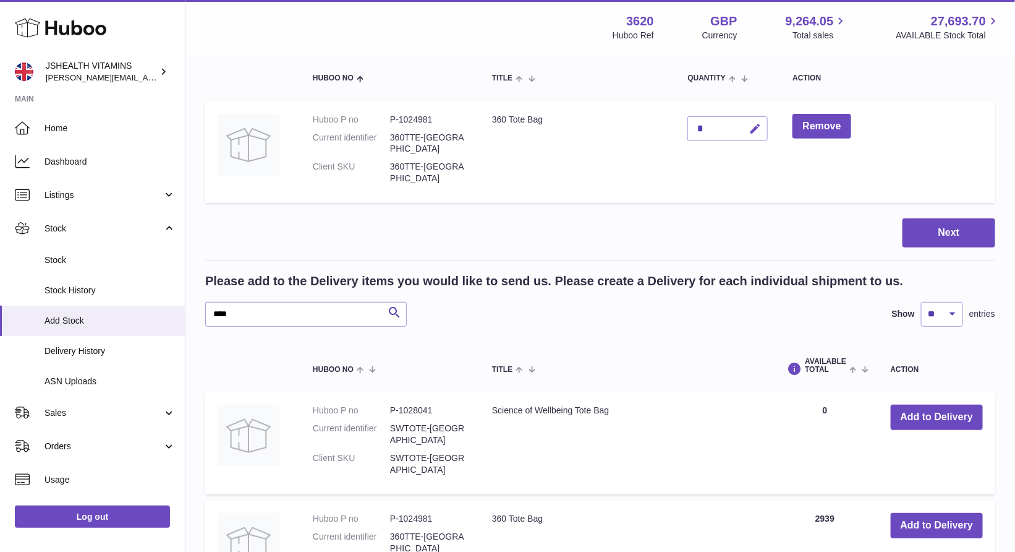
click at [752, 131] on icon "button" at bounding box center [755, 128] width 13 height 13
type input "****"
click at [753, 127] on icon "submit" at bounding box center [755, 128] width 11 height 11
click at [933, 222] on button "Next" at bounding box center [949, 232] width 93 height 29
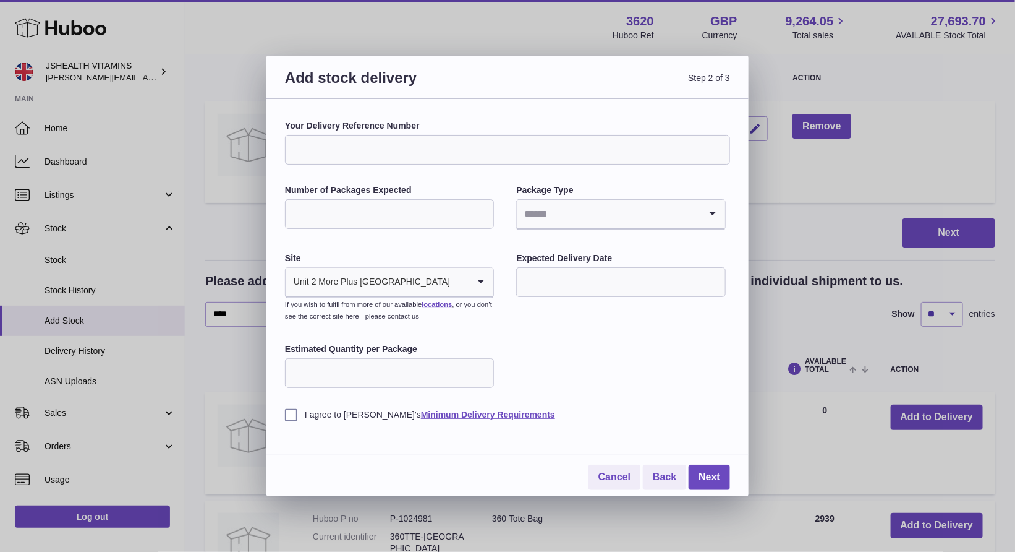
click at [390, 159] on input "Your Delivery Reference Number" at bounding box center [507, 150] width 445 height 30
type input "**********"
click at [576, 332] on div "**********" at bounding box center [507, 270] width 445 height 301
click at [578, 204] on input "Search for option" at bounding box center [608, 214] width 183 height 28
click at [571, 239] on li "Unknown" at bounding box center [621, 247] width 207 height 25
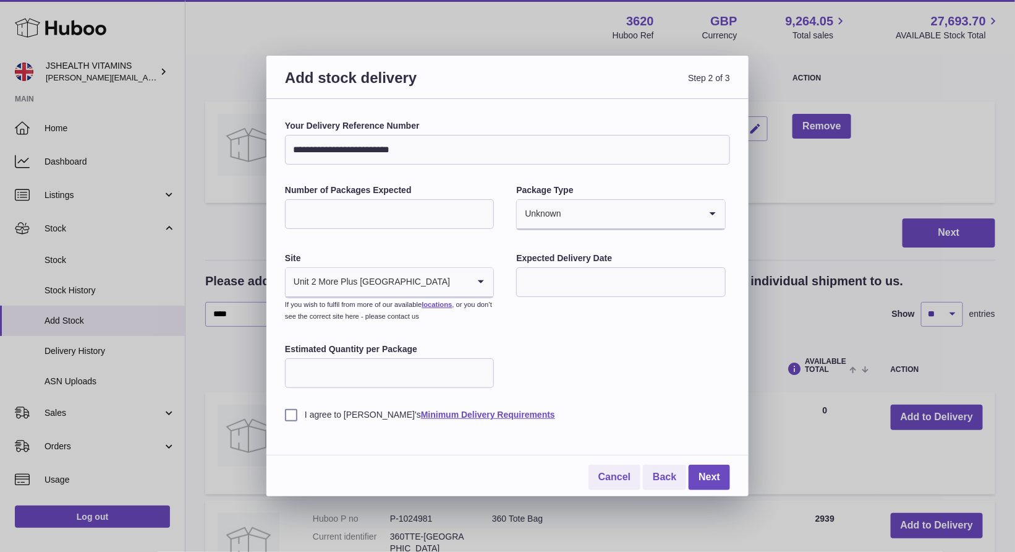
click at [575, 356] on div "**********" at bounding box center [507, 270] width 445 height 301
click at [569, 284] on input "text" at bounding box center [620, 282] width 209 height 30
click at [609, 457] on span "28" at bounding box center [610, 458] width 22 height 22
type input "**********"
click at [585, 380] on div "**********" at bounding box center [507, 270] width 445 height 301
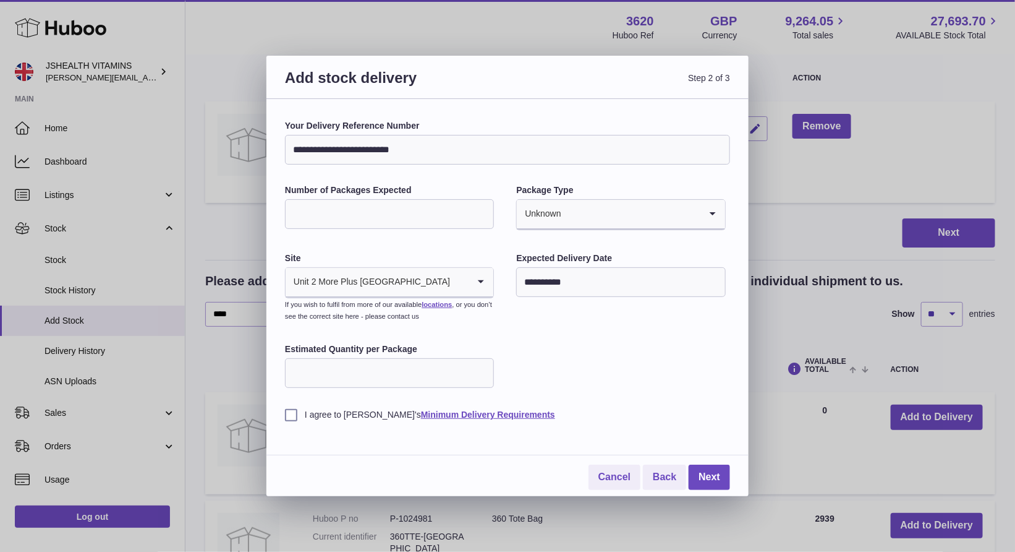
click at [414, 366] on input "Estimated Quantity per Package" at bounding box center [389, 373] width 209 height 30
click at [296, 415] on label "I agree to Huboo's Minimum Delivery Requirements" at bounding box center [507, 415] width 445 height 12
click at [707, 476] on link "Next" at bounding box center [709, 476] width 41 height 25
click at [431, 377] on input "Estimated Quantity per Package" at bounding box center [389, 373] width 209 height 30
click at [677, 353] on div "**********" at bounding box center [507, 270] width 445 height 301
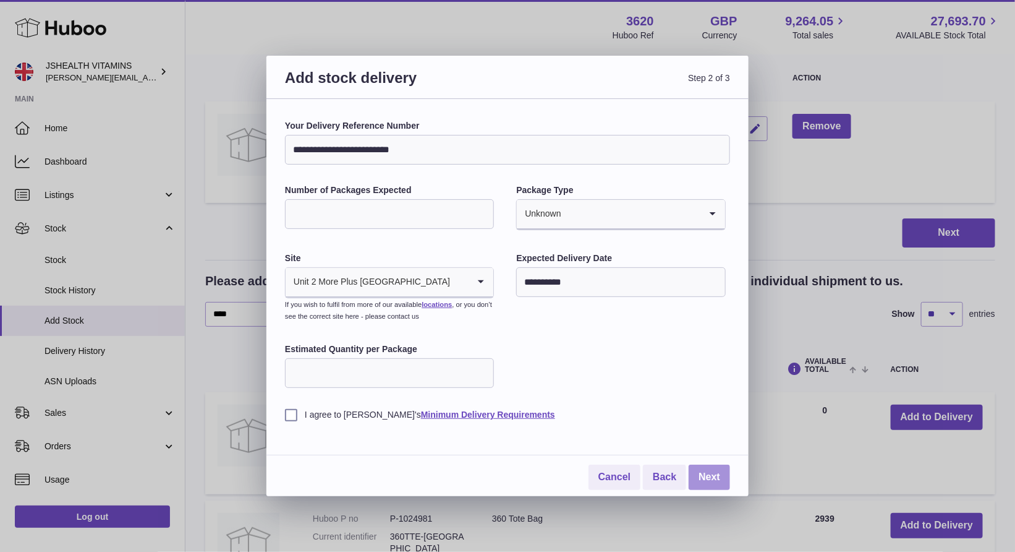
click at [713, 474] on link "Next" at bounding box center [709, 476] width 41 height 25
click at [631, 319] on div "**********" at bounding box center [507, 270] width 445 height 301
click at [457, 374] on input "Estimated Quantity per Package" at bounding box center [389, 373] width 209 height 30
type input "*"
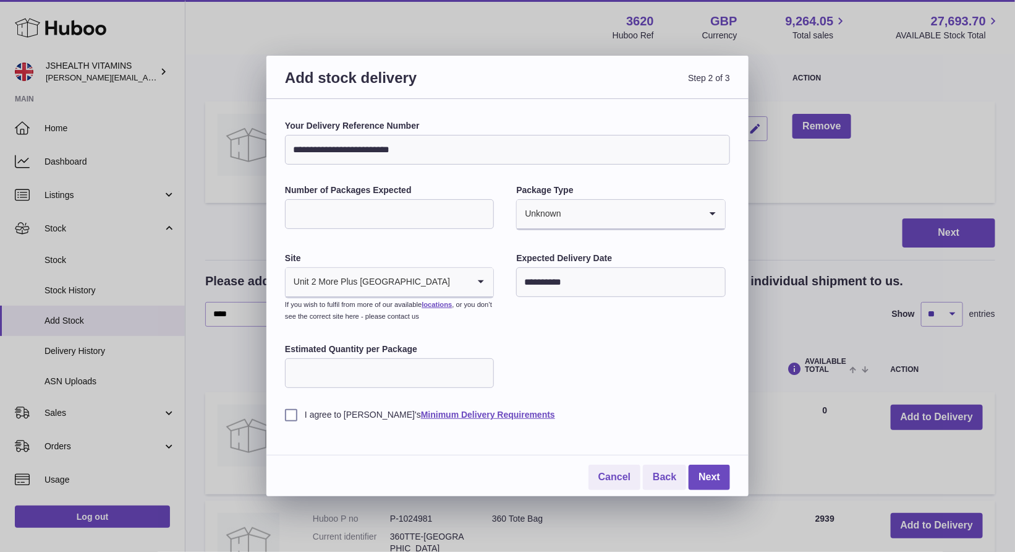
click at [482, 368] on input "*" at bounding box center [389, 373] width 209 height 30
click at [553, 290] on input "**********" at bounding box center [620, 282] width 209 height 30
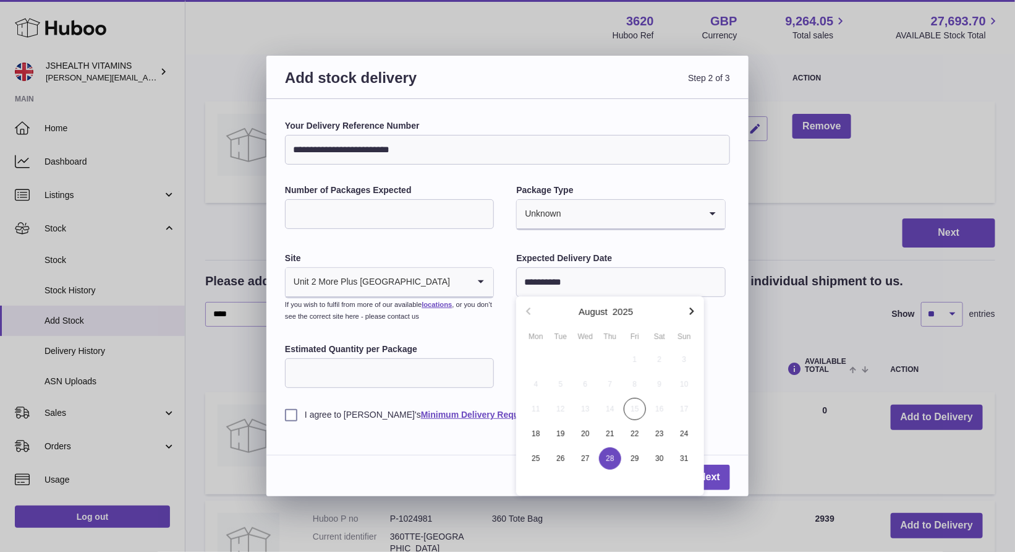
click at [420, 239] on div "**********" at bounding box center [507, 270] width 445 height 301
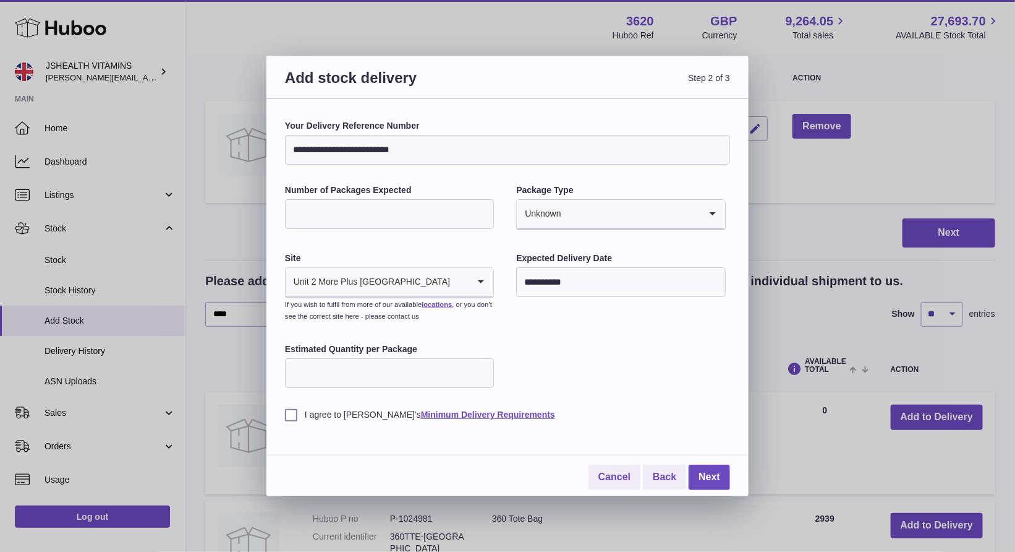
click at [425, 221] on input "Number of Packages Expected" at bounding box center [389, 214] width 209 height 30
click at [563, 213] on input "Search for option" at bounding box center [631, 214] width 139 height 28
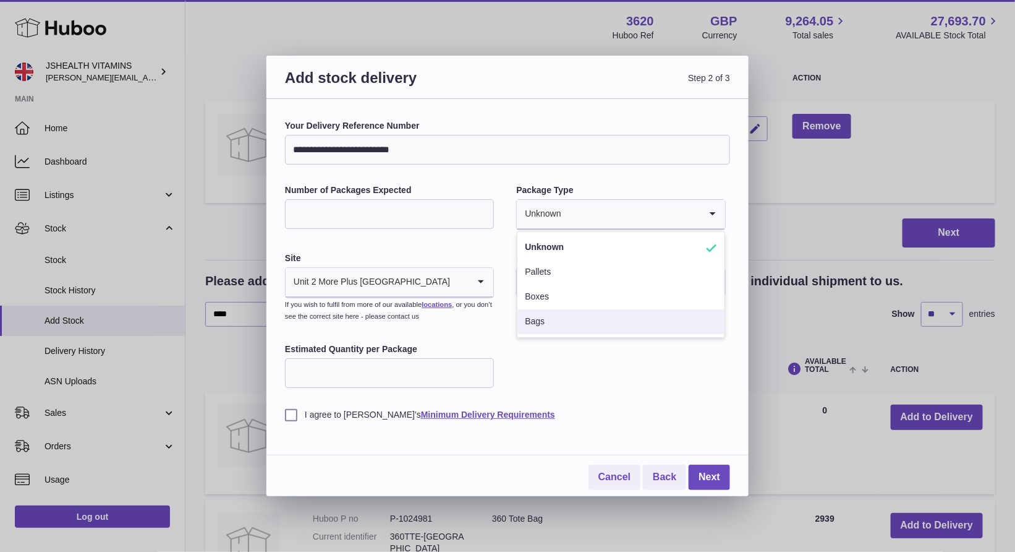
click at [612, 393] on div "I agree to Huboo's Minimum Delivery Requirements" at bounding box center [507, 405] width 445 height 30
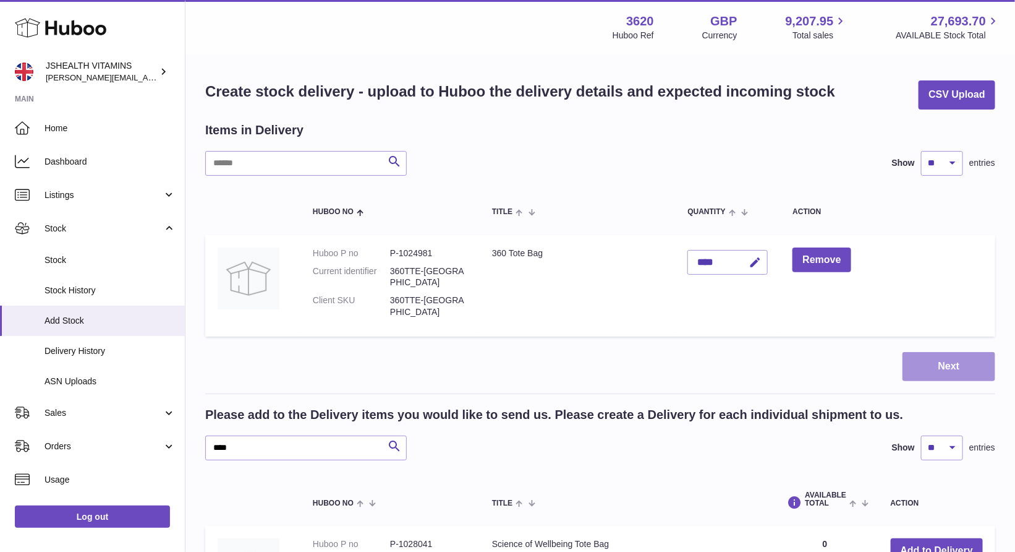
click at [936, 362] on button "Next" at bounding box center [949, 366] width 93 height 29
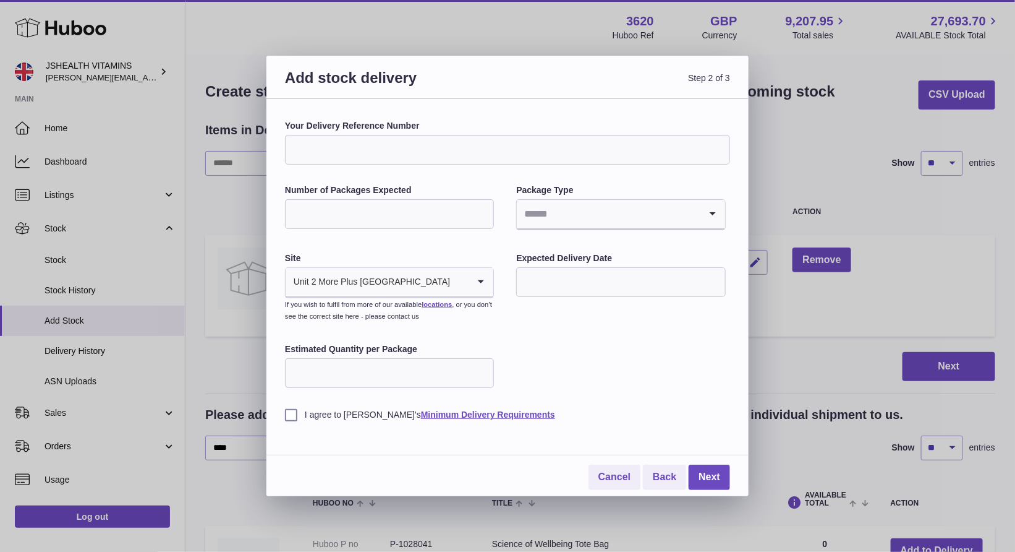
click at [443, 153] on input "Your Delivery Reference Number" at bounding box center [507, 150] width 445 height 30
click at [338, 145] on input "**********" at bounding box center [507, 150] width 445 height 30
type input "**********"
click at [350, 217] on input "Number of Packages Expected" at bounding box center [389, 214] width 209 height 30
click at [592, 205] on input "Search for option" at bounding box center [608, 214] width 183 height 28
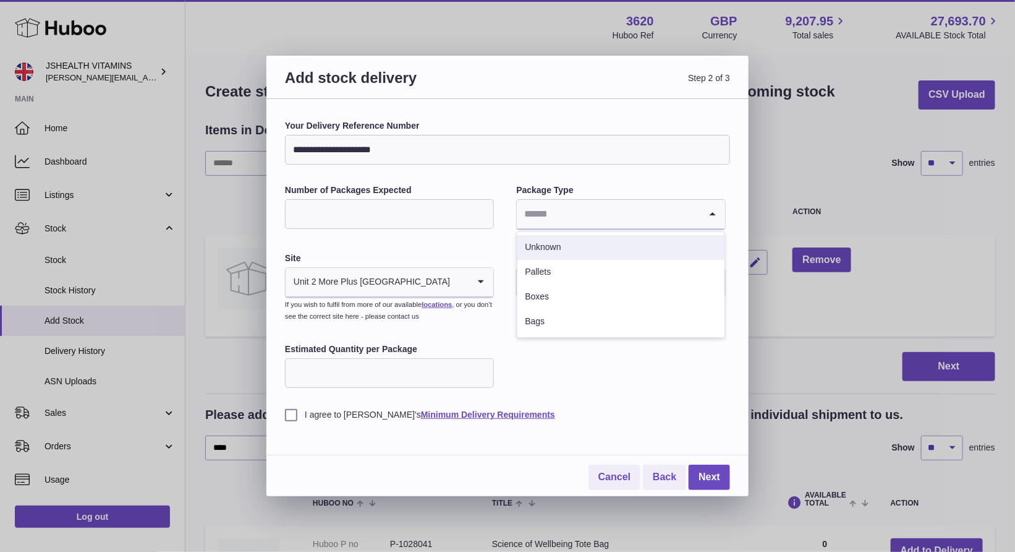
click at [574, 240] on li "Unknown" at bounding box center [621, 247] width 207 height 25
click at [605, 335] on div "**********" at bounding box center [507, 270] width 445 height 301
click at [592, 293] on input "text" at bounding box center [620, 282] width 209 height 30
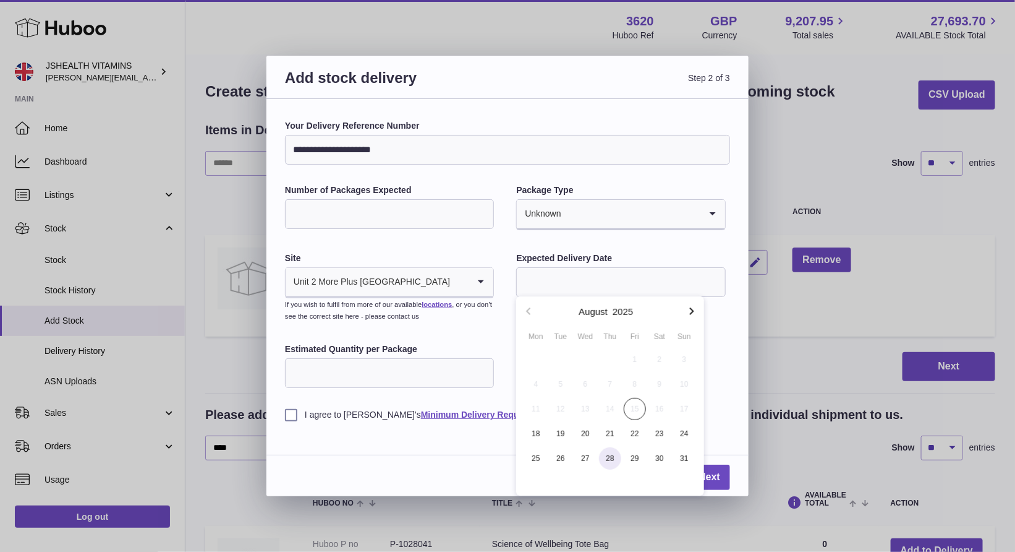
click at [615, 456] on span "28" at bounding box center [610, 458] width 22 height 22
type input "**********"
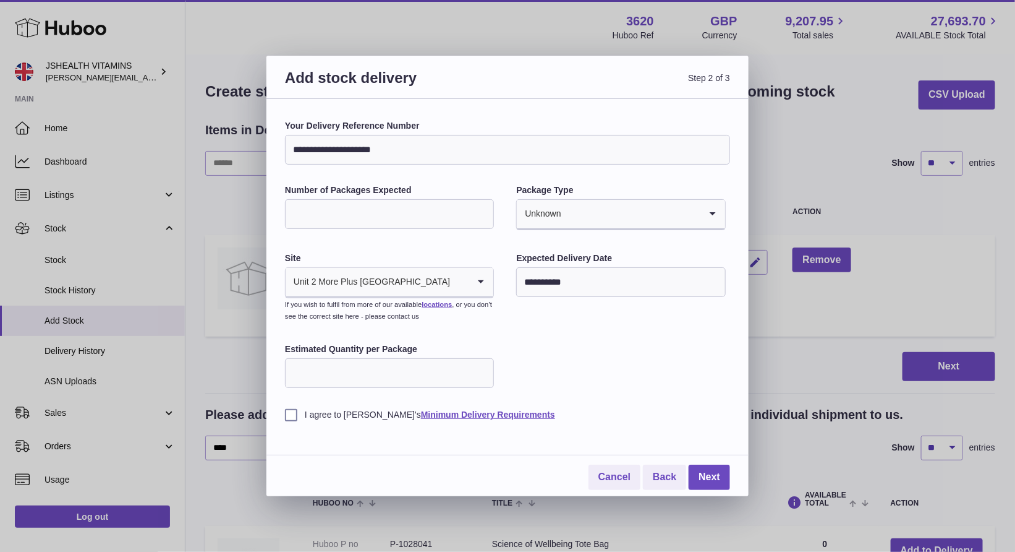
click at [561, 377] on div "**********" at bounding box center [507, 270] width 445 height 301
click at [289, 419] on label "I agree to [PERSON_NAME]'s Minimum Delivery Requirements" at bounding box center [507, 415] width 445 height 12
click at [715, 469] on link "Next" at bounding box center [709, 476] width 41 height 25
click at [393, 229] on div "Number of Packages Expected" at bounding box center [389, 207] width 209 height 47
click at [393, 216] on input "Number of Packages Expected" at bounding box center [389, 214] width 209 height 30
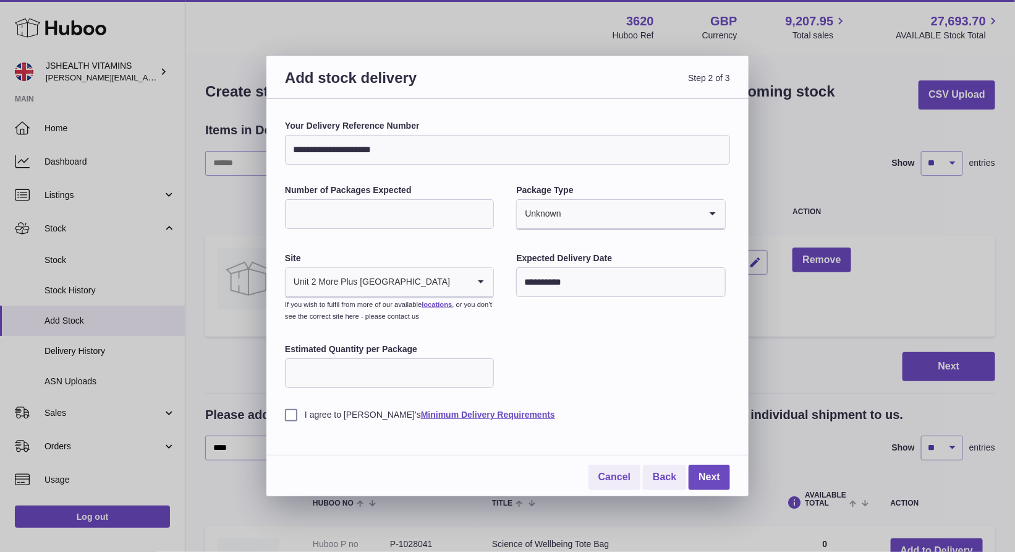
type input "*"
click at [572, 312] on div "**********" at bounding box center [507, 270] width 445 height 301
click at [722, 466] on link "Next" at bounding box center [709, 476] width 41 height 25
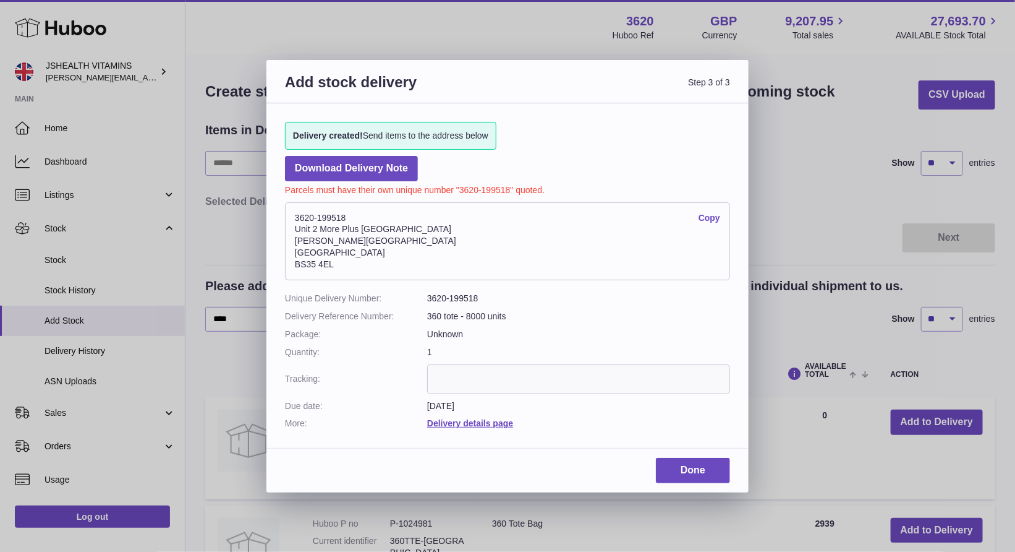
click at [331, 220] on address "3620-199518 Copy Unit 2 More Plus Central Park Hudson Ave Severn Beach BS35 4EL" at bounding box center [507, 241] width 445 height 78
copy address "3620-199518"
click at [672, 458] on link "Done" at bounding box center [693, 470] width 74 height 25
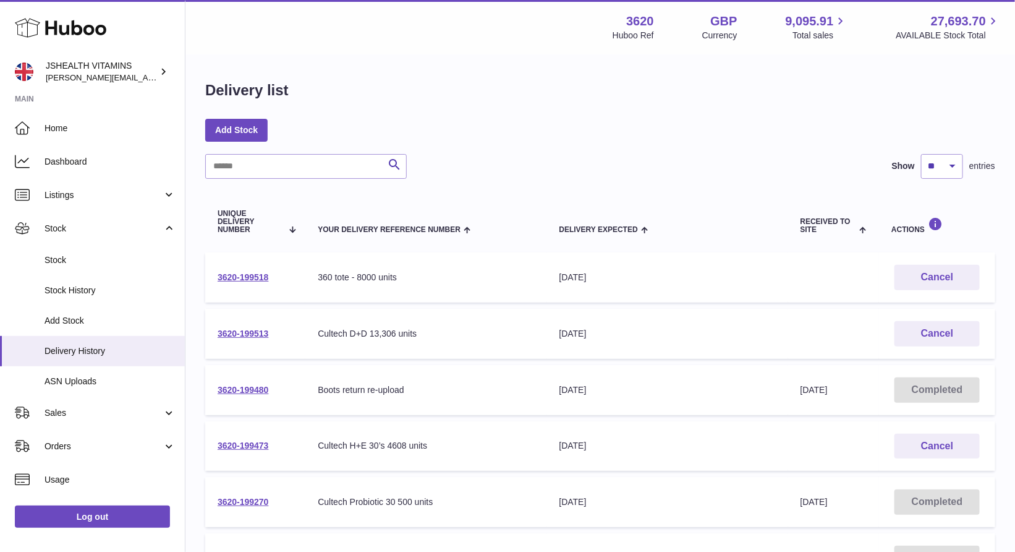
click at [272, 274] on td "3620-199518" at bounding box center [255, 277] width 100 height 50
click at [252, 275] on link "3620-199518" at bounding box center [243, 277] width 51 height 10
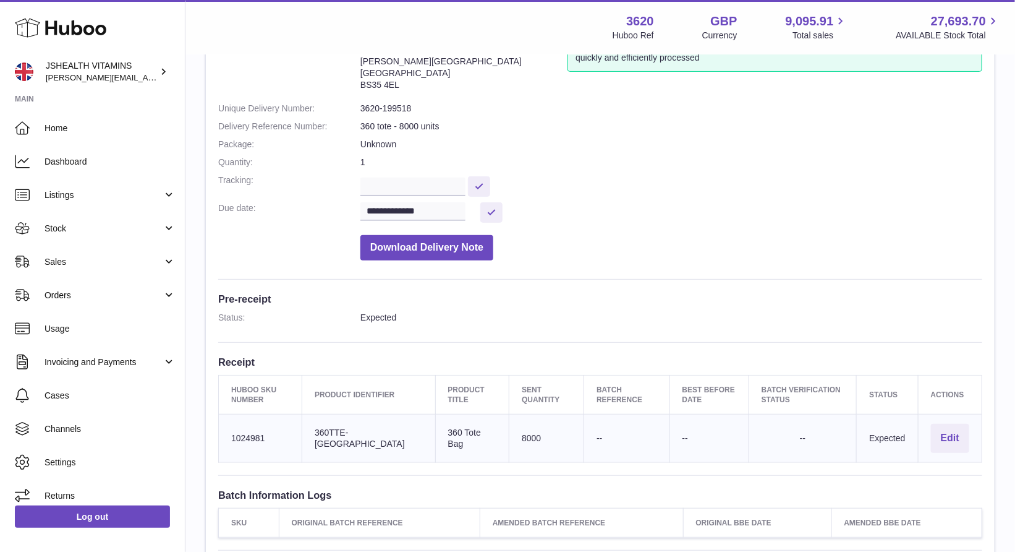
scroll to position [121, 0]
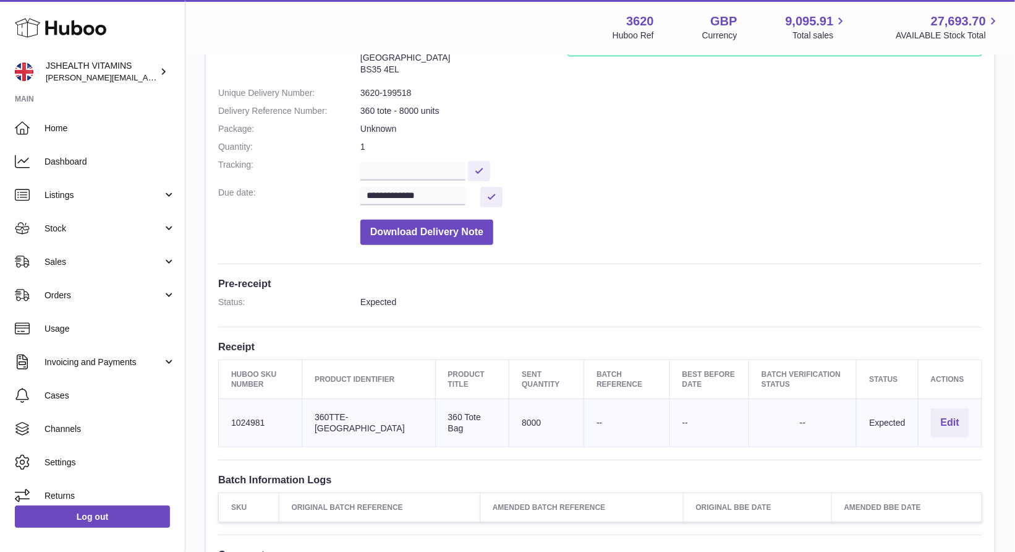
click td "Huboo SKU Number 1024981"
copy td "1024981"
click link "Log out"
